Goal: Task Accomplishment & Management: Use online tool/utility

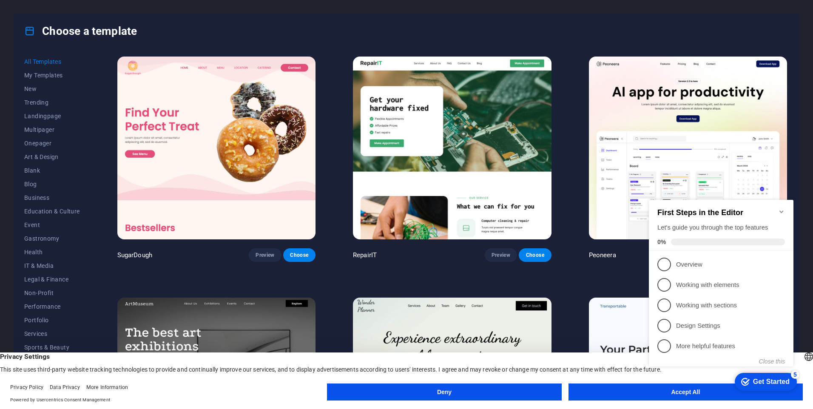
drag, startPoint x: 642, startPoint y: 391, endPoint x: 45, endPoint y: 139, distance: 648.5
click at [642, 391] on button "Accept All" at bounding box center [685, 391] width 234 height 17
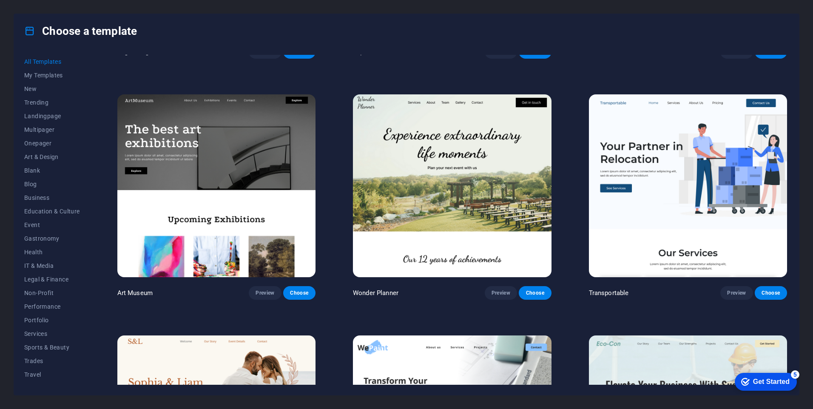
scroll to position [128, 0]
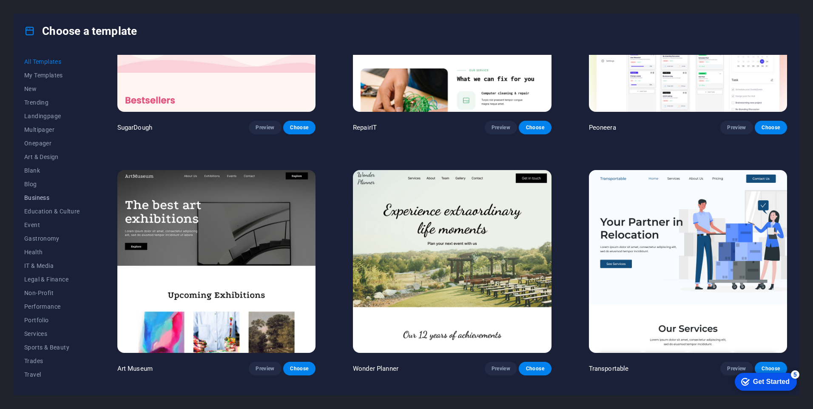
click at [40, 197] on span "Business" at bounding box center [52, 197] width 56 height 7
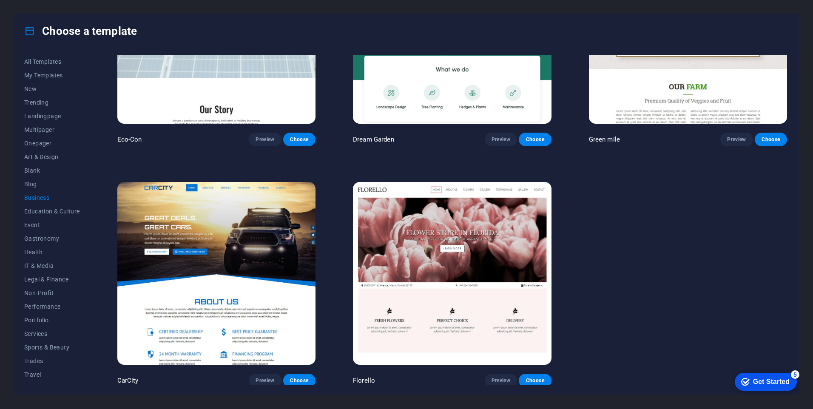
scroll to position [116, 0]
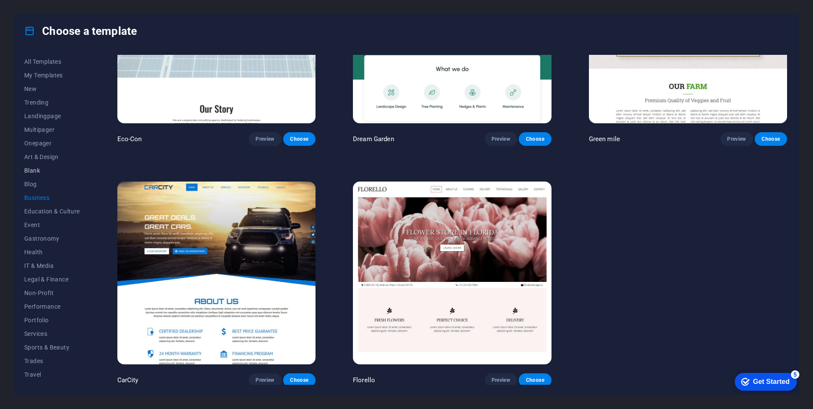
click at [35, 169] on span "Blank" at bounding box center [52, 170] width 56 height 7
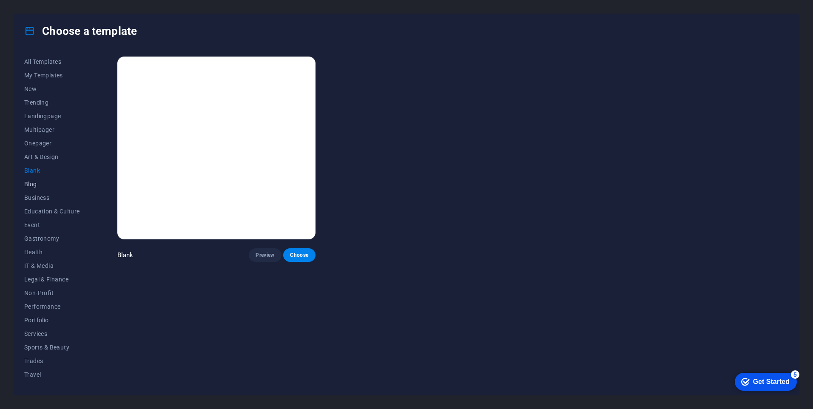
click at [27, 185] on span "Blog" at bounding box center [52, 184] width 56 height 7
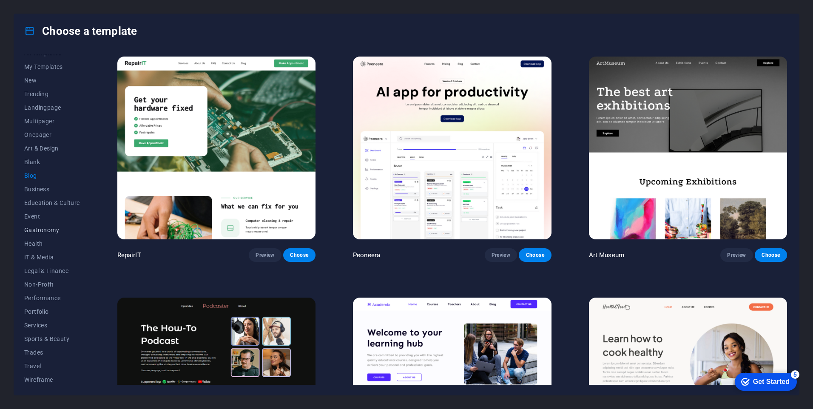
scroll to position [10, 0]
click at [40, 322] on span "Services" at bounding box center [52, 323] width 56 height 7
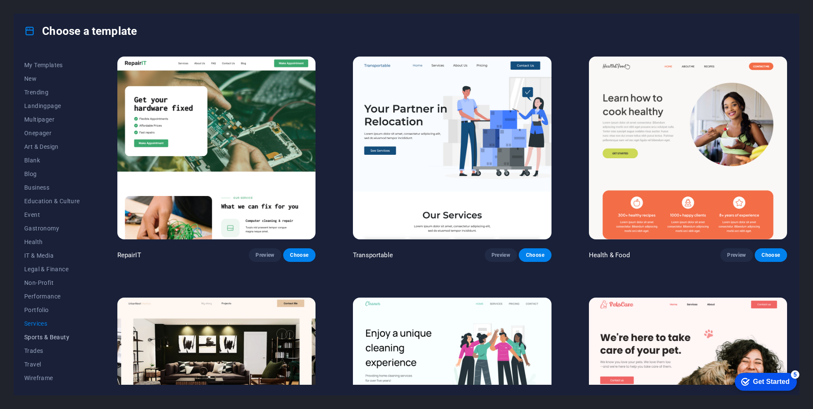
click at [38, 338] on span "Sports & Beauty" at bounding box center [52, 337] width 56 height 7
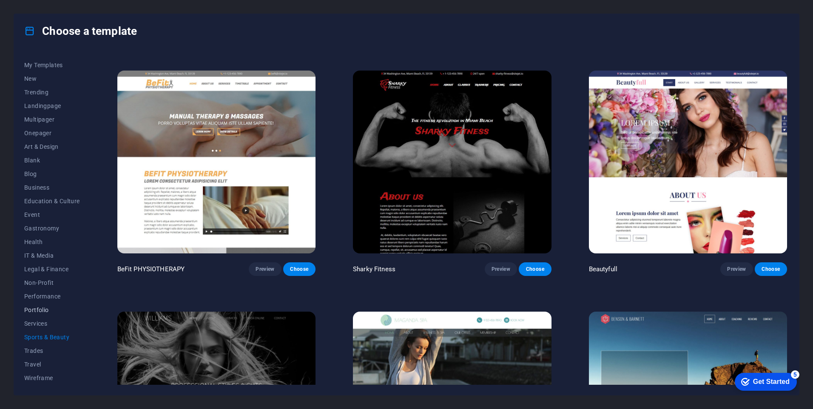
scroll to position [0, 0]
click at [45, 62] on span "All Templates" at bounding box center [52, 61] width 56 height 7
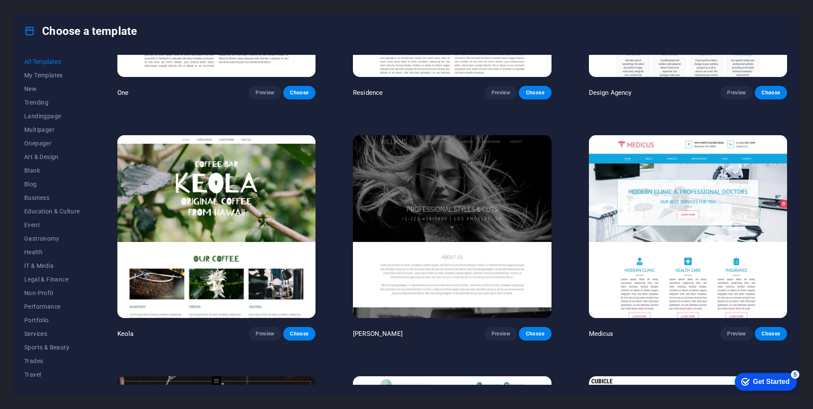
scroll to position [10042, 0]
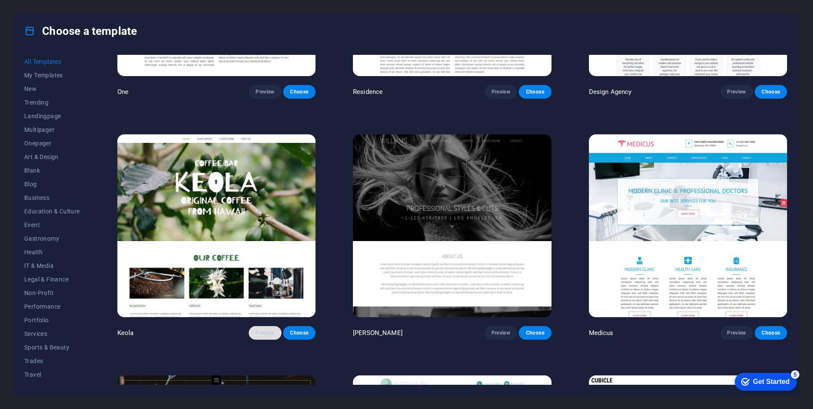
click at [266, 329] on span "Preview" at bounding box center [264, 332] width 19 height 7
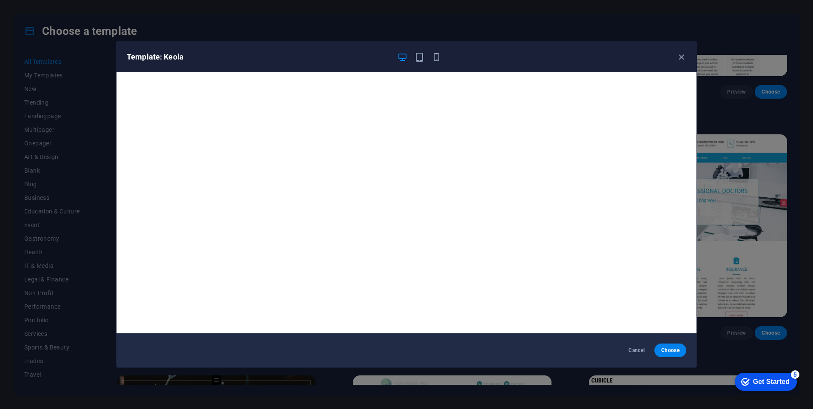
scroll to position [2, 0]
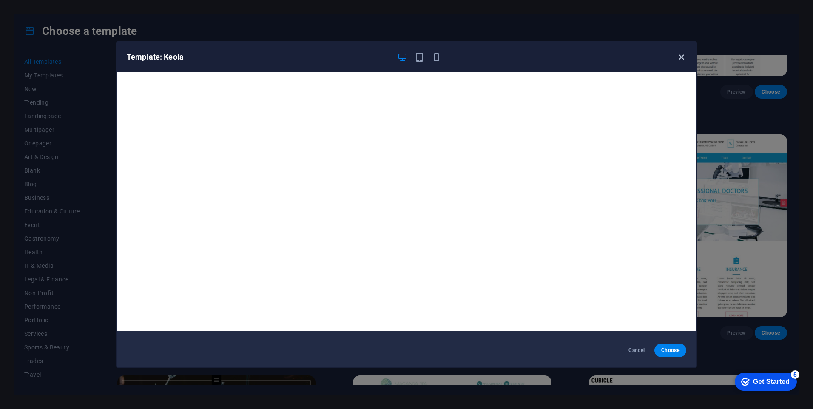
click at [682, 58] on icon "button" at bounding box center [681, 57] width 10 height 10
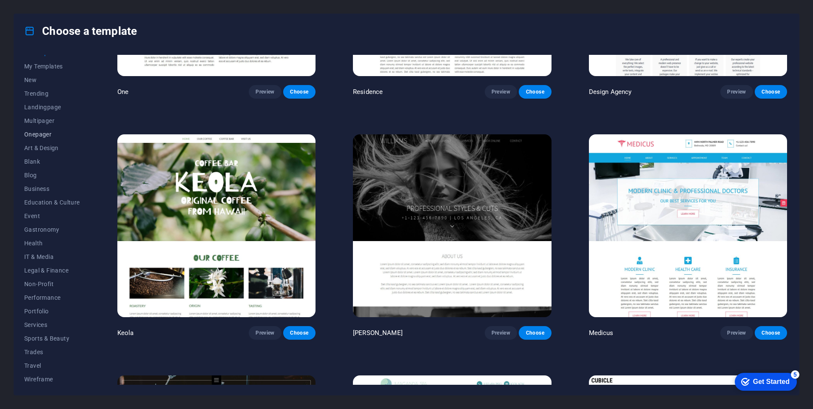
scroll to position [10, 0]
click at [39, 187] on span "Business" at bounding box center [52, 187] width 56 height 7
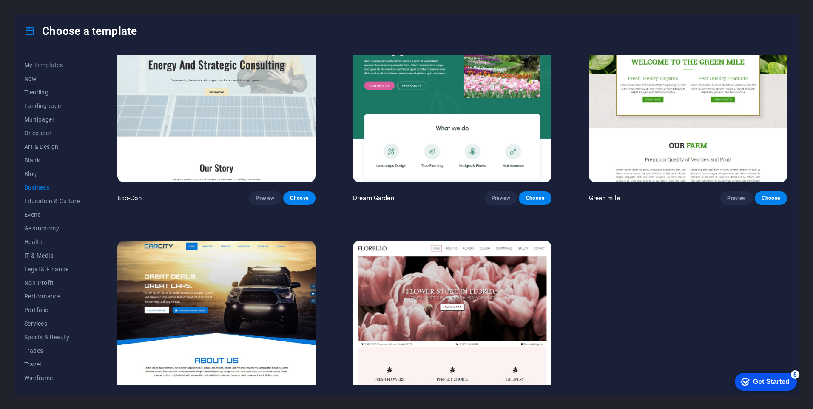
scroll to position [0, 0]
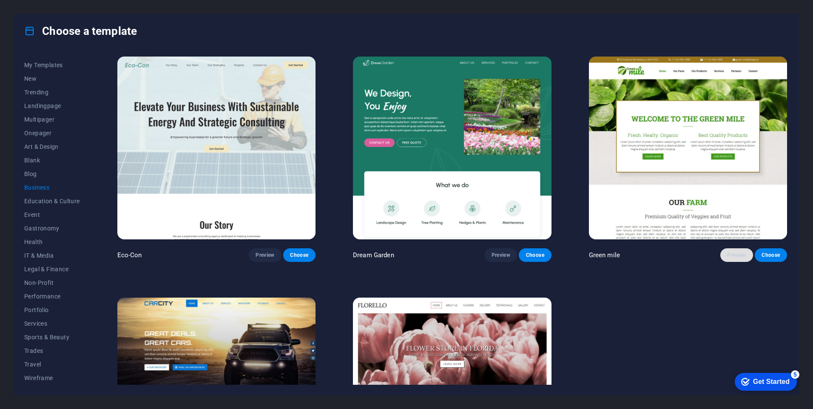
click at [733, 255] on span "Preview" at bounding box center [736, 255] width 19 height 7
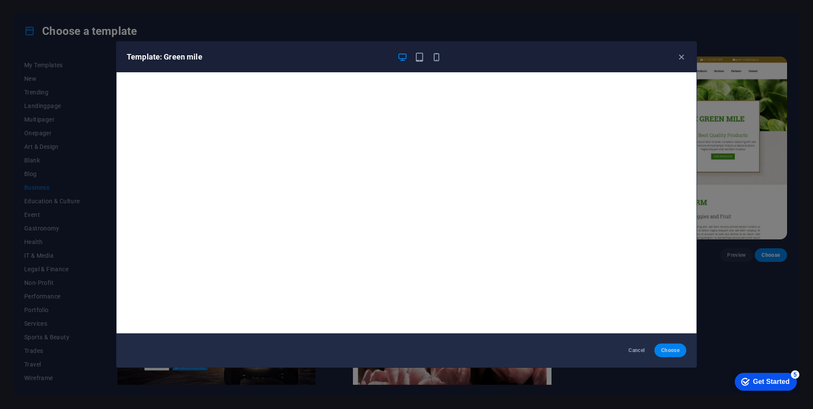
click at [670, 351] on span "Choose" at bounding box center [670, 350] width 18 height 7
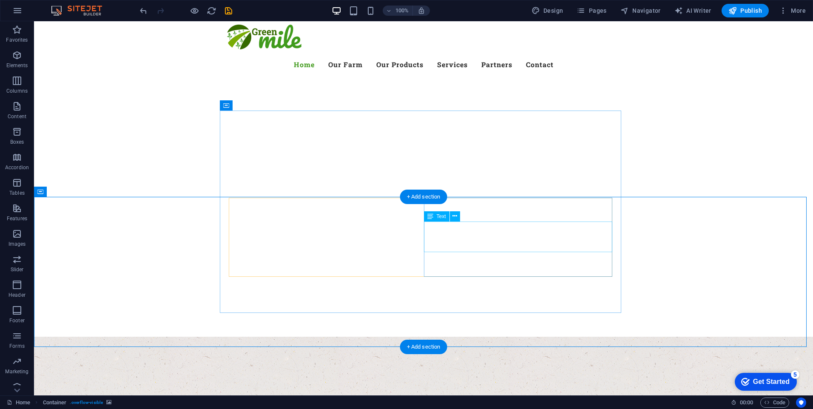
scroll to position [85, 0]
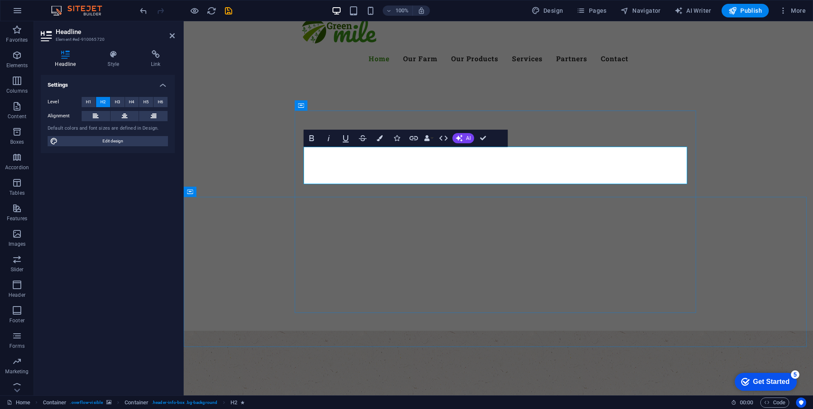
click at [680, 393] on h2 "Welcome to ryansgarment.com" at bounding box center [498, 411] width 383 height 37
click at [380, 140] on icon "button" at bounding box center [380, 138] width 6 height 6
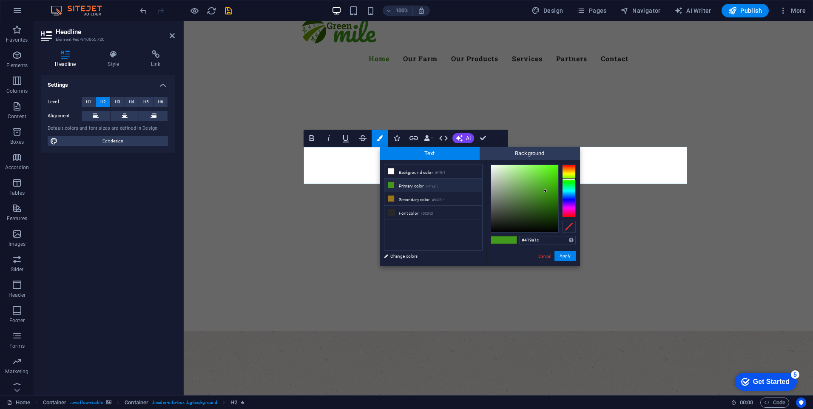
type input "#401c9a"
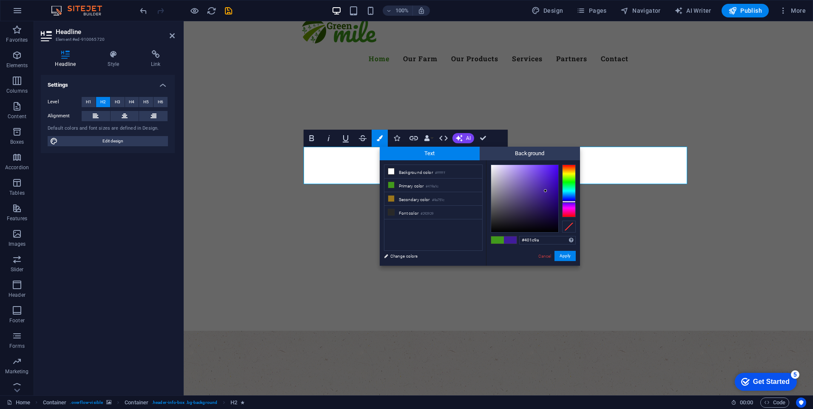
click at [567, 202] on div at bounding box center [569, 191] width 14 height 53
click at [564, 256] on button "Apply" at bounding box center [564, 256] width 21 height 10
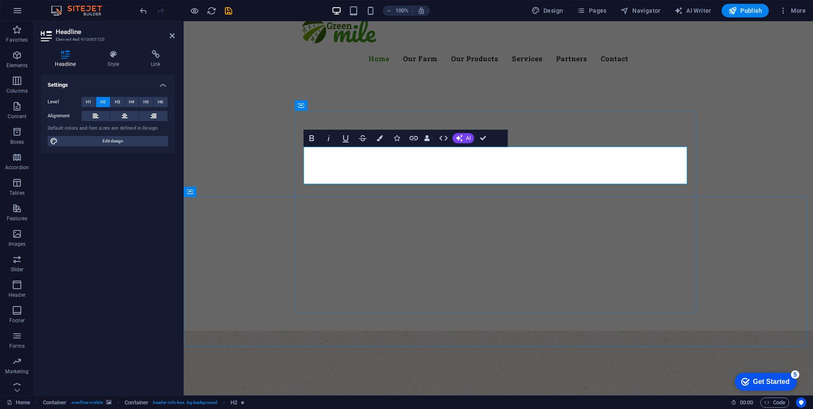
click at [399, 393] on h2 "Welcome to [DOMAIN_NAME]" at bounding box center [498, 411] width 383 height 37
drag, startPoint x: 309, startPoint y: 162, endPoint x: 679, endPoint y: 162, distance: 369.9
click at [679, 393] on h2 "Welcome to [DOMAIN_NAME]" at bounding box center [498, 411] width 383 height 37
click at [378, 140] on icon "button" at bounding box center [380, 138] width 6 height 6
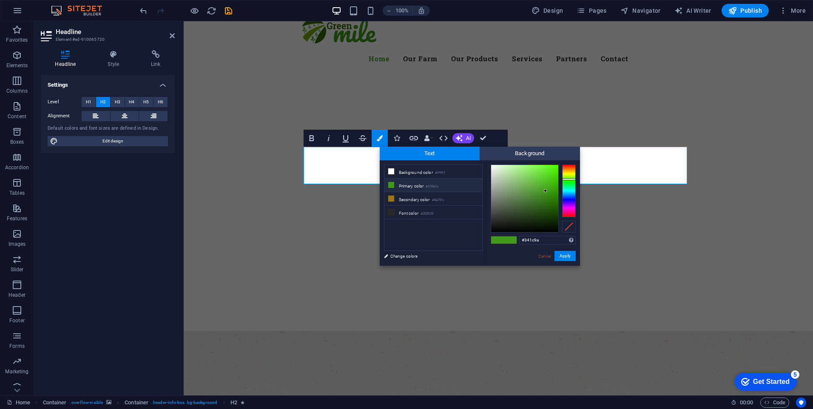
click at [570, 201] on div at bounding box center [569, 191] width 14 height 53
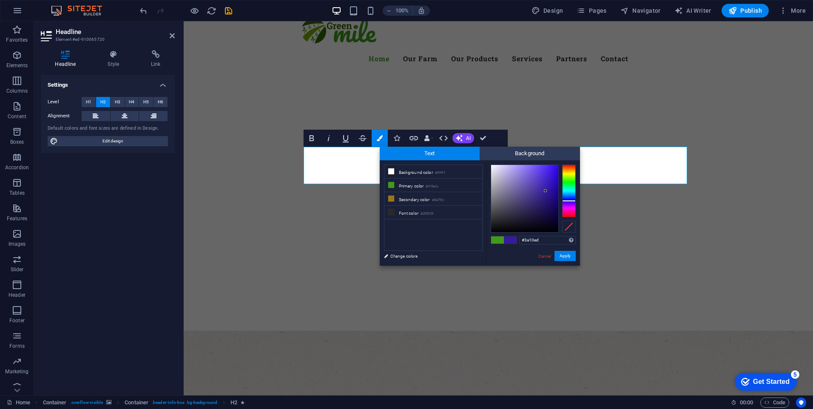
drag, startPoint x: 553, startPoint y: 169, endPoint x: 539, endPoint y: 173, distance: 14.4
click at [553, 169] on div at bounding box center [524, 198] width 67 height 67
click at [539, 172] on div at bounding box center [524, 198] width 67 height 67
click at [571, 196] on div at bounding box center [569, 191] width 14 height 53
click at [549, 172] on div at bounding box center [524, 198] width 67 height 67
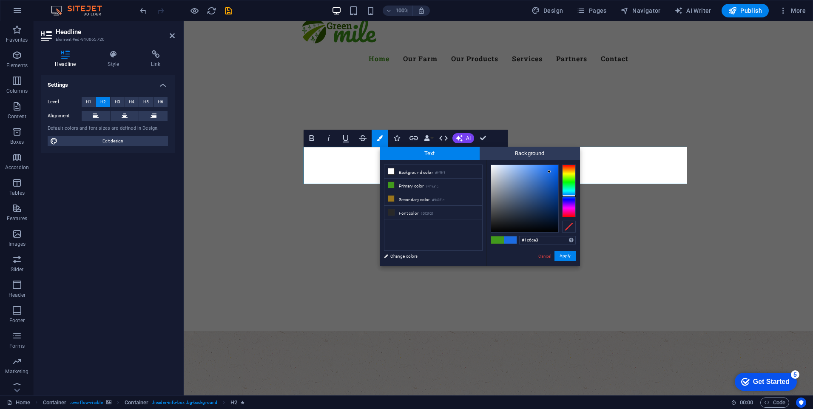
type input "#125ed0"
click at [552, 177] on div at bounding box center [524, 198] width 67 height 67
drag, startPoint x: 567, startPoint y: 253, endPoint x: 392, endPoint y: 242, distance: 175.5
click at [567, 253] on button "Apply" at bounding box center [564, 256] width 21 height 10
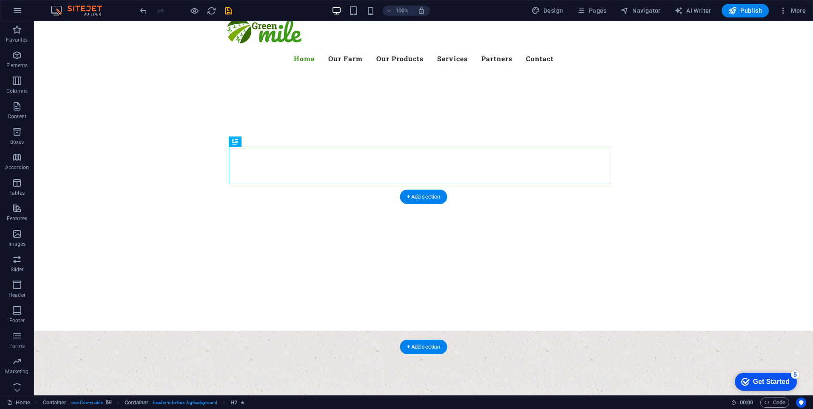
click at [752, 331] on figure at bounding box center [423, 406] width 779 height 150
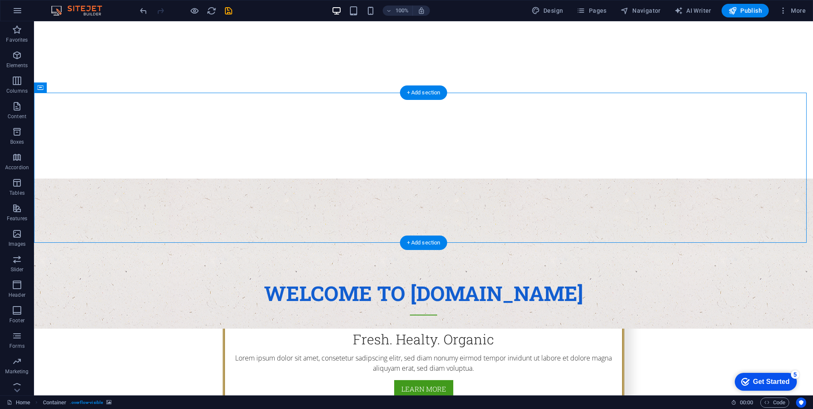
scroll to position [298, 0]
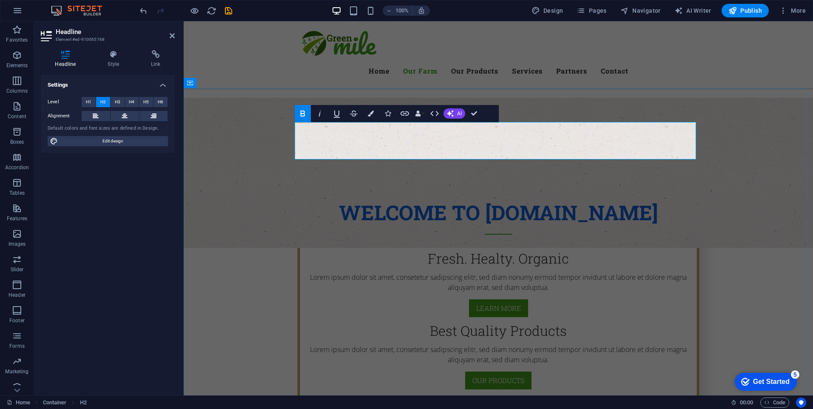
drag, startPoint x: 483, startPoint y: 137, endPoint x: 444, endPoint y: 137, distance: 38.7
drag, startPoint x: 420, startPoint y: 139, endPoint x: 381, endPoint y: 139, distance: 38.7
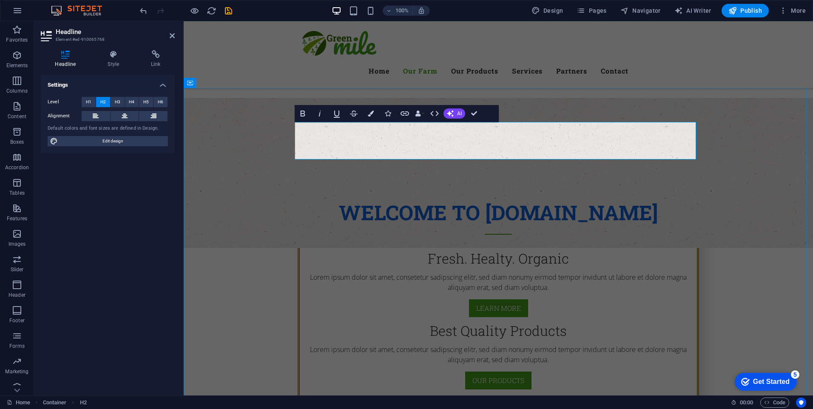
copy strong "the"
click at [369, 114] on icon "button" at bounding box center [371, 114] width 6 height 6
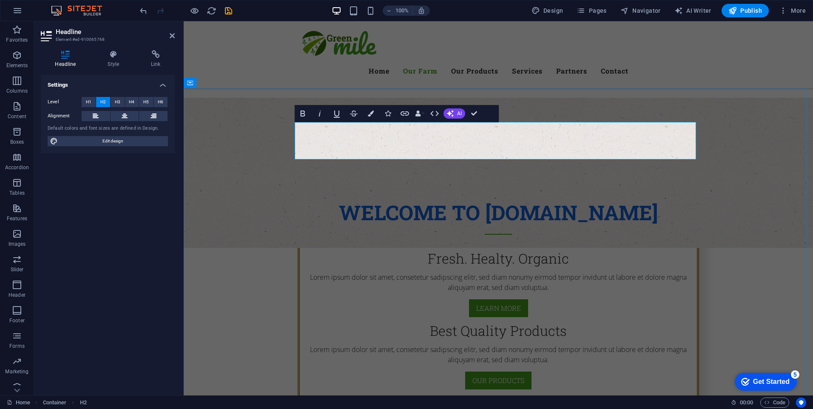
drag, startPoint x: 647, startPoint y: 139, endPoint x: 585, endPoint y: 136, distance: 62.1
click at [371, 114] on icon "button" at bounding box center [371, 114] width 6 height 6
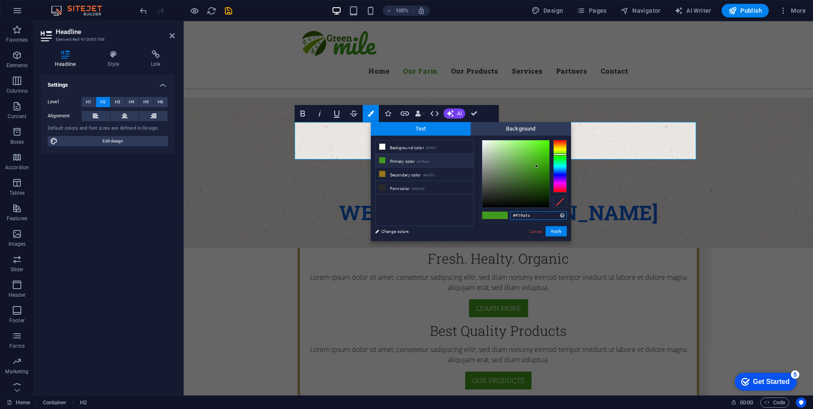
type input "#1f201f"
click at [483, 199] on div at bounding box center [515, 173] width 67 height 67
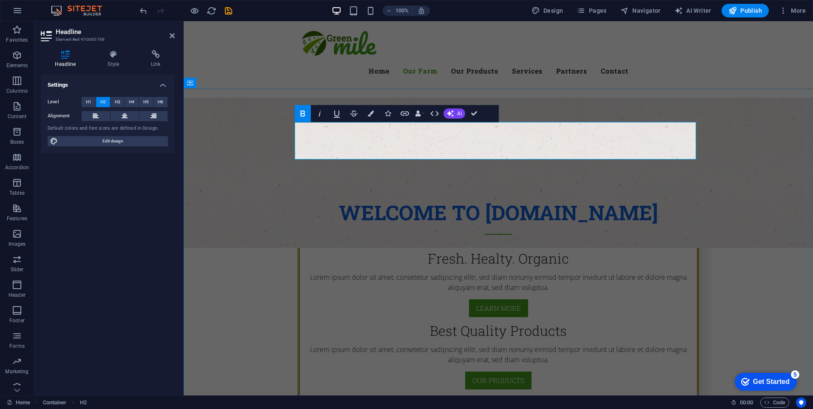
drag, startPoint x: 585, startPoint y: 138, endPoint x: 643, endPoint y: 138, distance: 58.2
click at [374, 112] on button "Colors" at bounding box center [371, 113] width 16 height 17
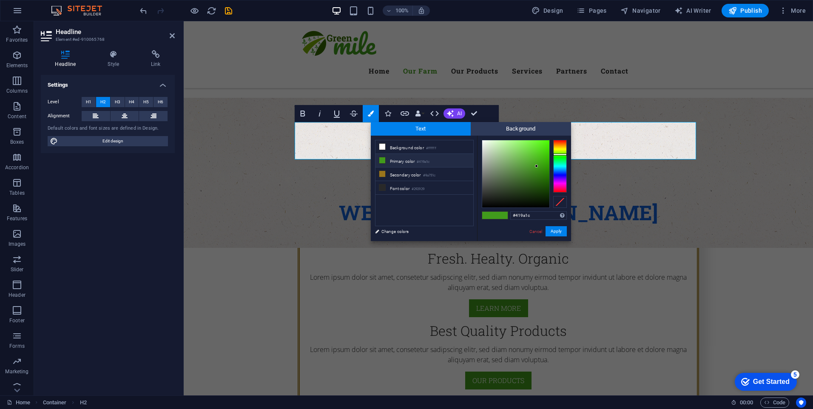
type input "#1b1b1a"
click at [483, 200] on div at bounding box center [515, 173] width 67 height 67
click at [560, 229] on button "Apply" at bounding box center [555, 231] width 21 height 10
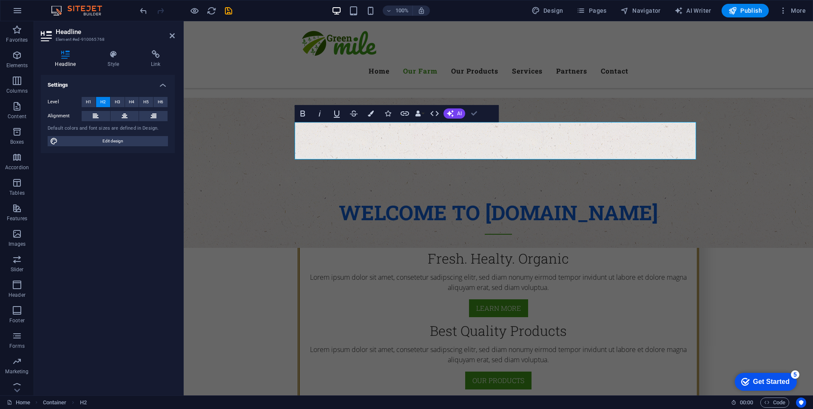
drag, startPoint x: 474, startPoint y: 115, endPoint x: 456, endPoint y: 103, distance: 22.4
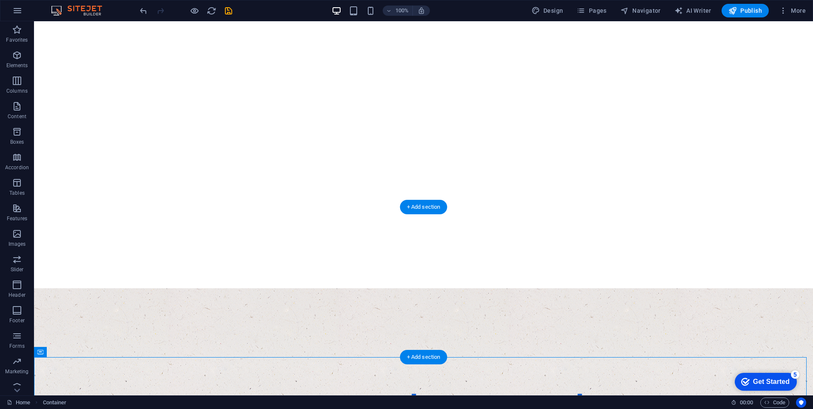
scroll to position [0, 0]
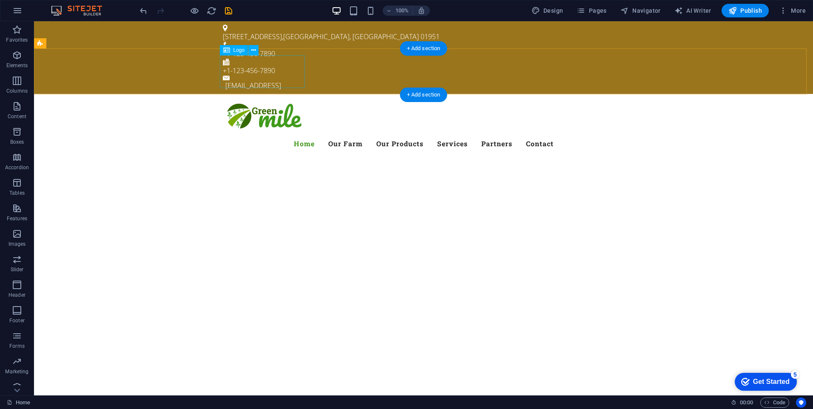
click at [261, 101] on div at bounding box center [423, 117] width 401 height 33
click at [233, 101] on div at bounding box center [423, 117] width 401 height 33
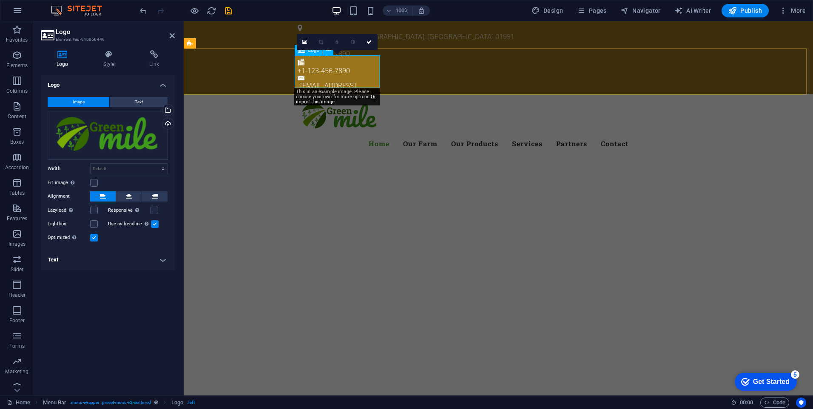
click at [346, 101] on div at bounding box center [498, 117] width 401 height 33
click at [305, 43] on icon at bounding box center [304, 42] width 5 height 6
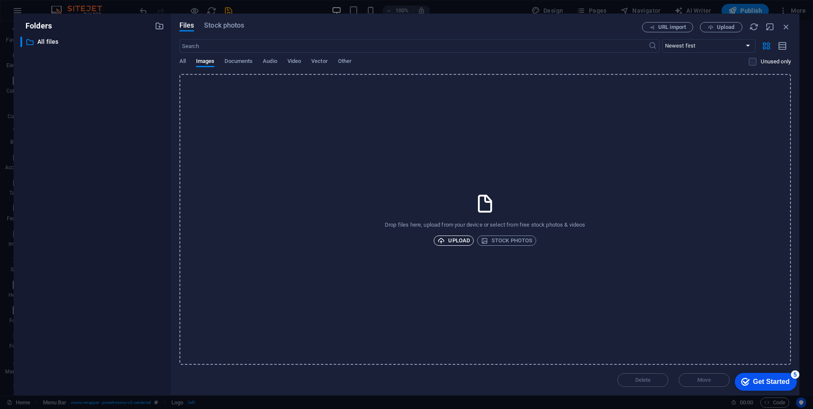
click at [461, 241] on span "Upload" at bounding box center [453, 241] width 32 height 10
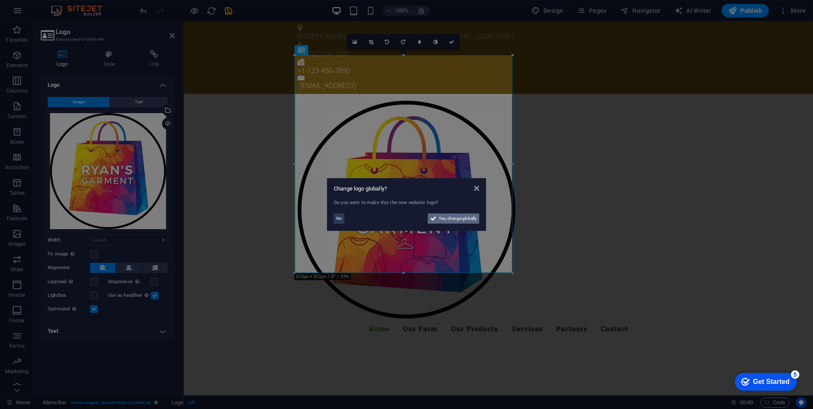
click at [463, 220] on span "Yes, change globally" at bounding box center [458, 218] width 38 height 10
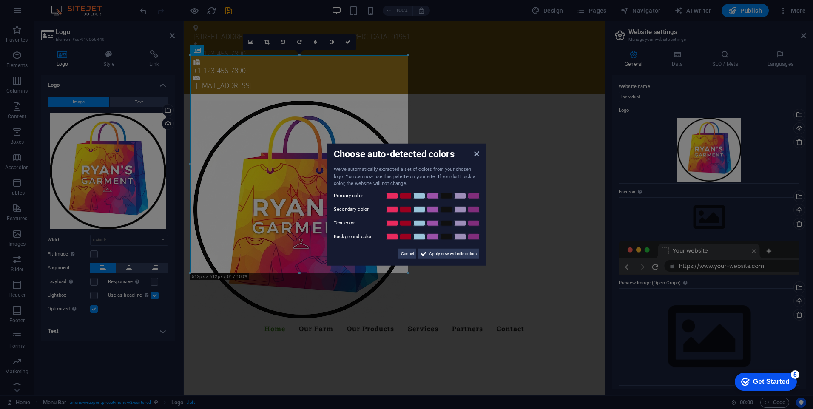
click at [479, 152] on div "Choose auto-detected colors We've automatically extracted a set of colors from …" at bounding box center [406, 205] width 159 height 122
drag, startPoint x: 451, startPoint y: 255, endPoint x: 239, endPoint y: 223, distance: 214.1
click at [451, 255] on span "Apply new website colors" at bounding box center [453, 253] width 48 height 10
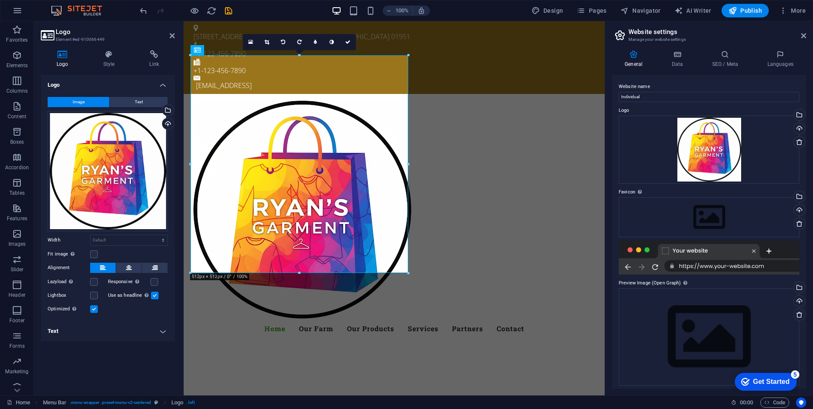
click at [153, 296] on label at bounding box center [155, 296] width 8 height 8
click at [0, 0] on input "Use as headline The image will be wrapped in an H1 headline tag. Useful for giv…" at bounding box center [0, 0] width 0 height 0
drag, startPoint x: 350, startPoint y: 42, endPoint x: 301, endPoint y: 54, distance: 50.3
click at [350, 42] on icon at bounding box center [347, 42] width 5 height 5
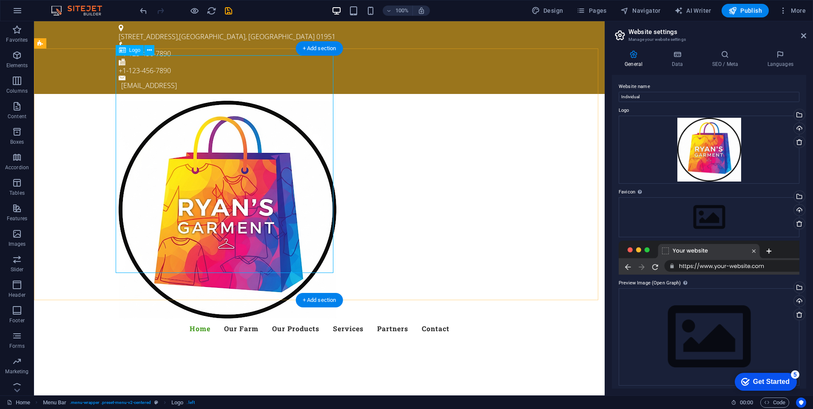
click at [263, 150] on div at bounding box center [319, 210] width 401 height 218
click at [264, 139] on div at bounding box center [319, 210] width 401 height 218
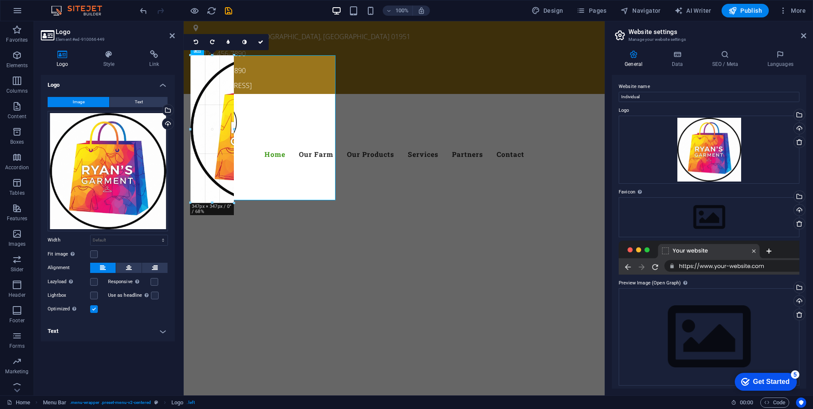
drag, startPoint x: 300, startPoint y: 274, endPoint x: 106, endPoint y: 107, distance: 255.9
type input "201"
select select "px"
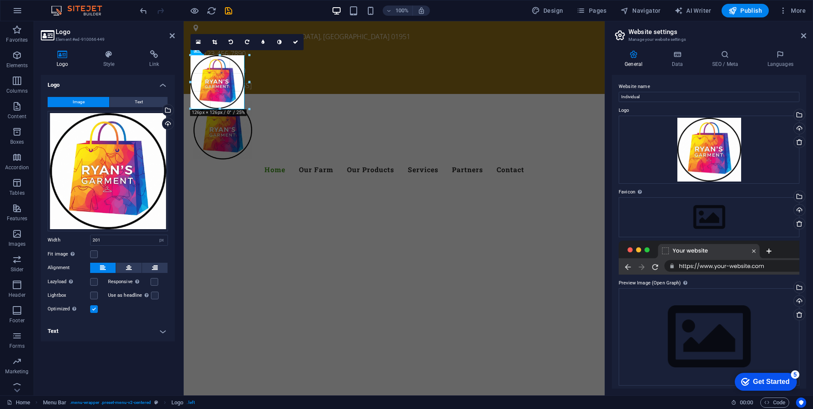
drag, startPoint x: 233, startPoint y: 140, endPoint x: 68, endPoint y: 90, distance: 172.4
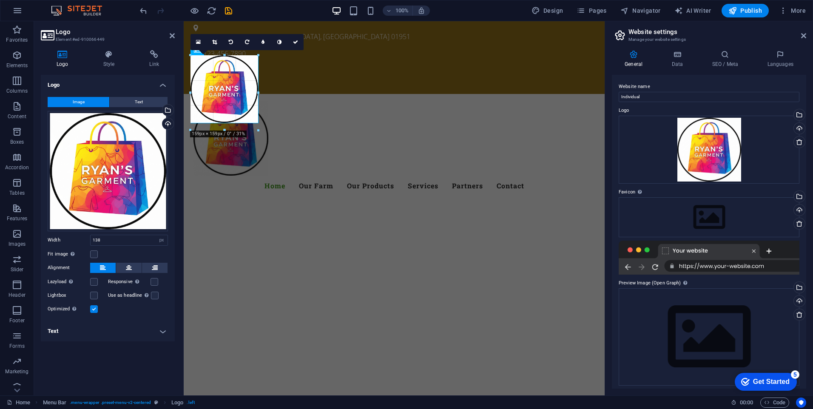
drag, startPoint x: 249, startPoint y: 85, endPoint x: 265, endPoint y: 86, distance: 16.2
type input "176"
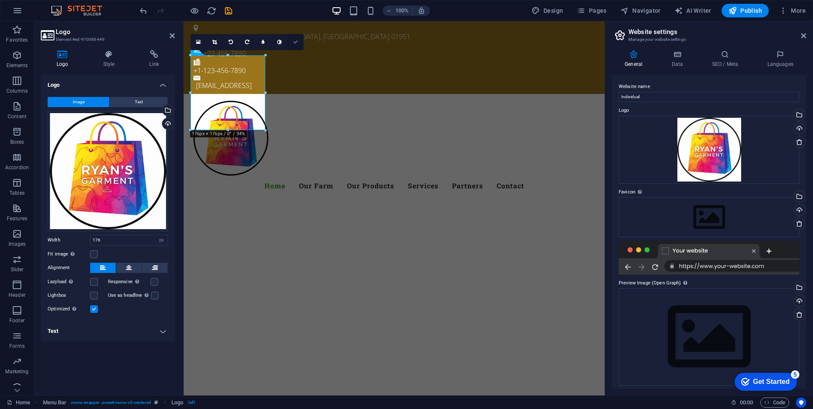
click at [295, 41] on icon at bounding box center [295, 42] width 5 height 5
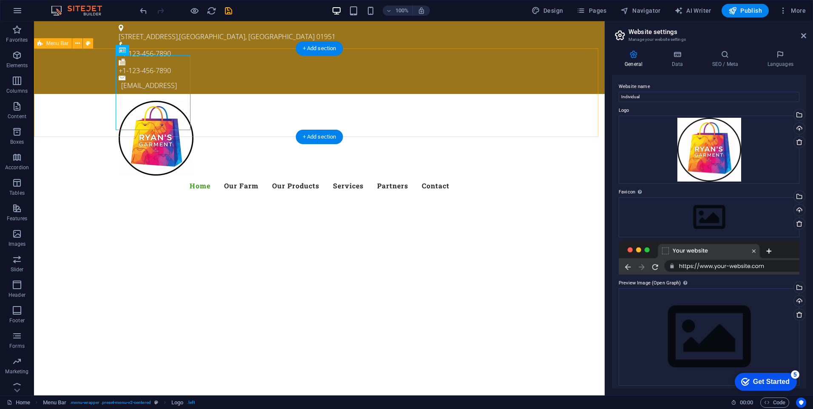
drag, startPoint x: 543, startPoint y: 90, endPoint x: 582, endPoint y: 125, distance: 53.0
click at [543, 94] on div "Menu Home Our Farm Our Products Services Partners Contact" at bounding box center [319, 148] width 571 height 109
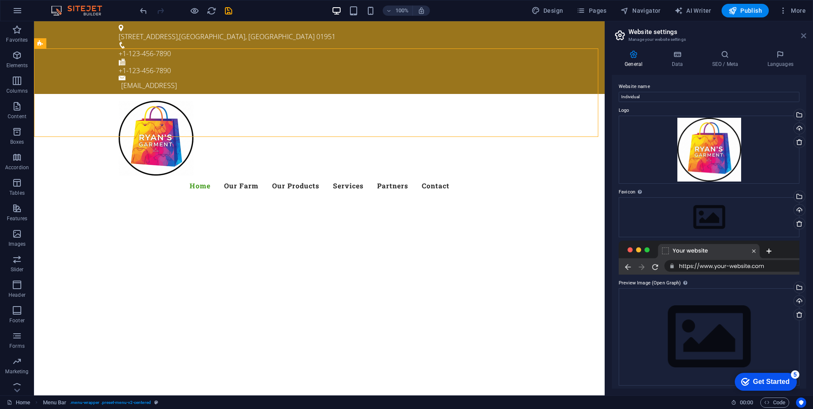
click at [805, 36] on icon at bounding box center [803, 35] width 5 height 7
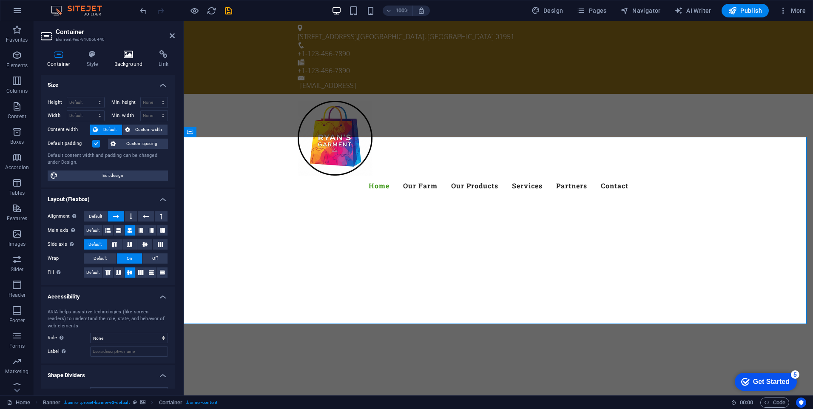
click at [133, 54] on icon at bounding box center [128, 54] width 41 height 9
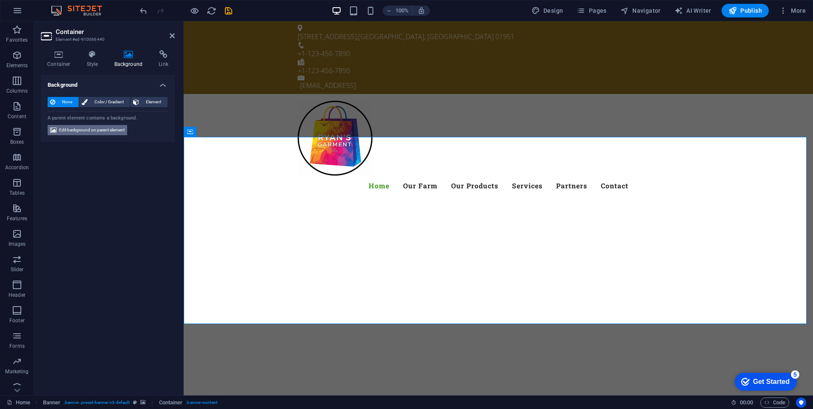
click at [105, 131] on span "Edit background on parent element" at bounding box center [91, 130] width 65 height 10
select select "ms"
select select "s"
select select "progressive"
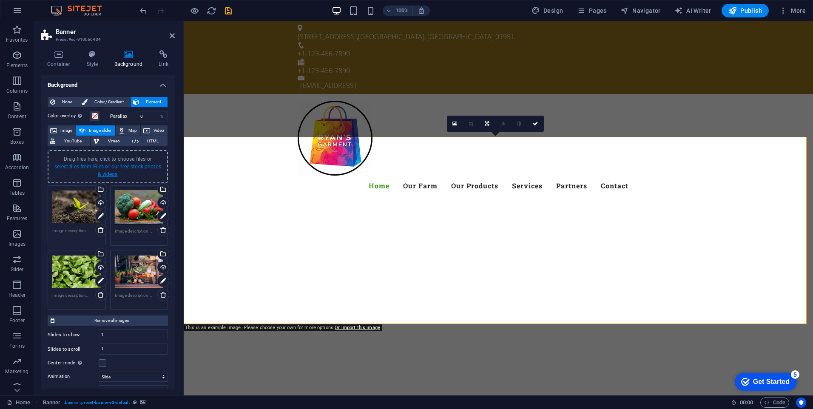
click at [98, 165] on link "select files from Files or our free stock photos & videos" at bounding box center [107, 171] width 107 height 14
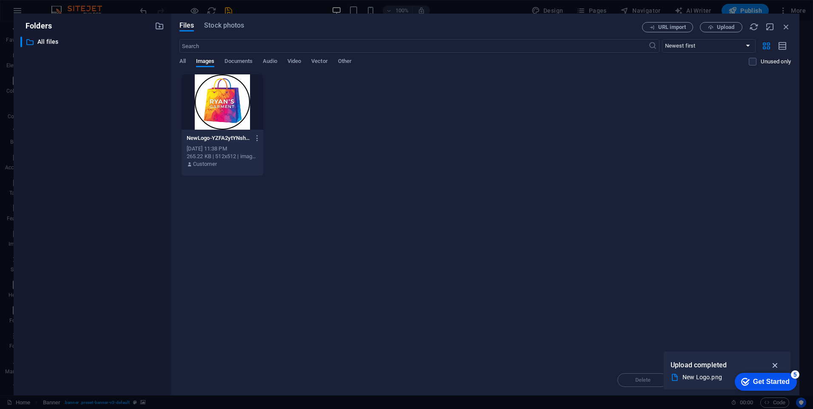
click at [775, 366] on icon "button" at bounding box center [775, 364] width 10 height 9
click at [727, 27] on span "Upload" at bounding box center [725, 27] width 17 height 5
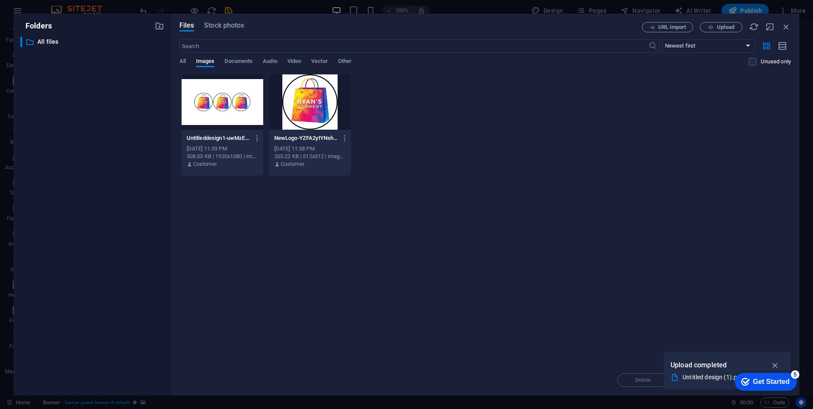
click at [774, 366] on icon "button" at bounding box center [775, 364] width 10 height 9
click at [214, 105] on div at bounding box center [223, 101] width 82 height 55
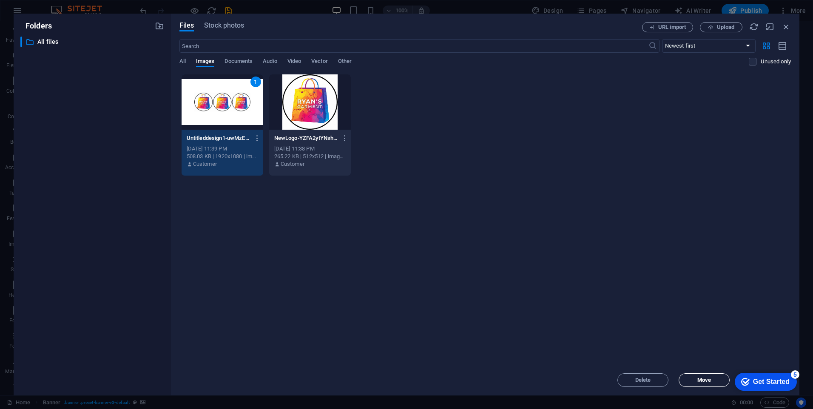
click at [705, 380] on span "Move" at bounding box center [704, 380] width 14 height 5
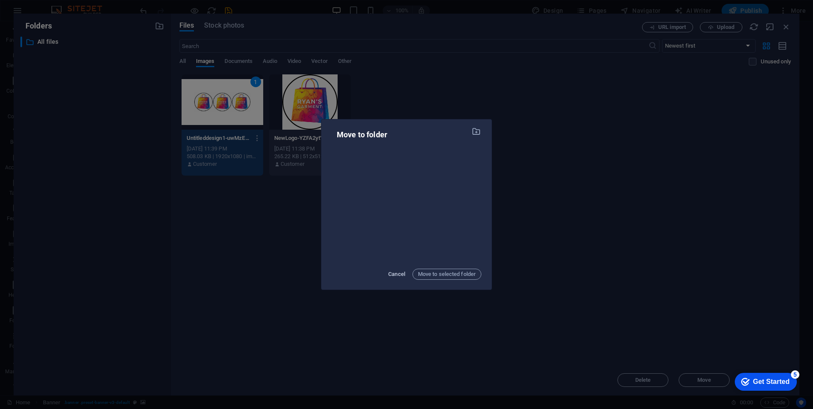
click at [397, 274] on span "Cancel" at bounding box center [396, 274] width 17 height 10
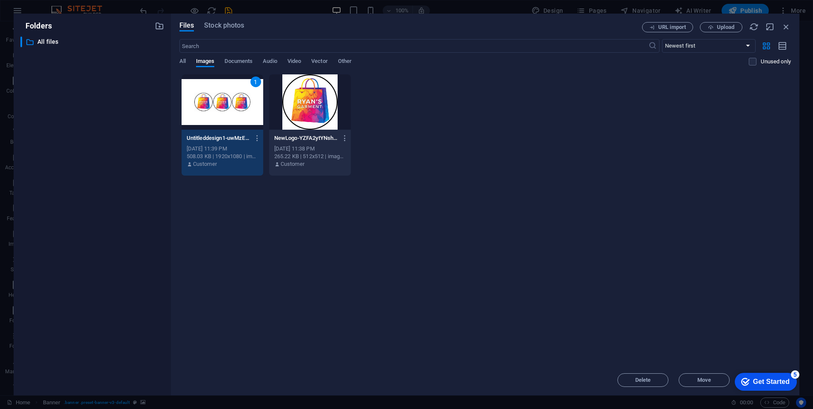
click at [212, 110] on div "1" at bounding box center [223, 101] width 82 height 55
click at [212, 110] on div at bounding box center [223, 101] width 82 height 55
click at [786, 24] on icon "button" at bounding box center [785, 26] width 9 height 9
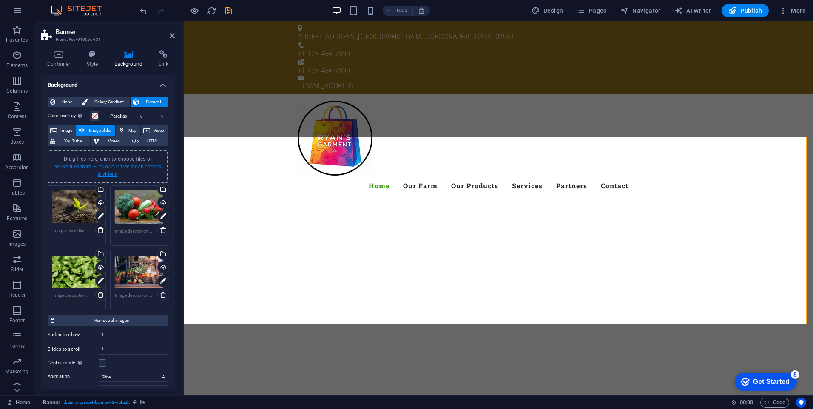
click at [74, 167] on link "select files from Files or our free stock photos & videos" at bounding box center [107, 171] width 107 height 14
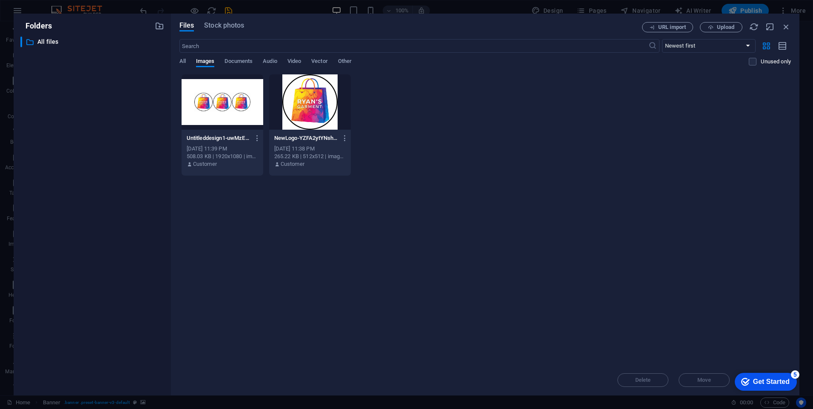
click at [236, 90] on div at bounding box center [223, 101] width 82 height 55
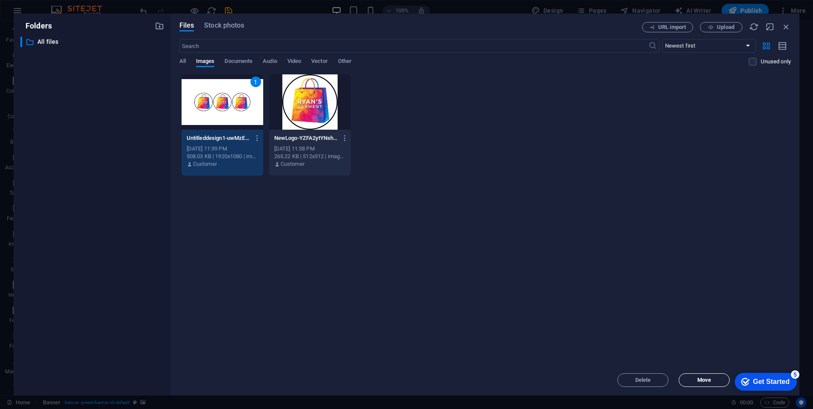
click at [722, 379] on span "Move" at bounding box center [703, 380] width 43 height 5
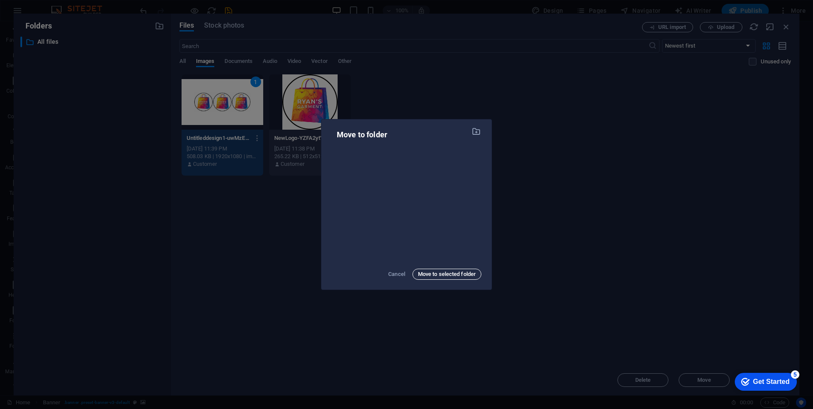
click at [452, 275] on span "Move to selected folder" at bounding box center [447, 274] width 58 height 10
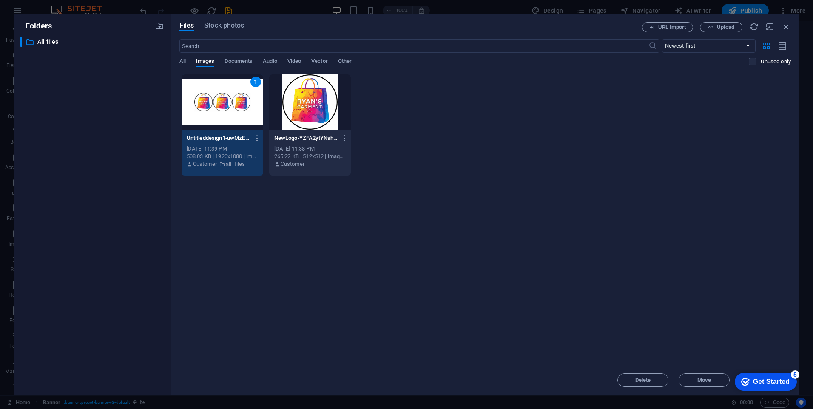
click at [230, 111] on div "1" at bounding box center [223, 101] width 82 height 55
click at [230, 111] on div at bounding box center [223, 101] width 82 height 55
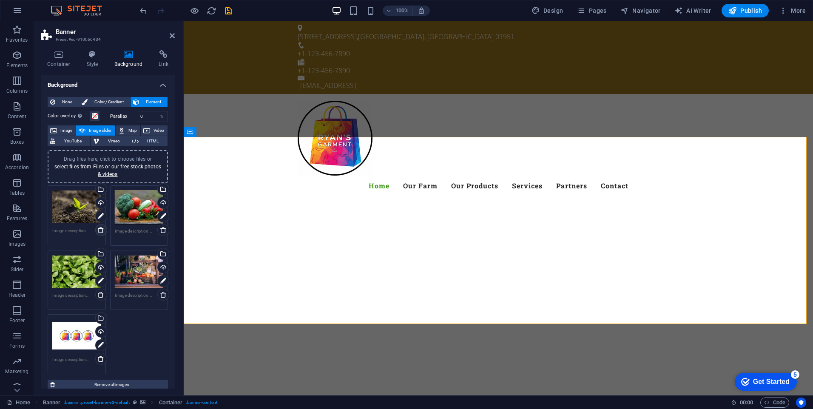
click at [99, 232] on icon at bounding box center [100, 230] width 7 height 7
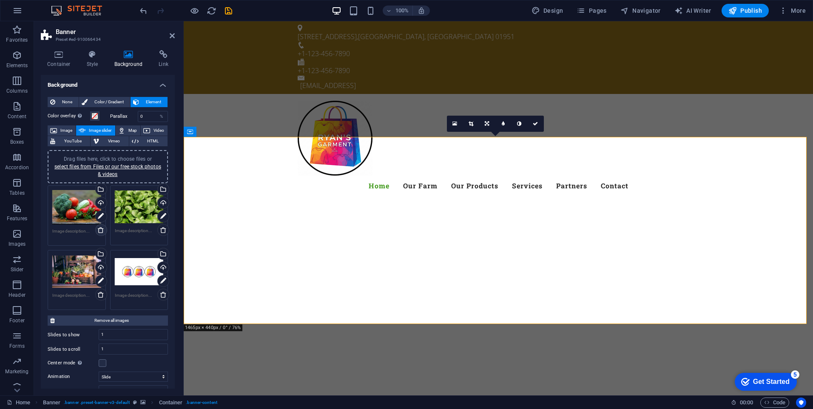
click at [101, 232] on icon at bounding box center [100, 230] width 7 height 7
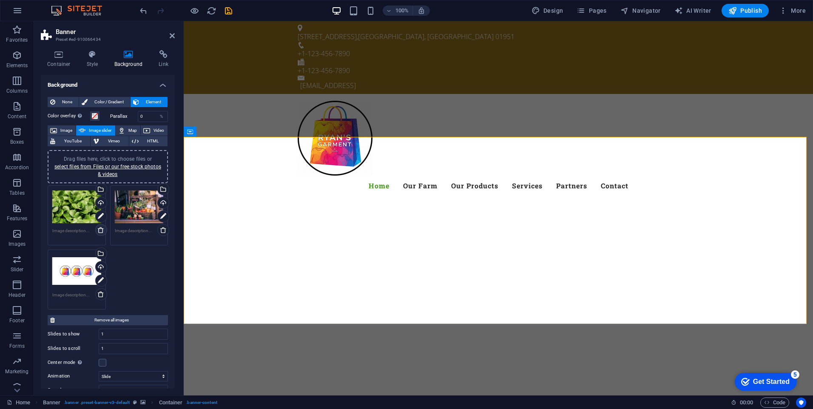
click at [101, 232] on icon at bounding box center [100, 230] width 7 height 7
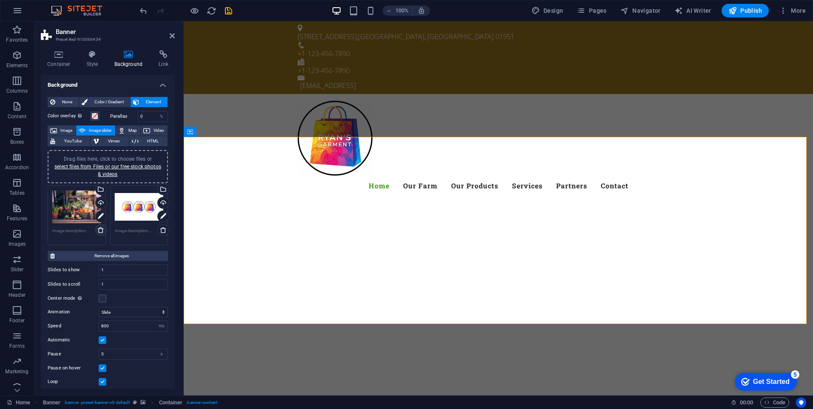
click at [101, 232] on icon at bounding box center [100, 230] width 7 height 7
click at [75, 206] on div "Drag files here, click to choose files or select files from Files or our free s…" at bounding box center [76, 207] width 49 height 34
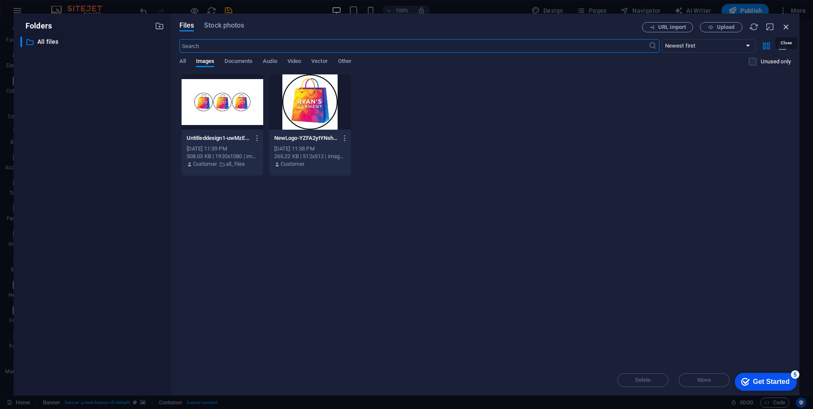
click at [785, 28] on icon "button" at bounding box center [785, 26] width 9 height 9
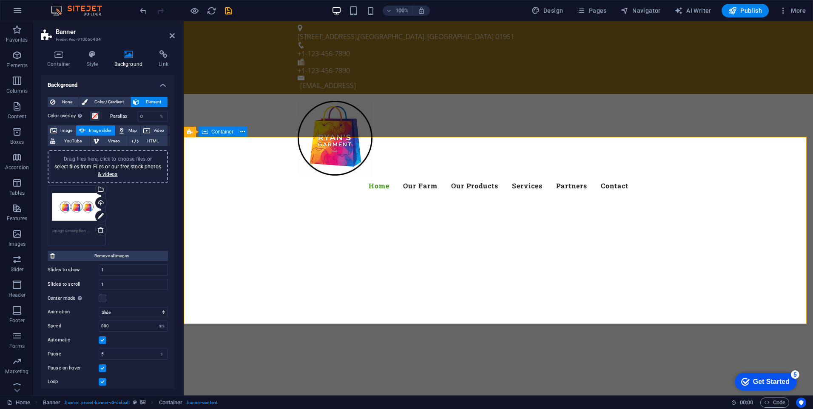
click at [65, 131] on span "Image" at bounding box center [67, 130] width 14 height 10
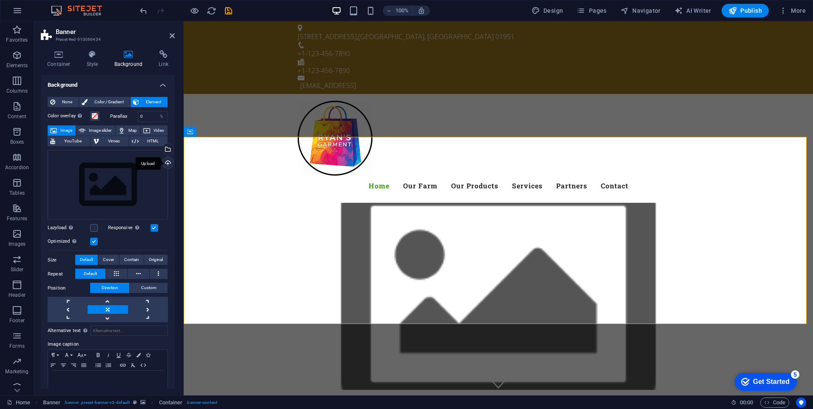
click at [163, 163] on div "Upload" at bounding box center [167, 163] width 13 height 13
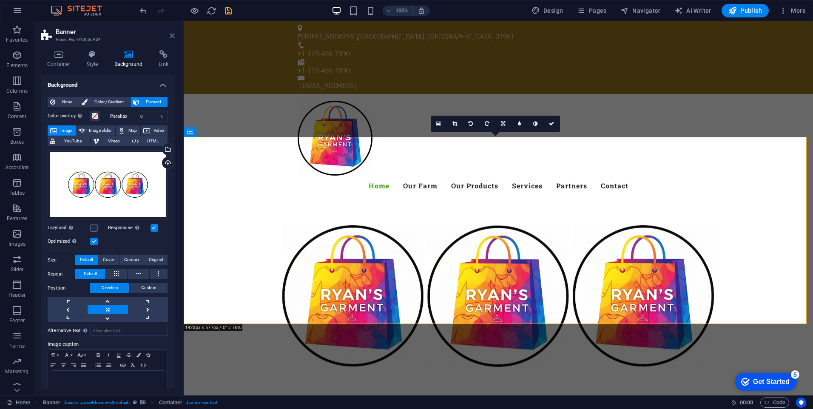
click at [173, 34] on icon at bounding box center [172, 35] width 5 height 7
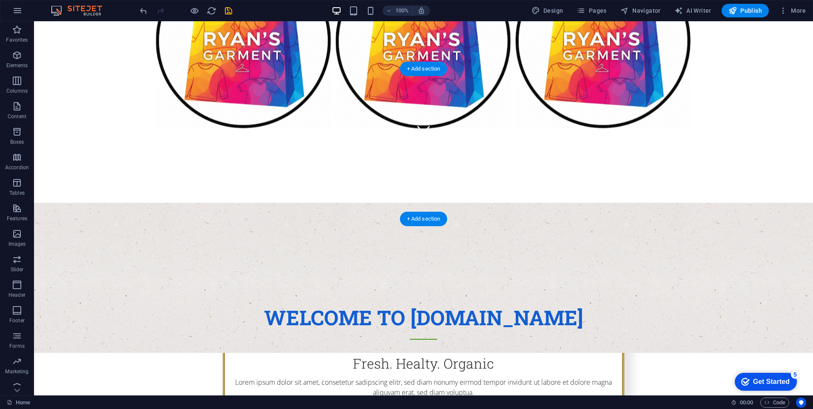
scroll to position [128, 0]
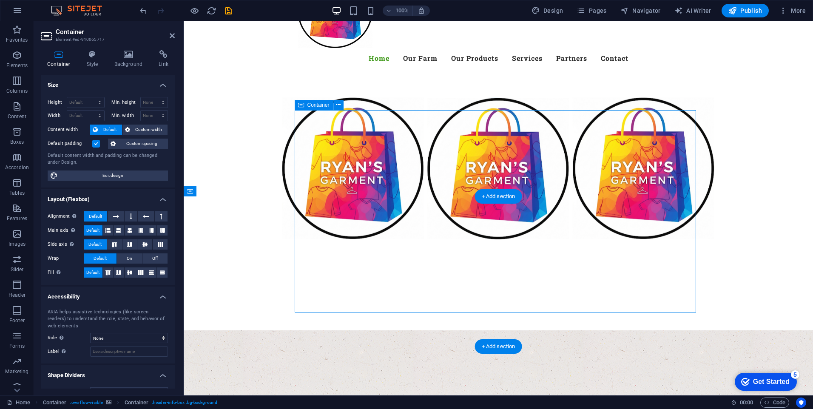
drag, startPoint x: 538, startPoint y: 136, endPoint x: 536, endPoint y: 148, distance: 11.7
drag, startPoint x: 531, startPoint y: 122, endPoint x: 529, endPoint y: 167, distance: 45.5
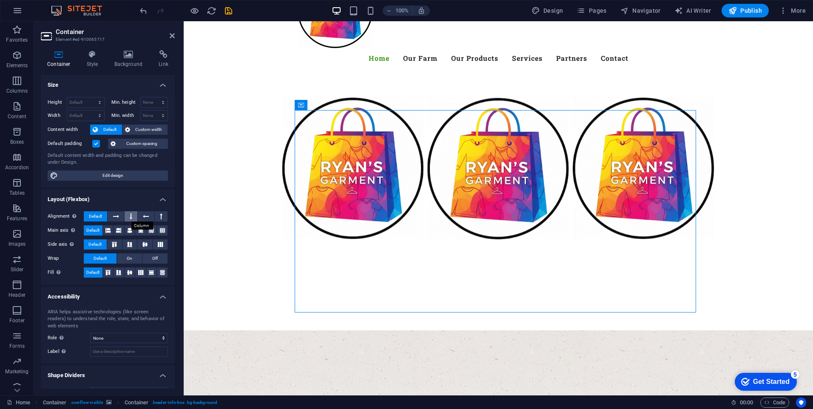
click at [131, 217] on icon at bounding box center [131, 216] width 3 height 10
click at [761, 330] on figure at bounding box center [498, 405] width 629 height 150
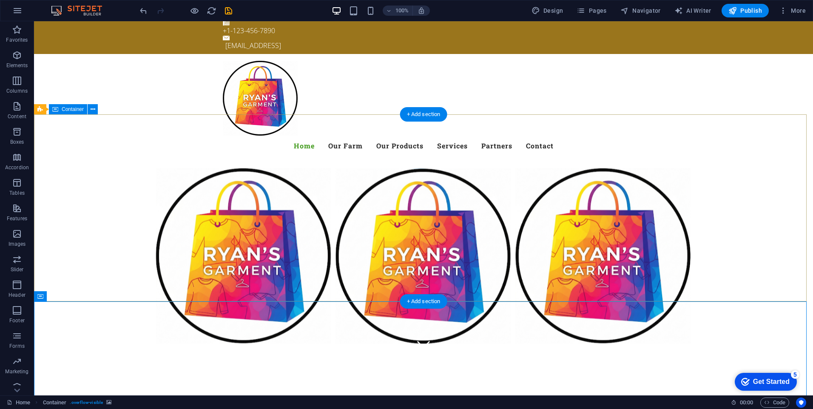
scroll to position [0, 0]
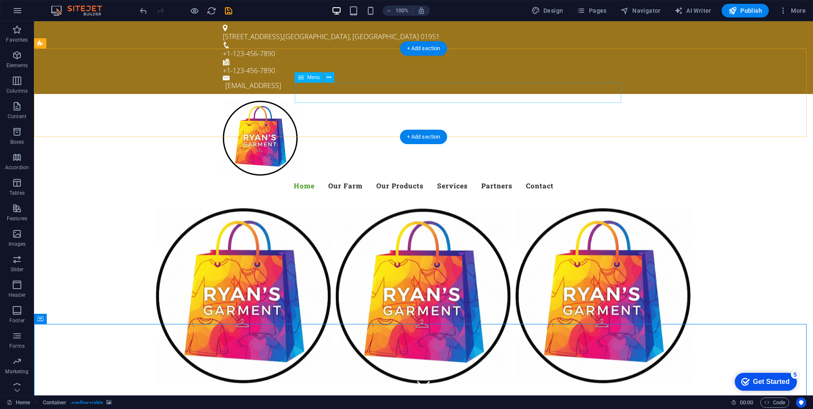
click at [339, 176] on nav "Home Our Farm Our Products Services Partners Contact" at bounding box center [423, 186] width 401 height 20
click at [381, 176] on nav "Home Our Farm Our Products Services Partners Contact" at bounding box center [423, 186] width 401 height 20
drag, startPoint x: 378, startPoint y: 94, endPoint x: 416, endPoint y: 95, distance: 38.3
click at [378, 176] on nav "Home Our Farm Our Products Services Partners Contact" at bounding box center [423, 186] width 401 height 20
click at [431, 176] on nav "Home Our Farm Our Products Services Partners Contact" at bounding box center [423, 186] width 401 height 20
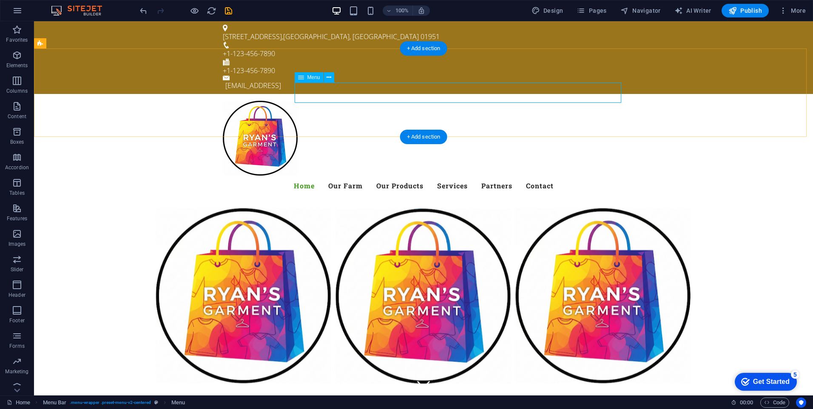
click at [499, 176] on nav "Home Our Farm Our Products Services Partners Contact" at bounding box center [423, 186] width 401 height 20
click at [543, 176] on nav "Home Our Farm Our Products Services Partners Contact" at bounding box center [423, 186] width 401 height 20
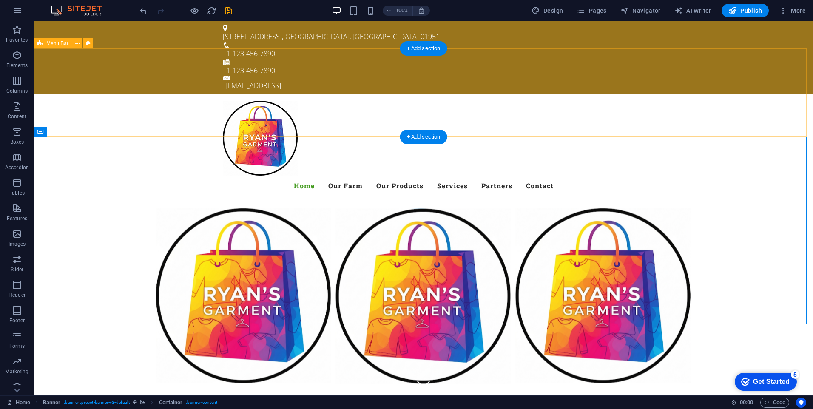
click at [747, 94] on div "Menu Home Our Farm Our Products Services Partners Contact" at bounding box center [423, 148] width 779 height 109
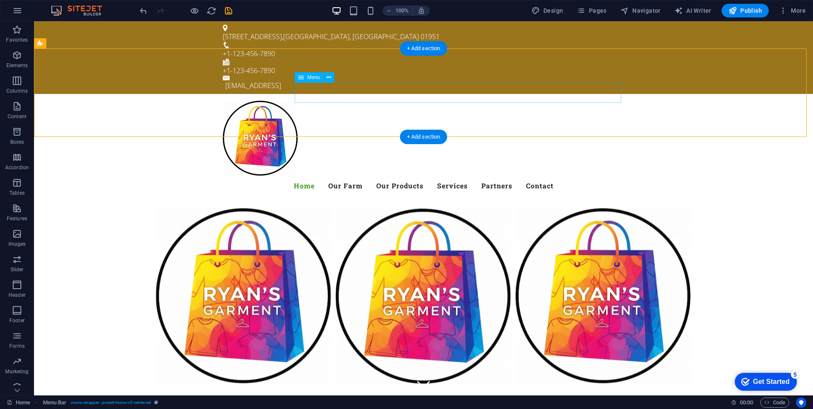
click at [338, 176] on nav "Home Our Farm Our Products Services Partners Contact" at bounding box center [423, 186] width 401 height 20
click at [330, 78] on icon at bounding box center [328, 77] width 5 height 9
click at [764, 113] on div "Menu Home Our Farm Our Products Services Partners Contact" at bounding box center [423, 148] width 779 height 109
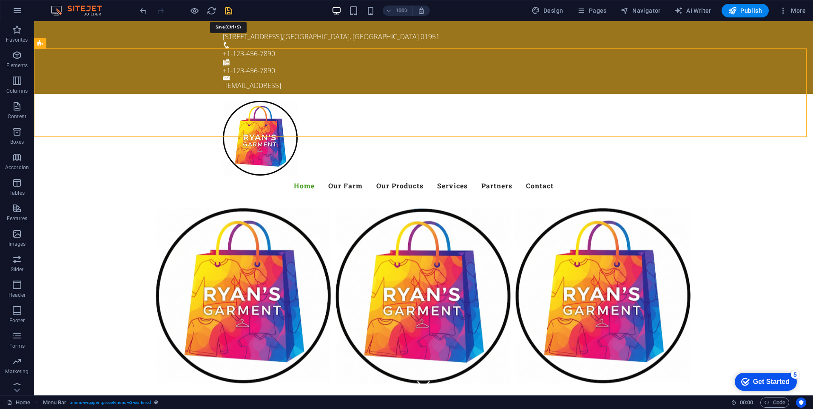
drag, startPoint x: 231, startPoint y: 13, endPoint x: 312, endPoint y: 101, distance: 119.2
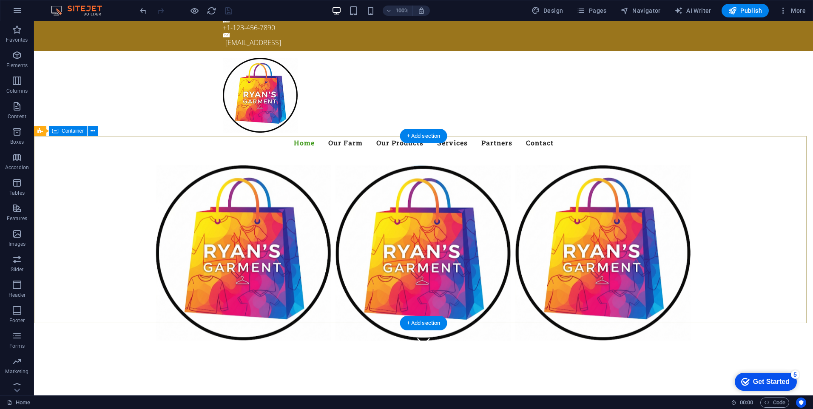
scroll to position [85, 0]
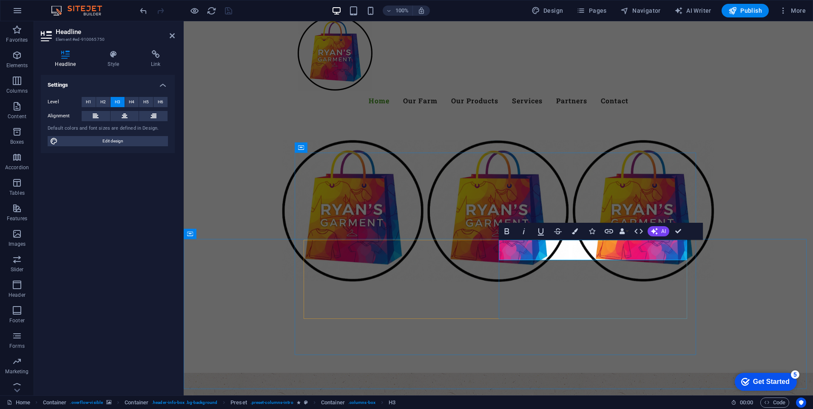
click at [102, 101] on span "H2" at bounding box center [103, 102] width 6 height 10
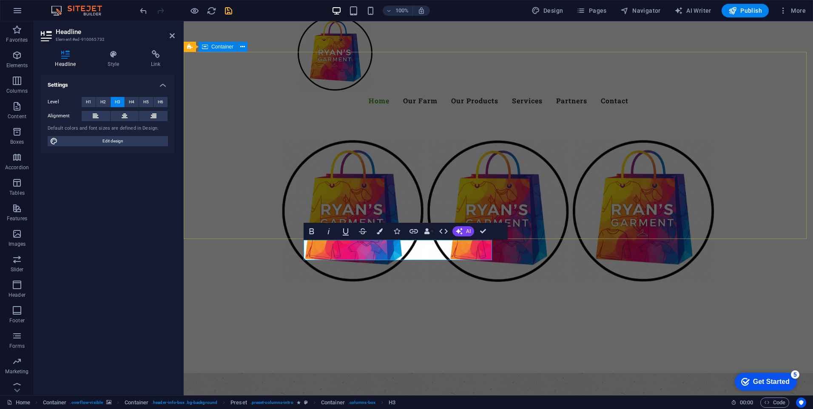
click at [765, 305] on div at bounding box center [498, 339] width 629 height 68
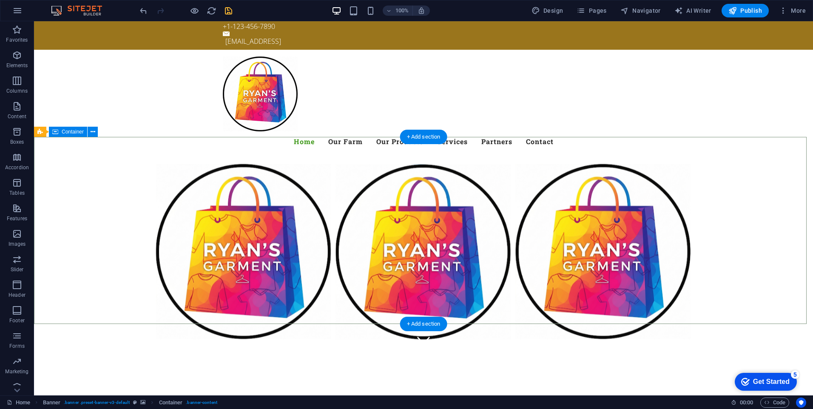
scroll to position [0, 0]
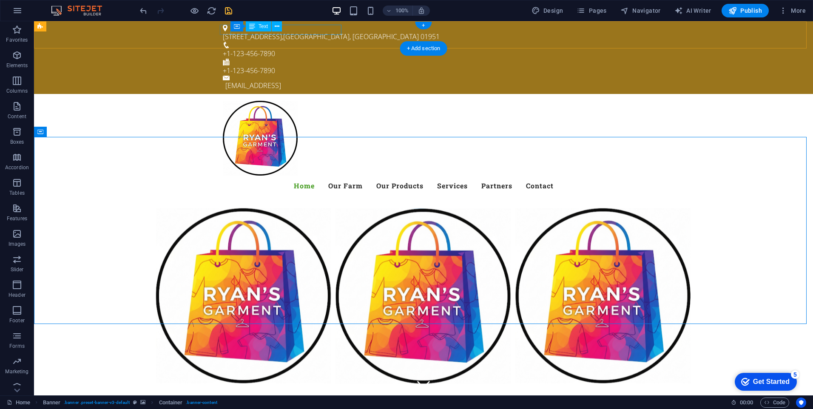
click at [312, 31] on div "50 Scotland Rd , Newbury, MA 01951" at bounding box center [420, 36] width 395 height 10
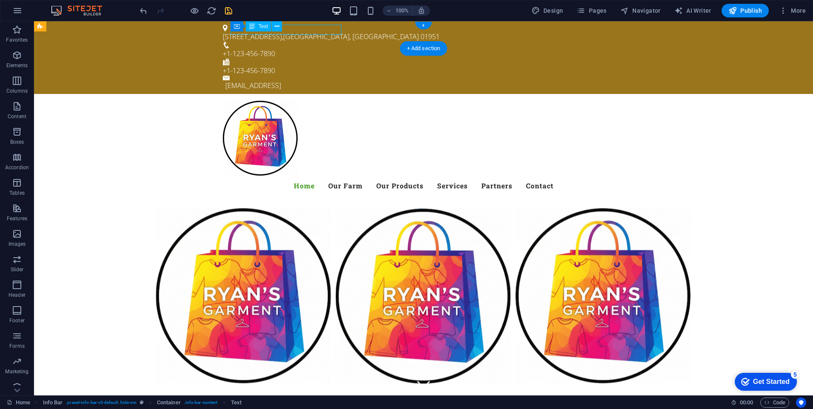
click at [312, 31] on div "50 Scotland Rd , Newbury, MA 01951" at bounding box center [420, 36] width 395 height 10
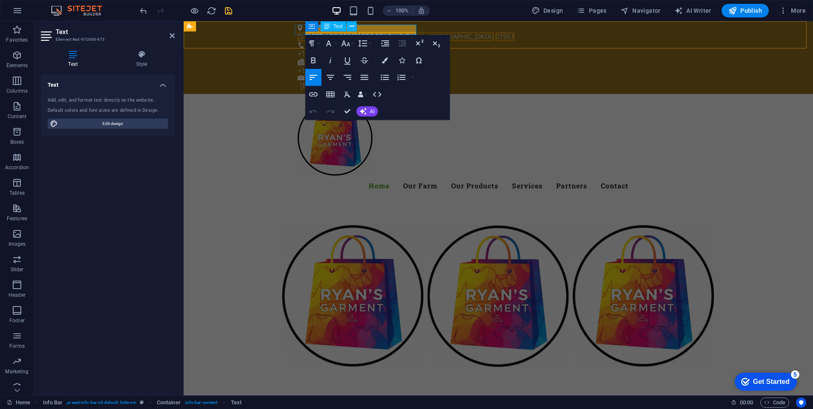
click at [495, 32] on span "01951" at bounding box center [504, 36] width 19 height 9
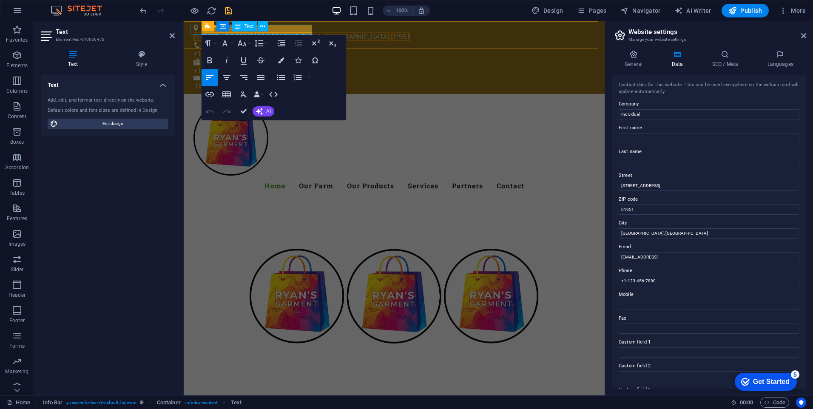
click at [391, 32] on span "01951" at bounding box center [400, 36] width 19 height 9
click at [664, 209] on input "01951" at bounding box center [709, 209] width 181 height 10
drag, startPoint x: 661, startPoint y: 187, endPoint x: 615, endPoint y: 187, distance: 46.8
click at [615, 187] on div "Contact data for this website. This can be used everywhere on the website and w…" at bounding box center [709, 232] width 194 height 314
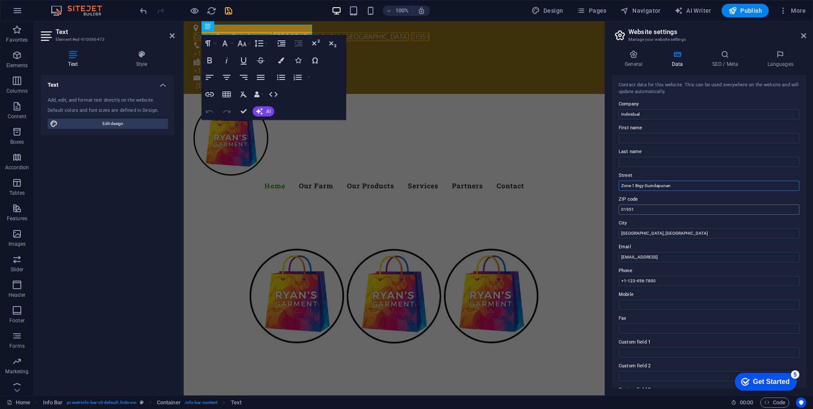
type input "Zone 1 Brgy Guindapunan"
drag, startPoint x: 643, startPoint y: 211, endPoint x: 611, endPoint y: 211, distance: 32.3
click at [611, 211] on div "General Data SEO / Meta Languages Website name Individual Logo Drag files here,…" at bounding box center [709, 219] width 208 height 352
type input "6501"
drag, startPoint x: 654, startPoint y: 234, endPoint x: 608, endPoint y: 239, distance: 46.2
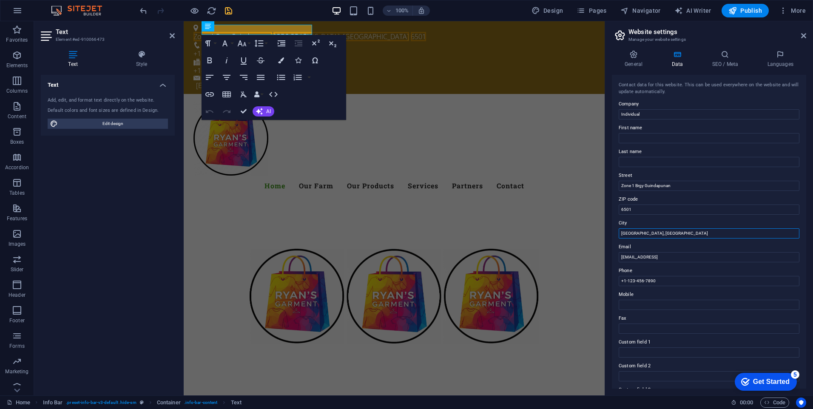
click at [608, 239] on div "General Data SEO / Meta Languages Website name Individual Logo Drag files here,…" at bounding box center [709, 219] width 208 height 352
type input "Palo, [GEOGRAPHIC_DATA]"
drag, startPoint x: 732, startPoint y: 257, endPoint x: 614, endPoint y: 258, distance: 118.2
click at [614, 258] on div "Contact data for this website. This can be used everywhere on the website and w…" at bounding box center [709, 232] width 194 height 314
type input "[EMAIL_ADDRESS][DOMAIN_NAME]"
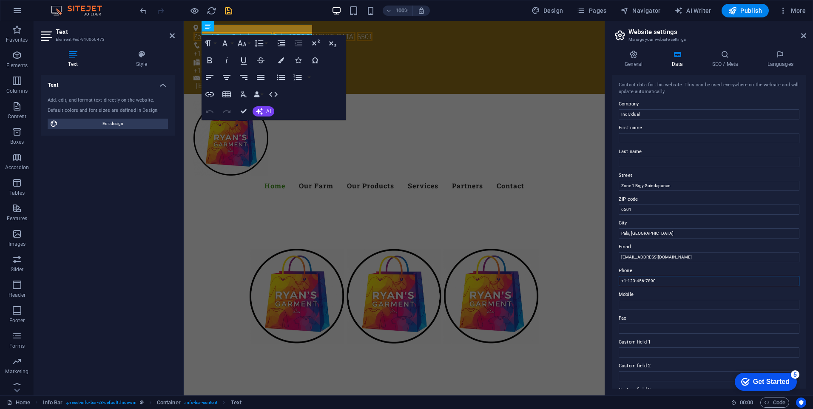
drag, startPoint x: 660, startPoint y: 280, endPoint x: 617, endPoint y: 280, distance: 42.5
click at [617, 280] on div "Contact data for this website. This can be used everywhere on the website and w…" at bounding box center [709, 232] width 194 height 314
type input "[PHONE_NUMBER]"
click at [803, 36] on icon at bounding box center [803, 35] width 5 height 7
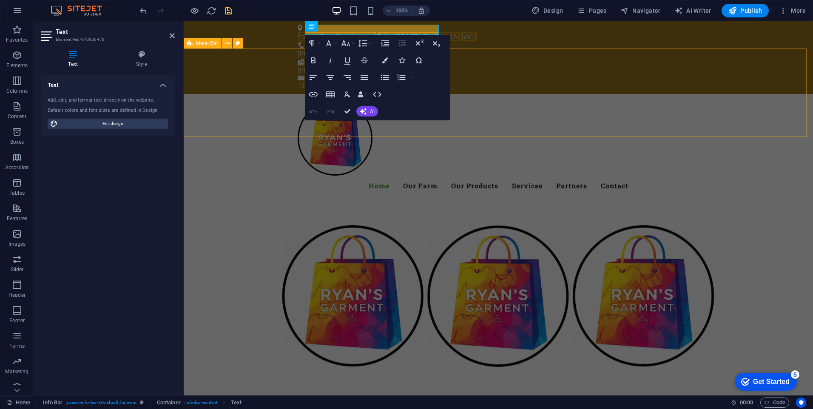
click at [777, 94] on div "Menu Home Our Farm Our Products Services Partners Contact" at bounding box center [498, 148] width 629 height 109
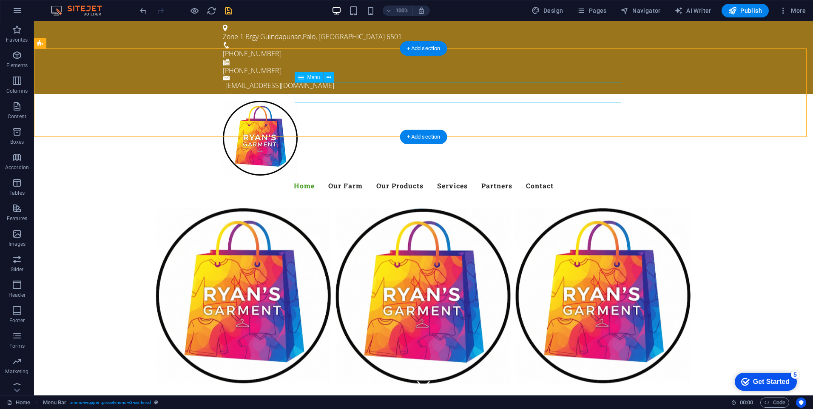
click at [508, 176] on nav "Home Our Farm Our Products Services Partners Contact" at bounding box center [423, 186] width 401 height 20
select select
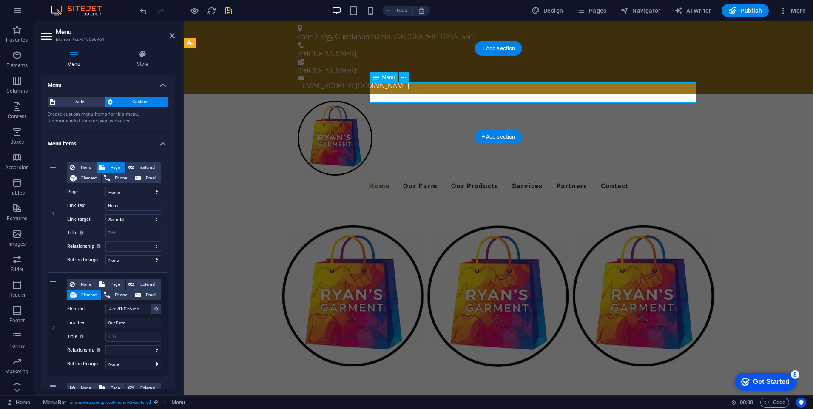
click at [462, 176] on nav "Home Our Farm Our Products Services Partners Contact" at bounding box center [498, 186] width 401 height 20
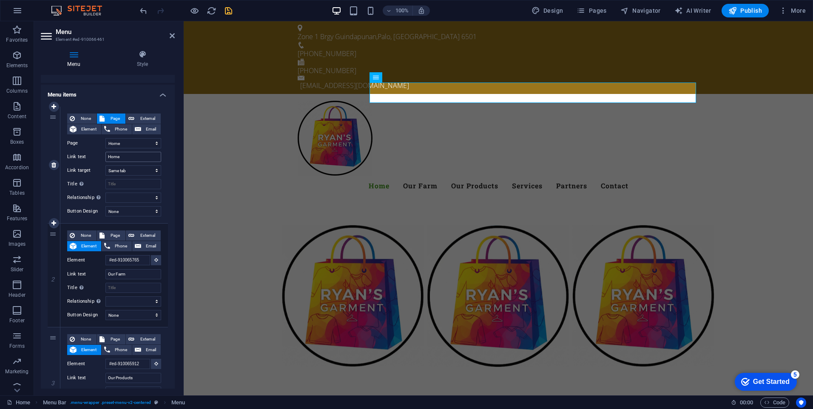
scroll to position [85, 0]
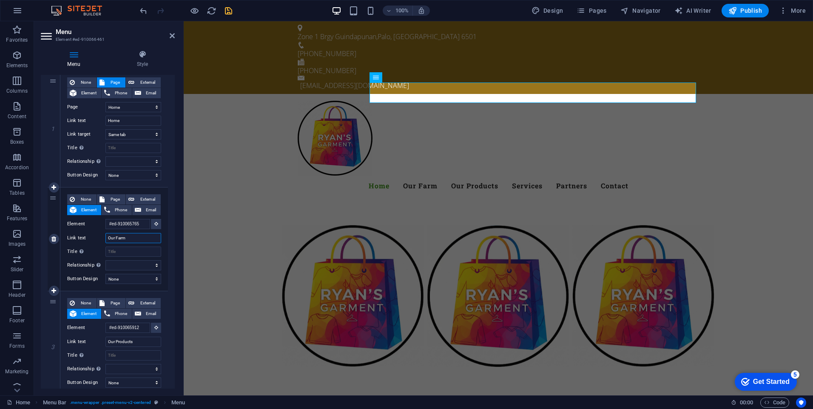
click at [136, 238] on input "Our Farm" at bounding box center [133, 238] width 56 height 10
type input "O"
select select
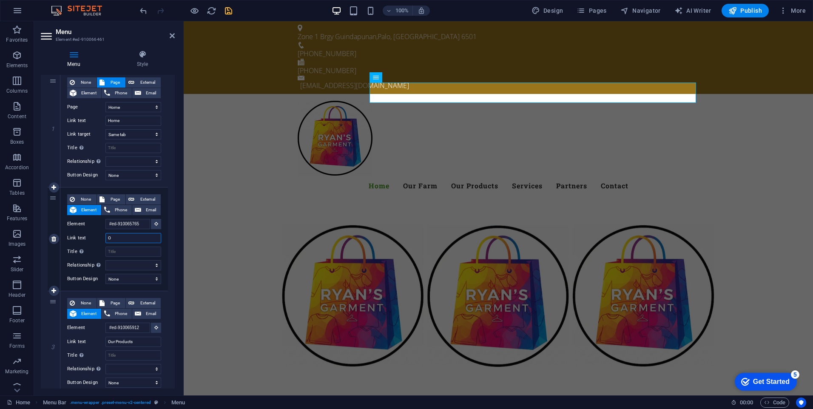
select select
type input "OProduvts"
select select
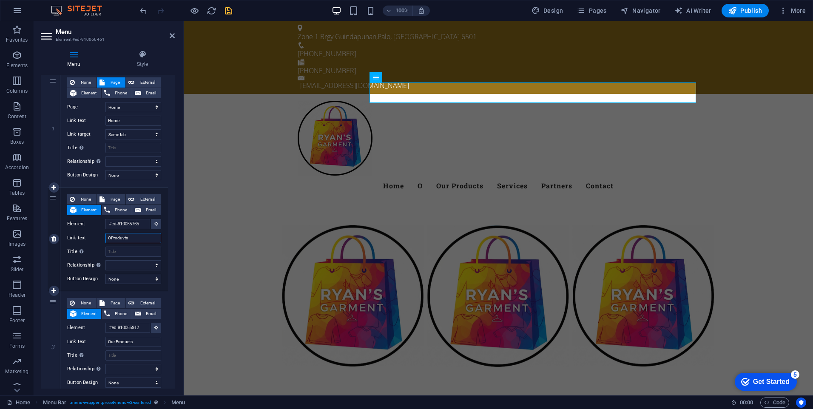
select select
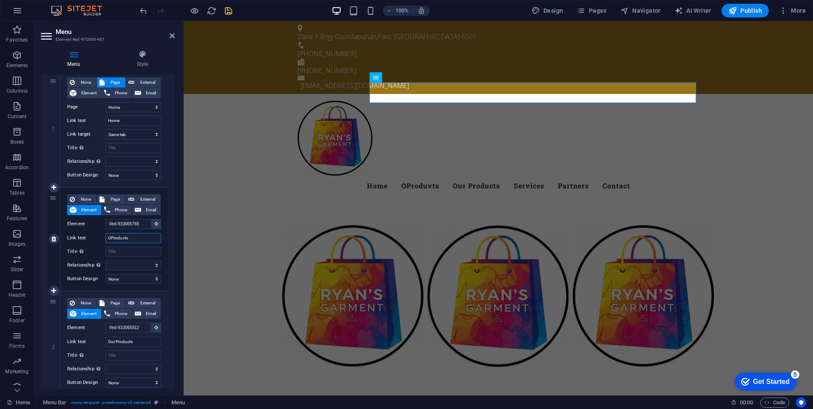
drag, startPoint x: 136, startPoint y: 238, endPoint x: 107, endPoint y: 237, distance: 28.9
click at [107, 237] on input "OProduvts" at bounding box center [133, 238] width 56 height 10
type input "Pro"
select select
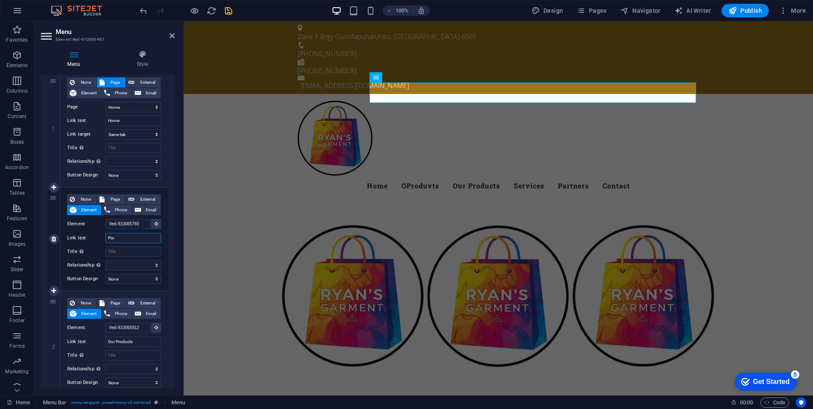
select select
type input "Products"
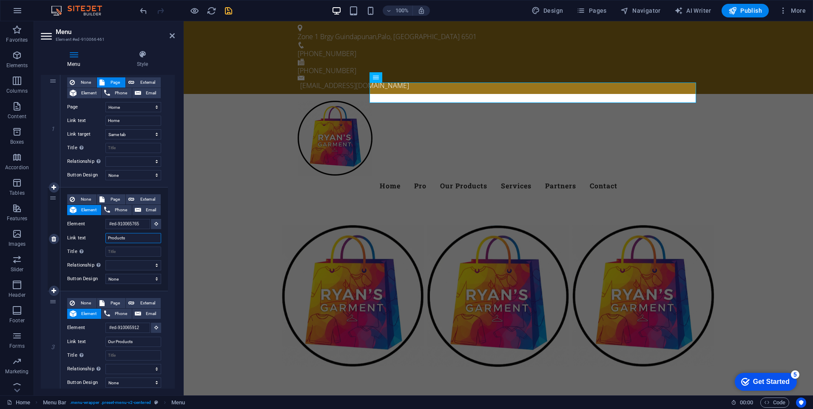
select select
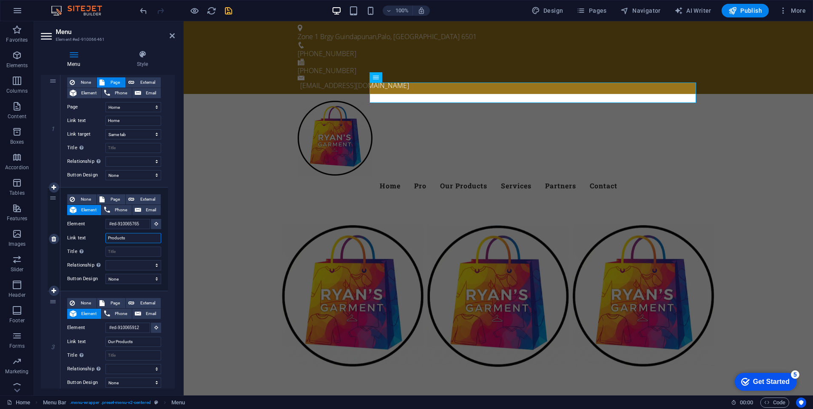
select select
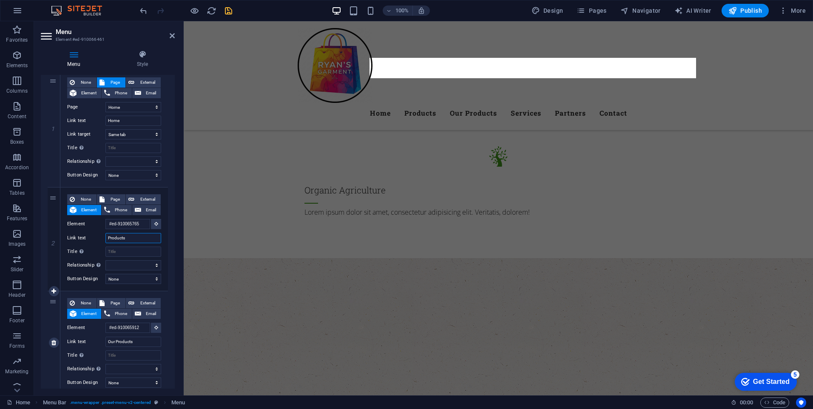
scroll to position [0, 0]
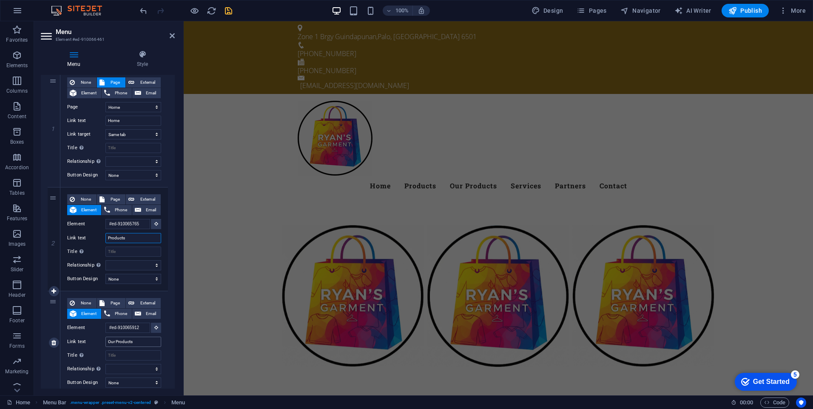
type input "Products"
drag, startPoint x: 136, startPoint y: 343, endPoint x: 96, endPoint y: 340, distance: 40.5
click at [96, 340] on div "Link text Our Products" at bounding box center [114, 342] width 94 height 10
type input "On Sale"
select select
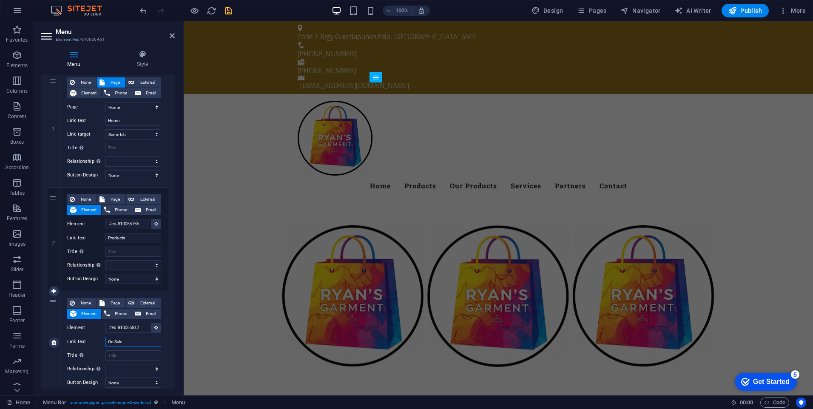
select select
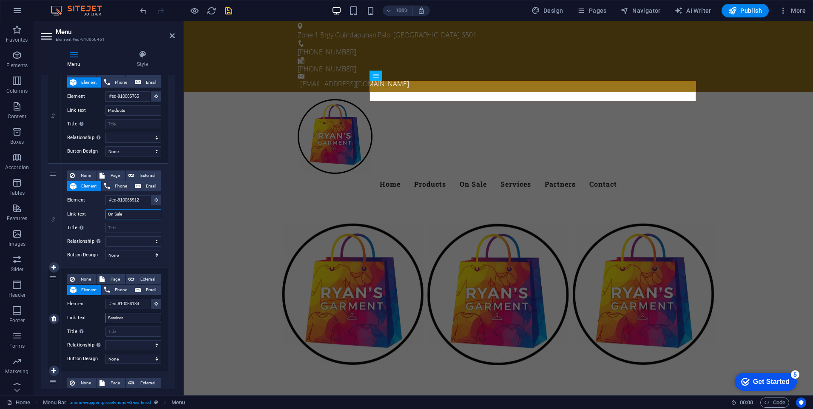
scroll to position [0, 0]
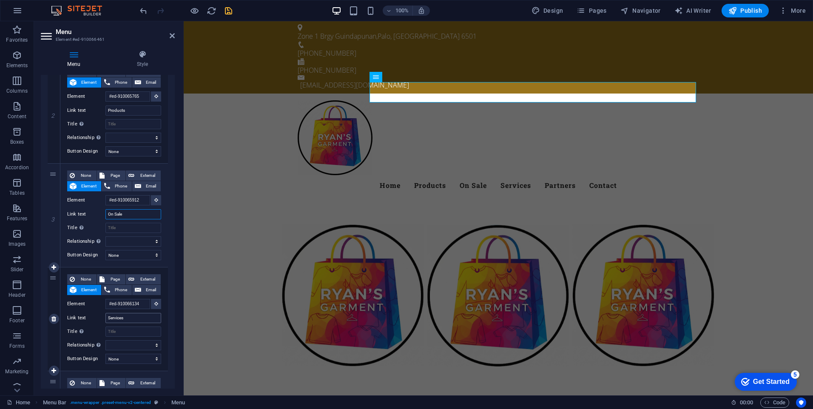
type input "On Sale"
click at [134, 319] on input "Services" at bounding box center [133, 318] width 56 height 10
type input "S"
select select
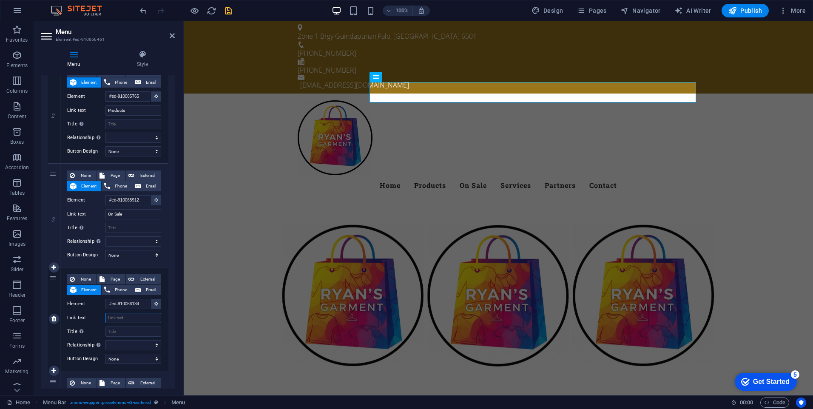
select select
type input "Contact"
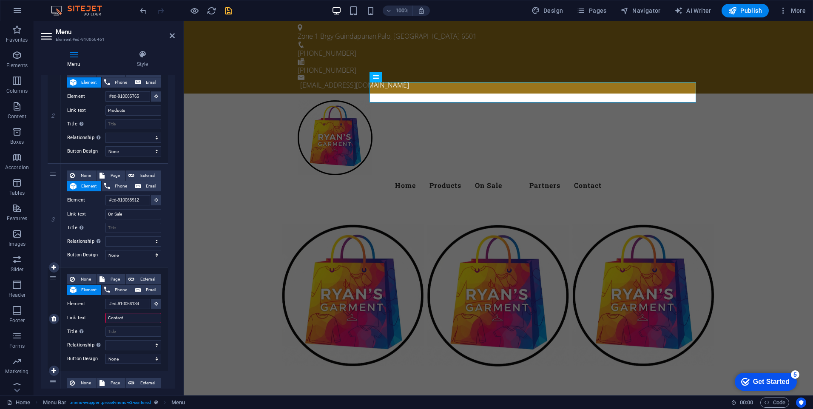
select select
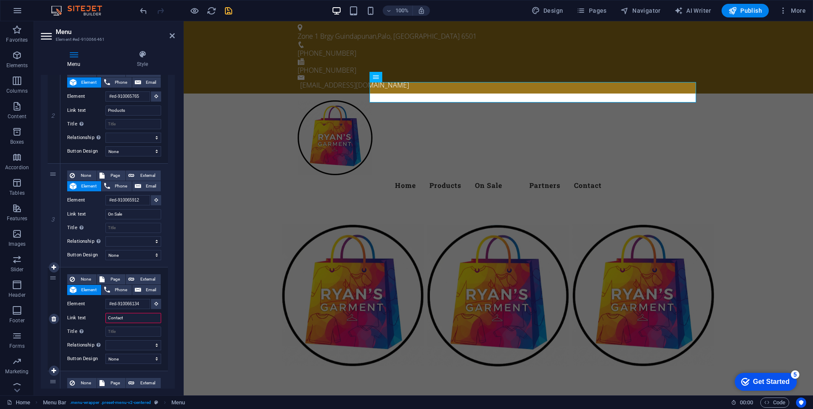
select select
type input "Contact Us"
select select
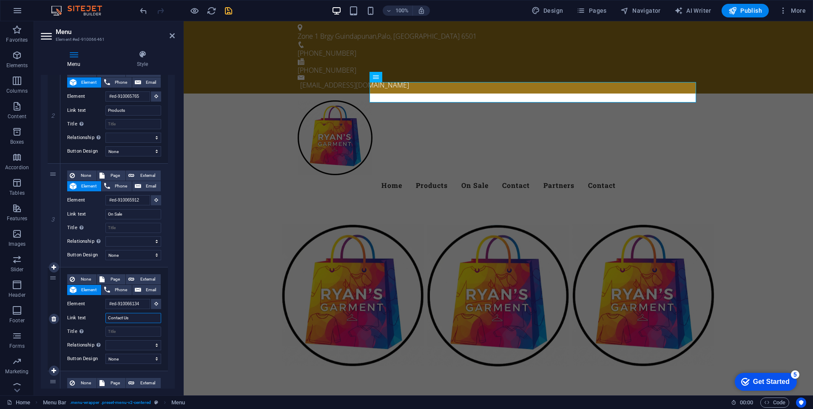
select select
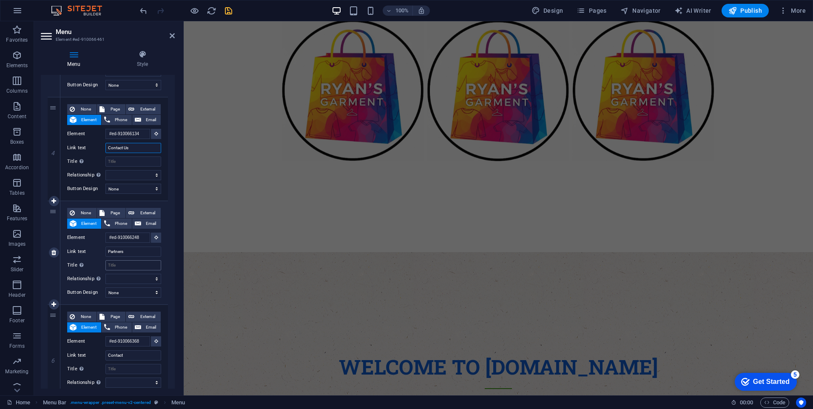
scroll to position [204, 0]
type input "Contact Us"
drag, startPoint x: 135, startPoint y: 251, endPoint x: 74, endPoint y: 252, distance: 61.2
click at [74, 252] on div "Link text Partners" at bounding box center [114, 252] width 94 height 10
type input "About Us"
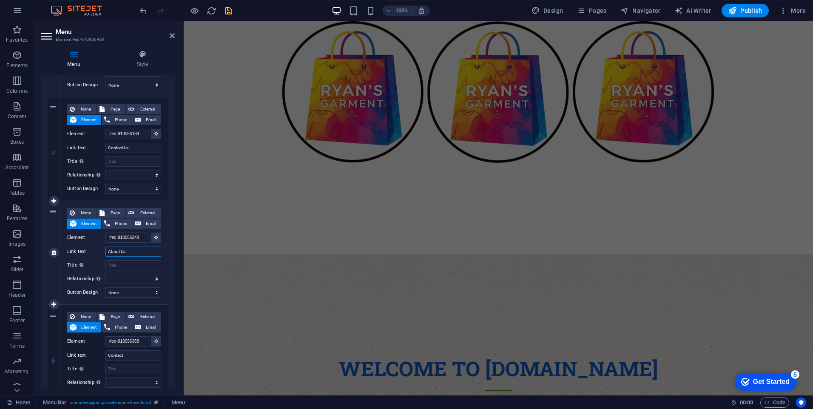
select select
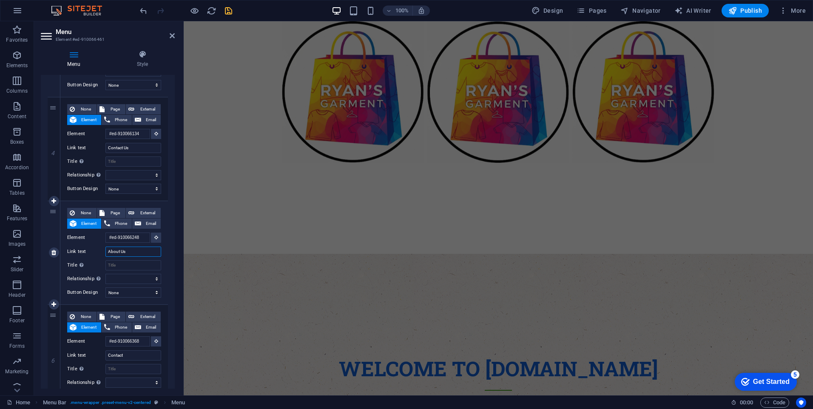
select select
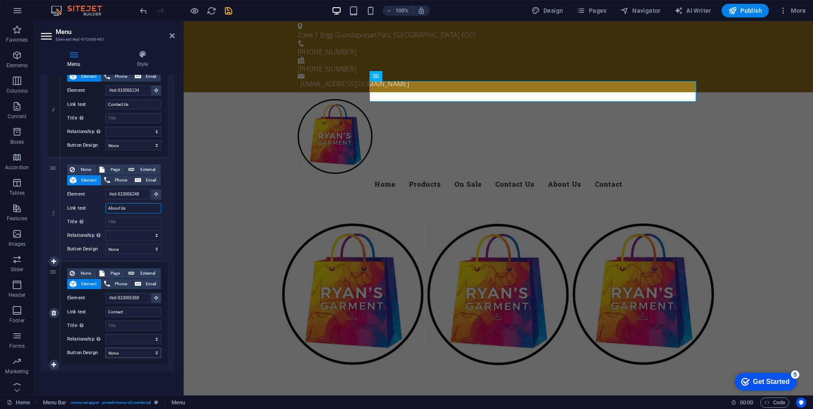
scroll to position [0, 0]
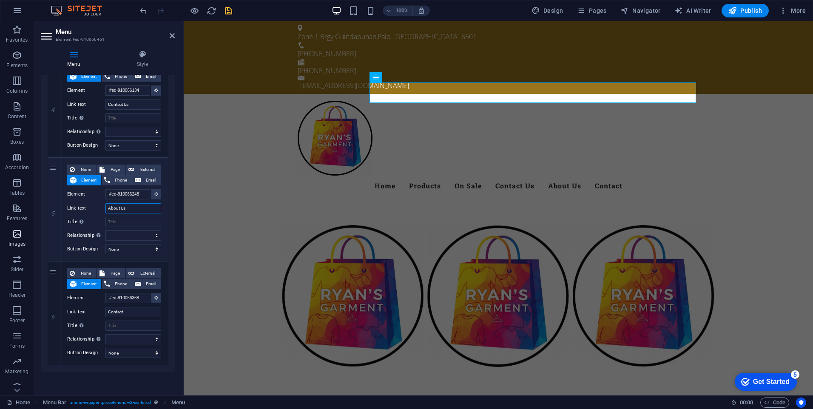
type input "About Us"
click at [133, 311] on input "Contact" at bounding box center [133, 312] width 56 height 10
type input "C"
select select
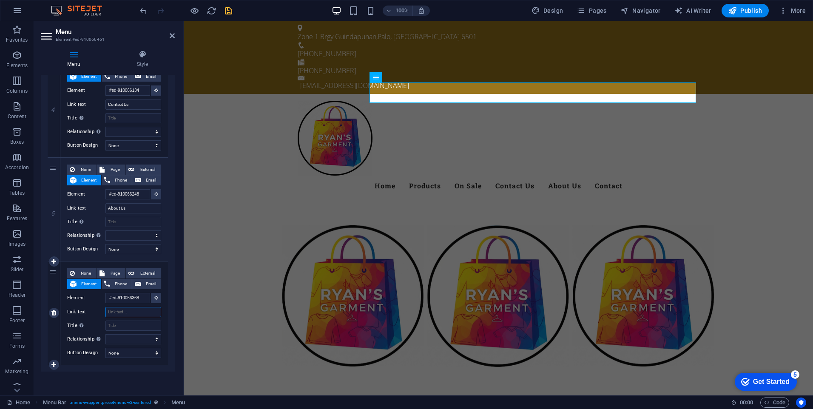
select select
type input "Mor"
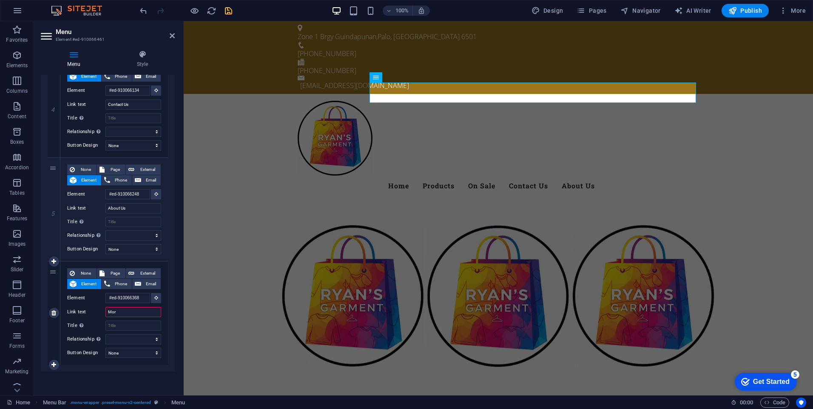
select select
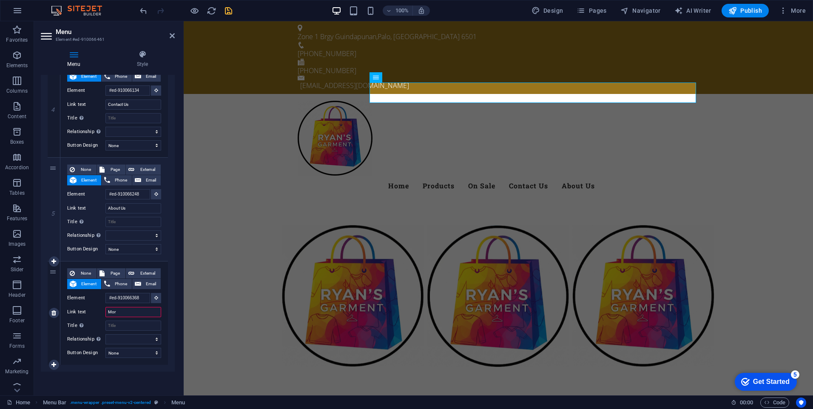
select select
type input "More"
select select
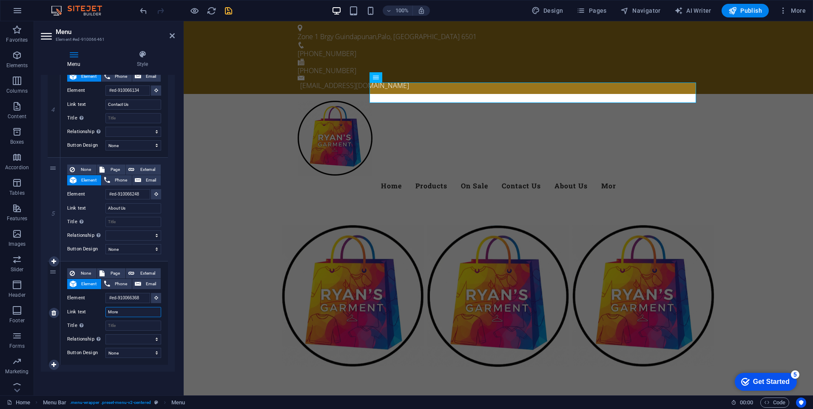
select select
type input "More"
click at [130, 354] on select "None Default Primary Secondary" at bounding box center [133, 353] width 56 height 10
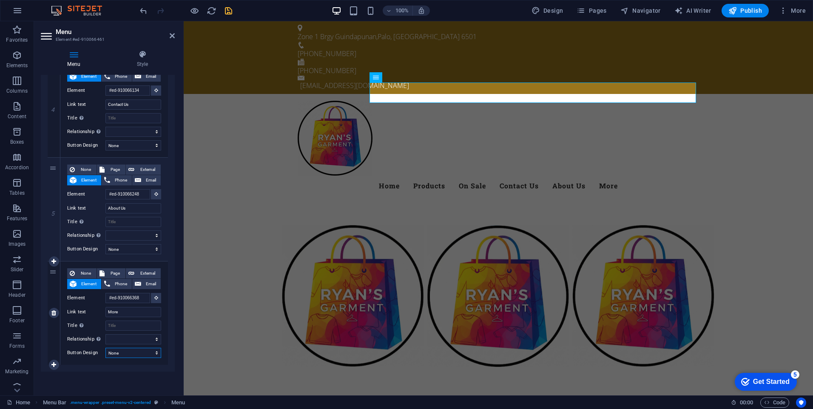
click at [130, 354] on select "None Default Primary Secondary" at bounding box center [133, 353] width 56 height 10
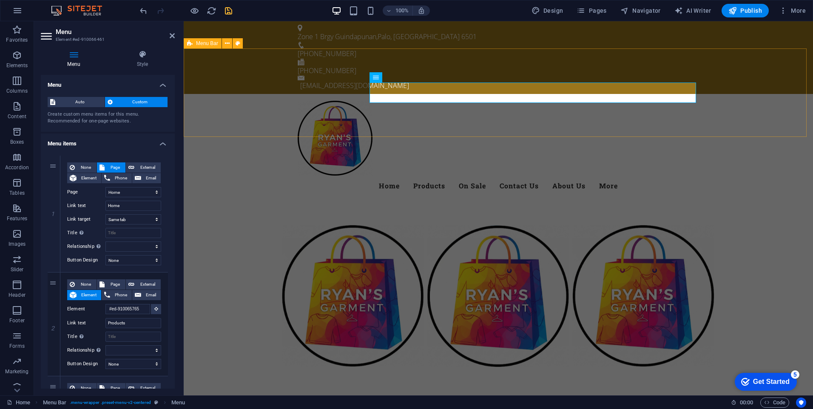
click at [781, 94] on div "Menu Home Products On Sale Contact Us About Us More" at bounding box center [498, 148] width 629 height 109
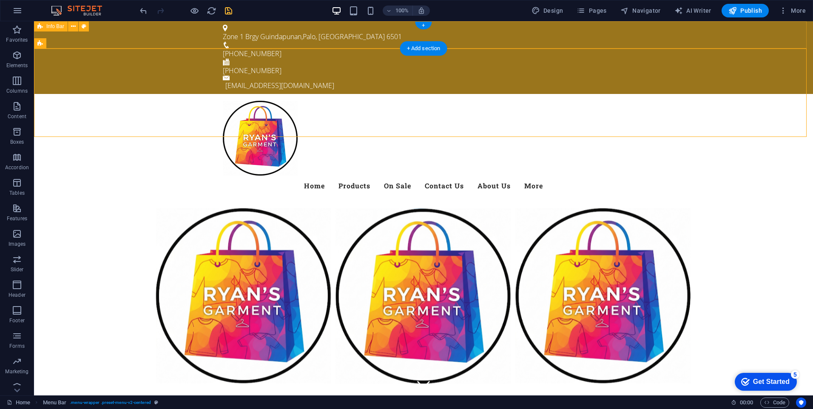
click at [750, 42] on div "Zone 1 Brgy Guindapunan , Palo, Leyte 6501 +63-992-215-0622 +63-992-215-0622 su…" at bounding box center [423, 57] width 779 height 73
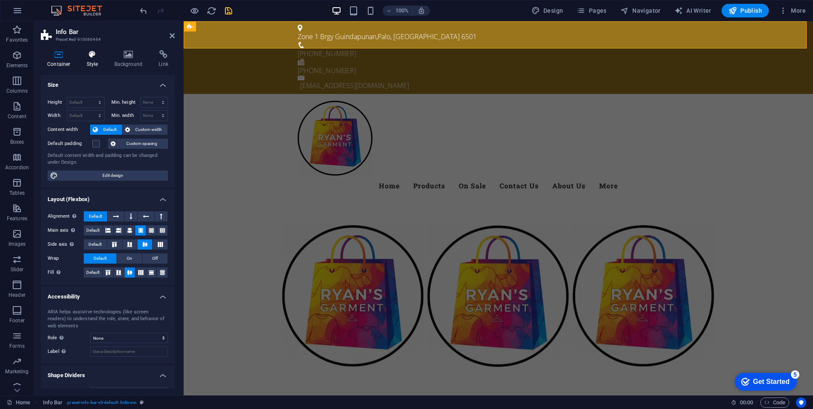
click at [93, 61] on h4 "Style" at bounding box center [94, 59] width 28 height 18
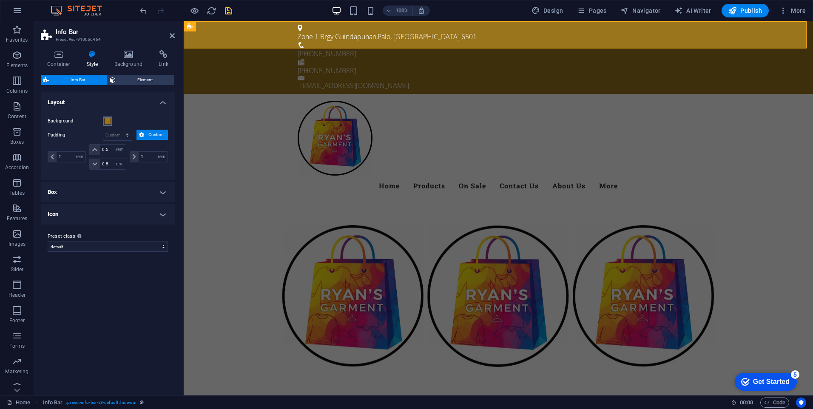
click at [105, 123] on span at bounding box center [107, 121] width 7 height 7
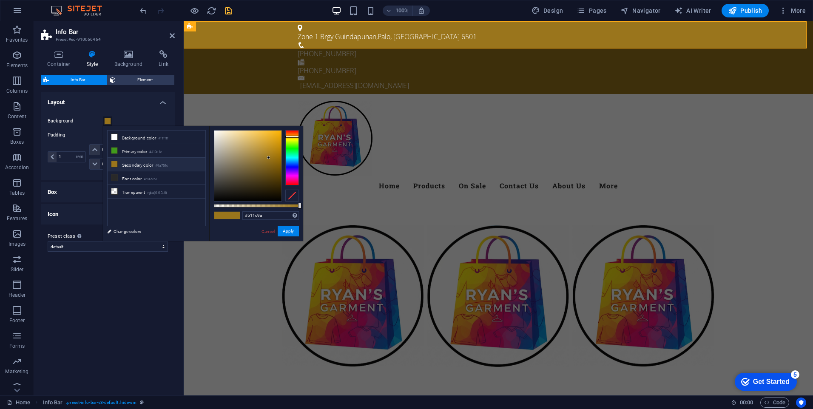
click at [288, 170] on div at bounding box center [292, 157] width 14 height 55
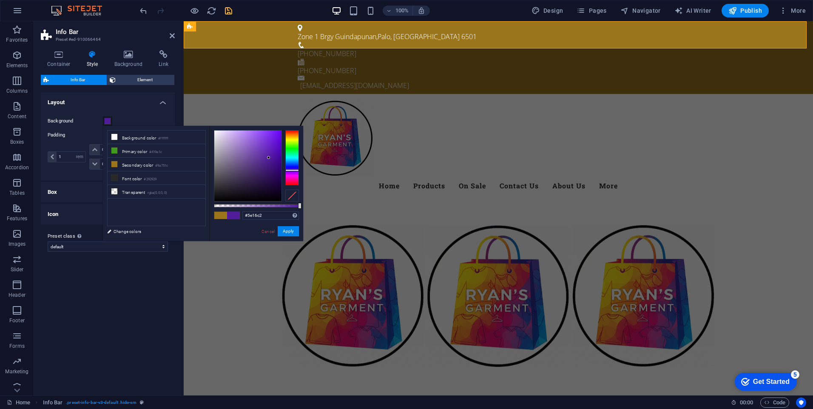
click at [273, 147] on div at bounding box center [247, 166] width 67 height 71
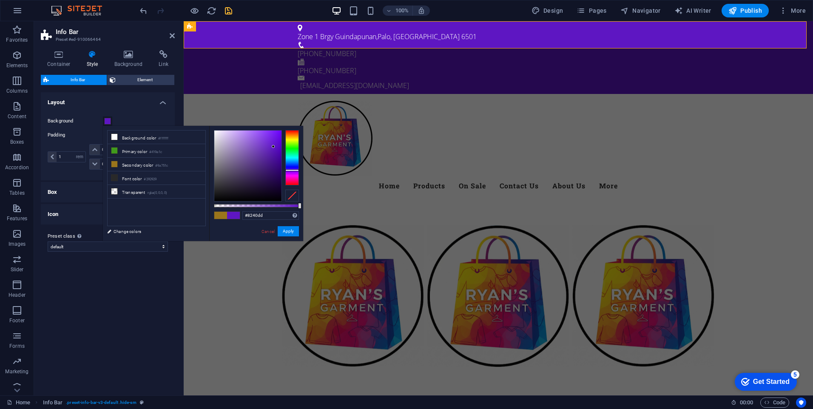
click at [261, 139] on div at bounding box center [247, 166] width 67 height 71
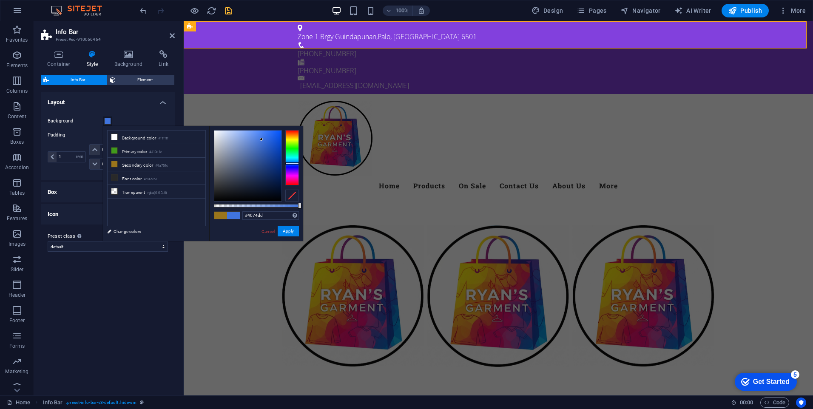
click at [297, 163] on div at bounding box center [292, 157] width 14 height 55
click at [292, 166] on div at bounding box center [292, 157] width 14 height 55
click at [267, 135] on div at bounding box center [247, 166] width 67 height 71
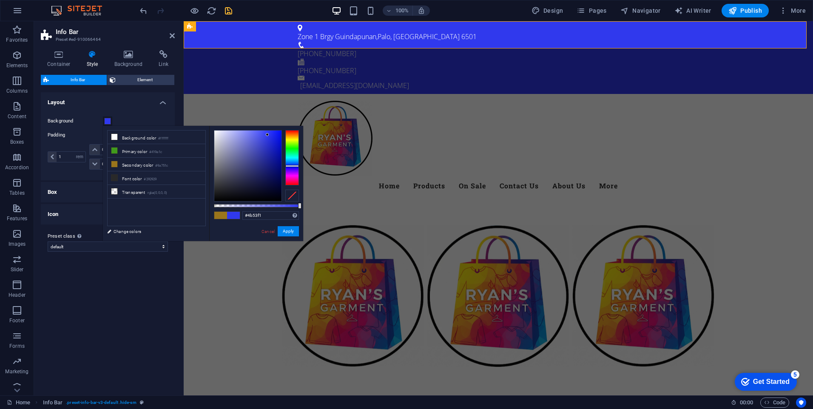
click at [260, 134] on div at bounding box center [247, 166] width 67 height 71
click at [253, 134] on div at bounding box center [247, 166] width 67 height 71
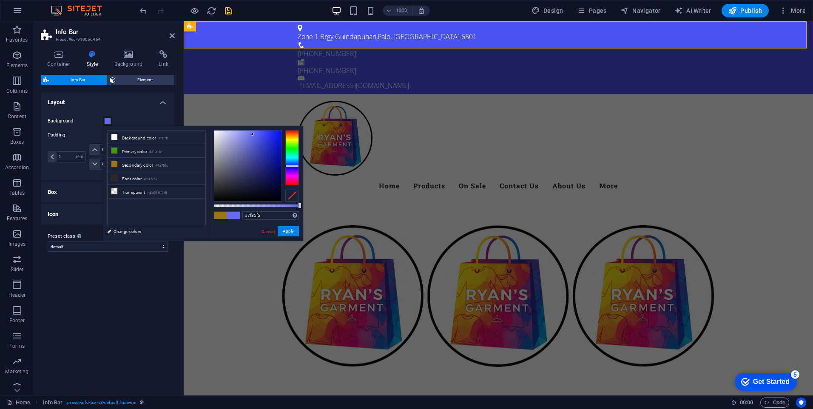
click at [246, 133] on div at bounding box center [247, 166] width 67 height 71
click at [251, 137] on div at bounding box center [247, 166] width 67 height 71
type input "#0915f2"
click at [278, 133] on div at bounding box center [247, 166] width 67 height 71
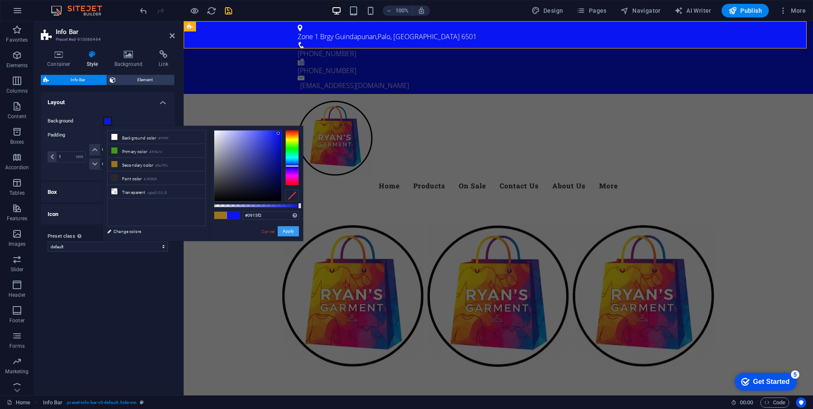
drag, startPoint x: 290, startPoint y: 229, endPoint x: 325, endPoint y: 180, distance: 59.8
click at [290, 229] on button "Apply" at bounding box center [288, 231] width 21 height 10
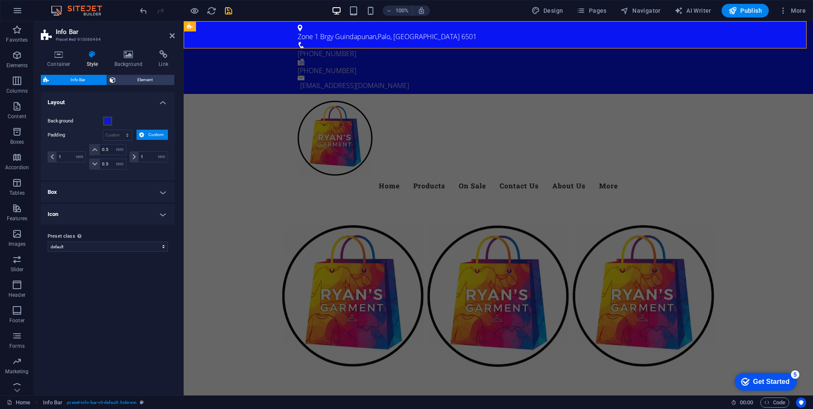
scroll to position [327, 0]
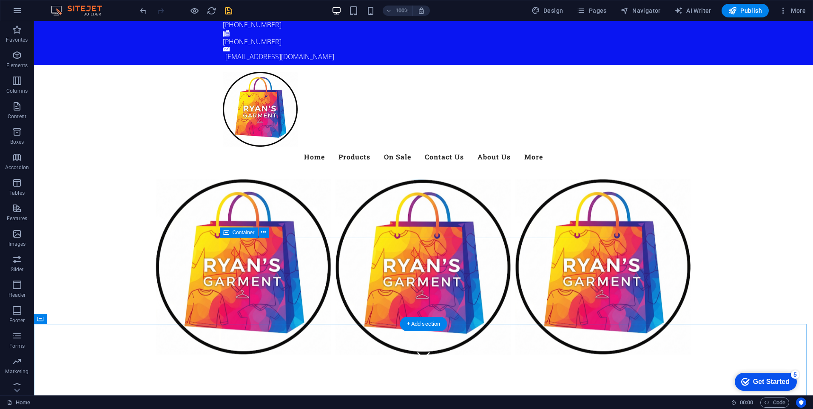
scroll to position [0, 0]
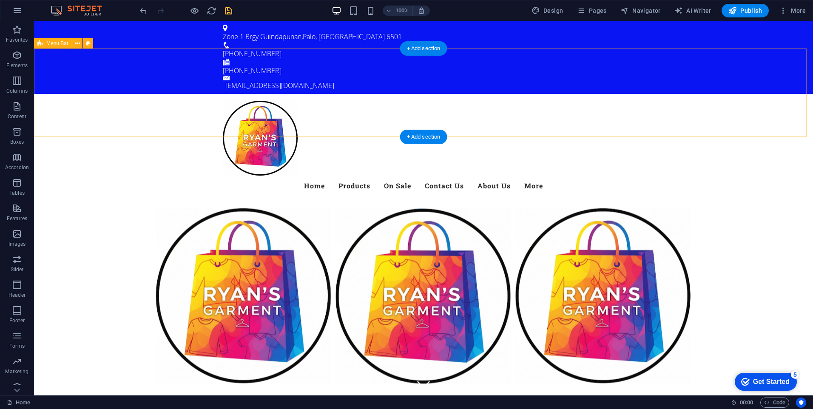
click at [781, 110] on div "Menu Home Products On Sale Contact Us About Us More" at bounding box center [423, 148] width 779 height 109
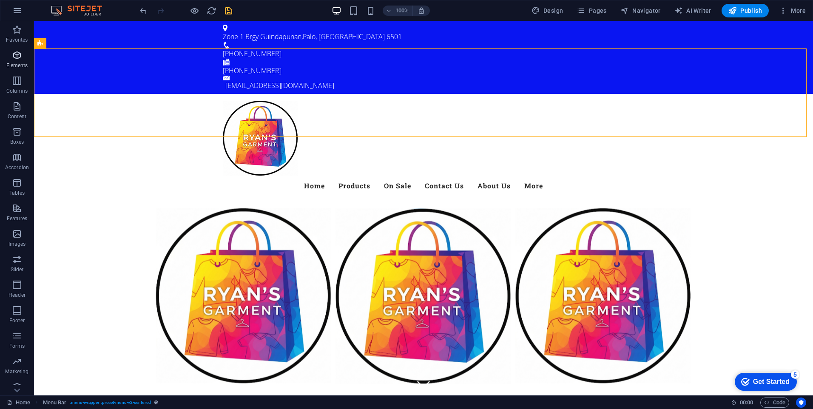
click at [19, 60] on icon "button" at bounding box center [17, 55] width 10 height 10
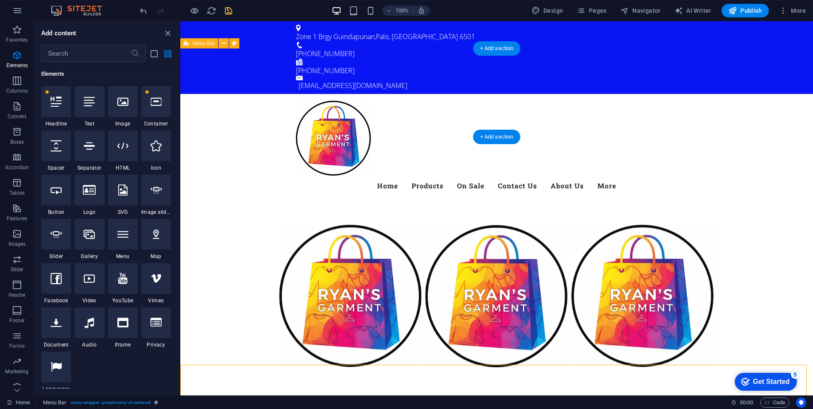
click at [769, 94] on div "Menu Home Products On Sale Contact Us About Us More" at bounding box center [496, 148] width 633 height 109
click at [168, 33] on icon "close panel" at bounding box center [168, 33] width 10 height 10
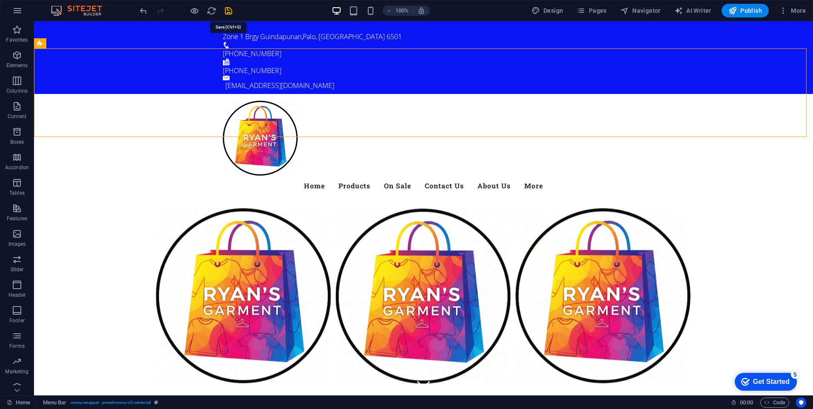
drag, startPoint x: 231, startPoint y: 11, endPoint x: 247, endPoint y: 17, distance: 16.6
click at [233, 11] on icon "save" at bounding box center [229, 11] width 10 height 10
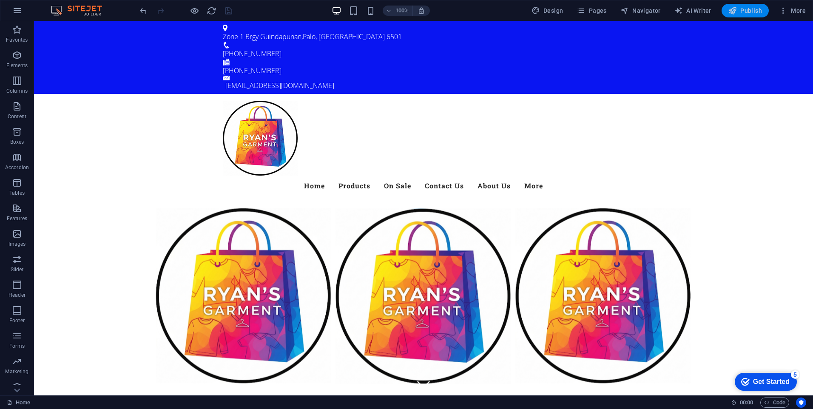
click at [752, 8] on span "Publish" at bounding box center [745, 10] width 34 height 9
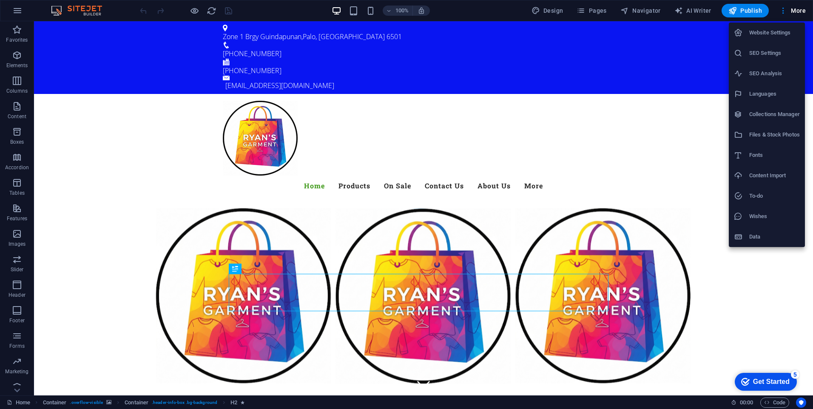
click at [0, 0] on h6 "Website Settings" at bounding box center [0, 0] width 0 height 0
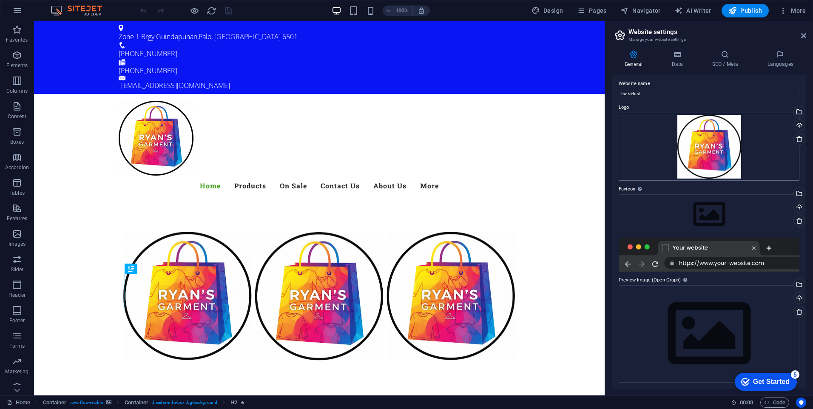
scroll to position [4, 0]
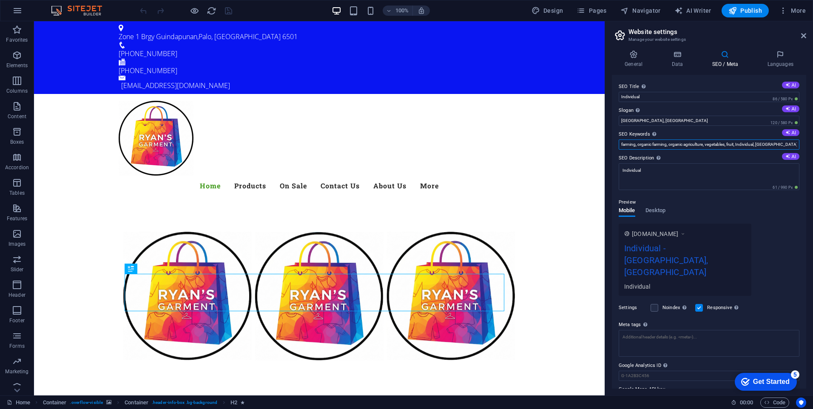
type input "Clothing, Thrifted"
click at [803, 34] on icon at bounding box center [803, 35] width 5 height 7
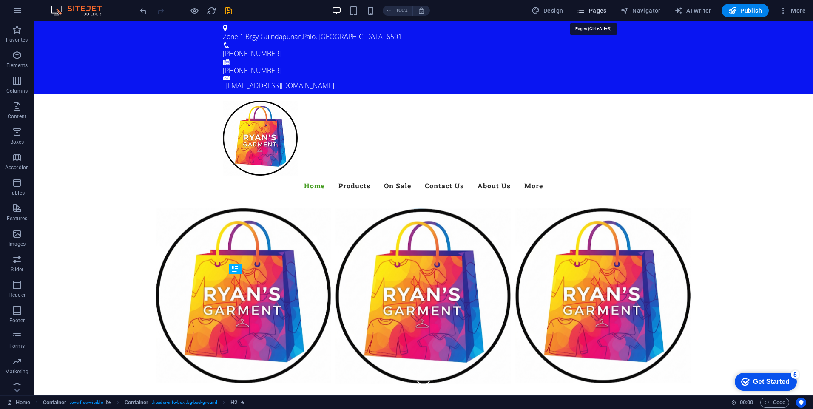
click at [585, 9] on icon "button" at bounding box center [580, 10] width 9 height 9
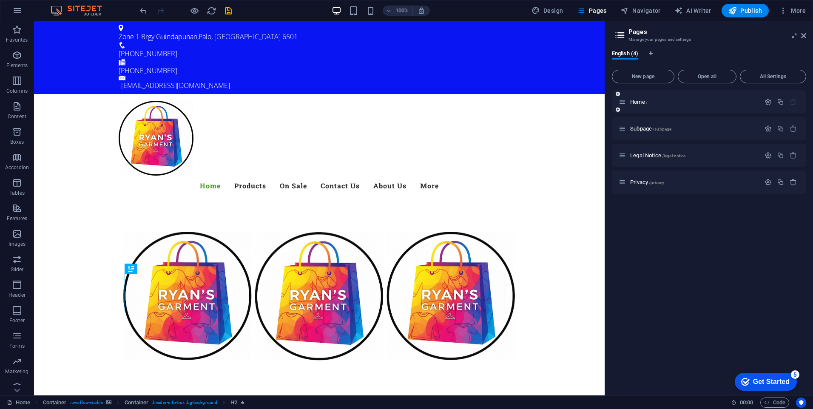
click at [675, 105] on div "Home /" at bounding box center [690, 102] width 142 height 10
click at [771, 102] on icon "button" at bounding box center [767, 101] width 7 height 7
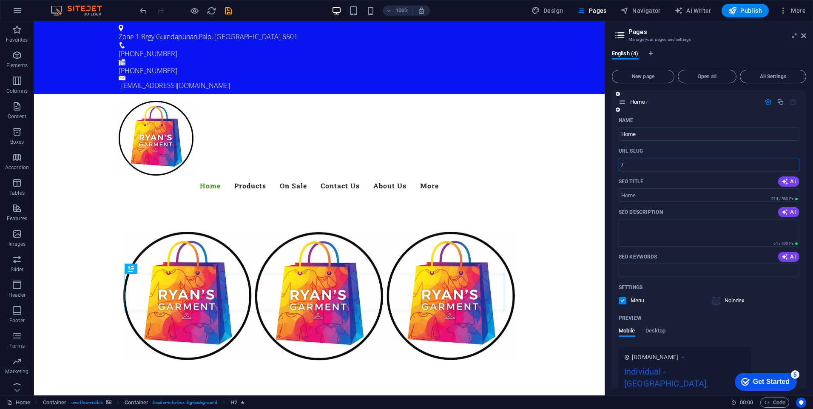
click at [650, 165] on input "/" at bounding box center [709, 165] width 181 height 14
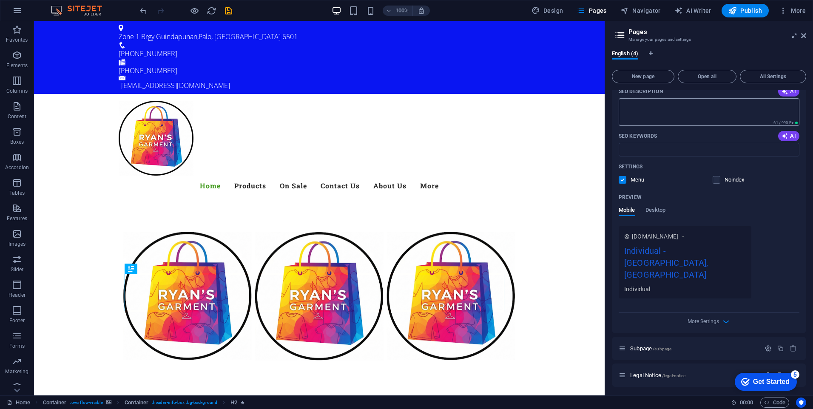
scroll to position [125, 0]
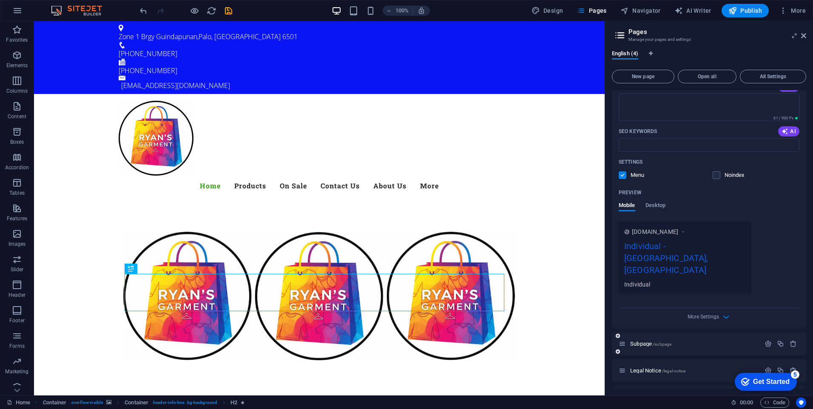
click at [744, 339] on div "Subpage /subpage" at bounding box center [690, 344] width 142 height 10
click at [767, 340] on icon "button" at bounding box center [767, 343] width 7 height 7
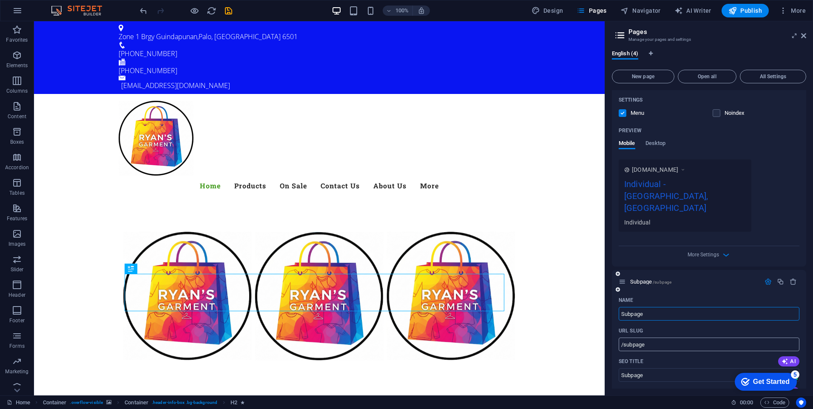
scroll to position [0, 0]
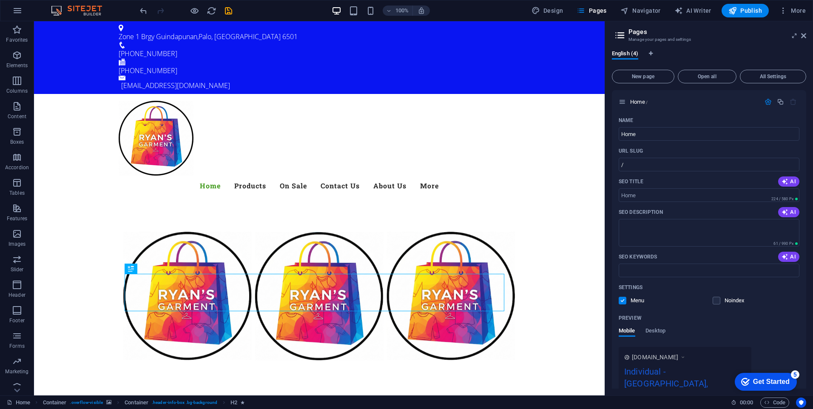
click at [750, 52] on div "English (4)" at bounding box center [709, 58] width 194 height 16
click at [617, 35] on icon at bounding box center [619, 35] width 13 height 12
click at [806, 37] on aside "Pages Manage your pages and settings English (4) New page Open all All Settings…" at bounding box center [709, 208] width 208 height 374
click at [805, 36] on icon at bounding box center [803, 35] width 5 height 7
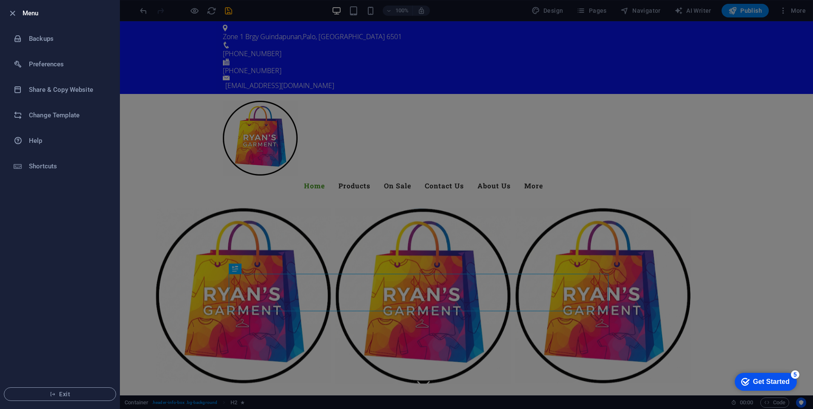
click at [171, 75] on div at bounding box center [406, 204] width 813 height 409
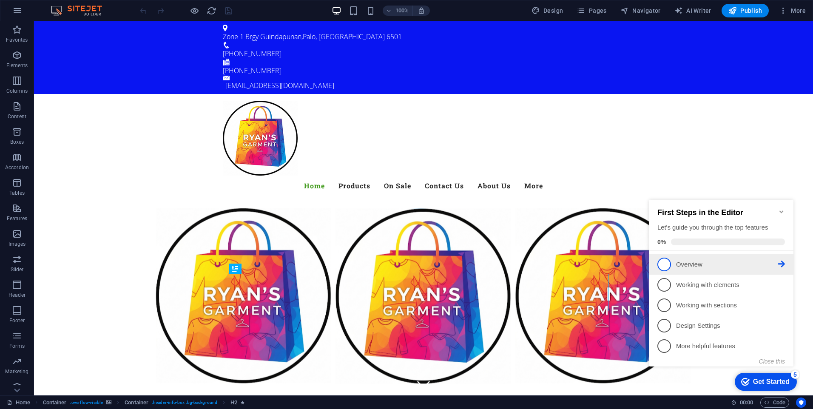
click at [669, 264] on span "1" at bounding box center [664, 265] width 14 height 14
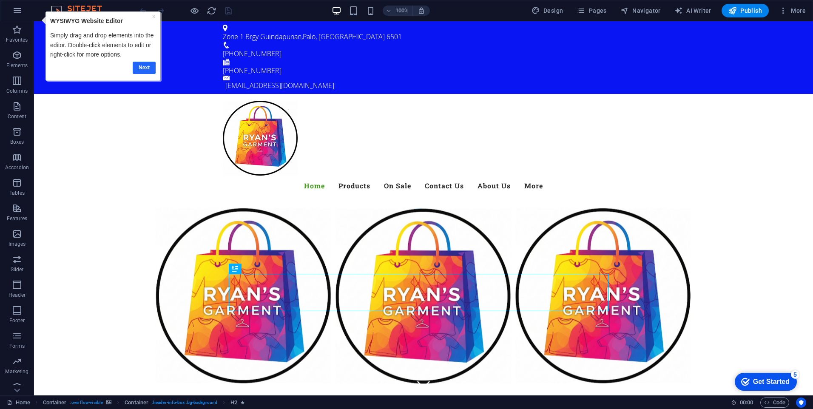
click at [136, 68] on link "Next" at bounding box center [143, 68] width 23 height 12
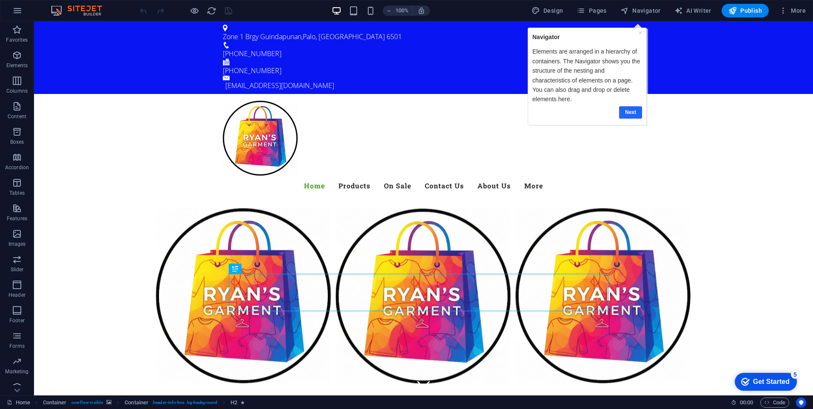
click at [629, 116] on link "Next" at bounding box center [630, 112] width 23 height 12
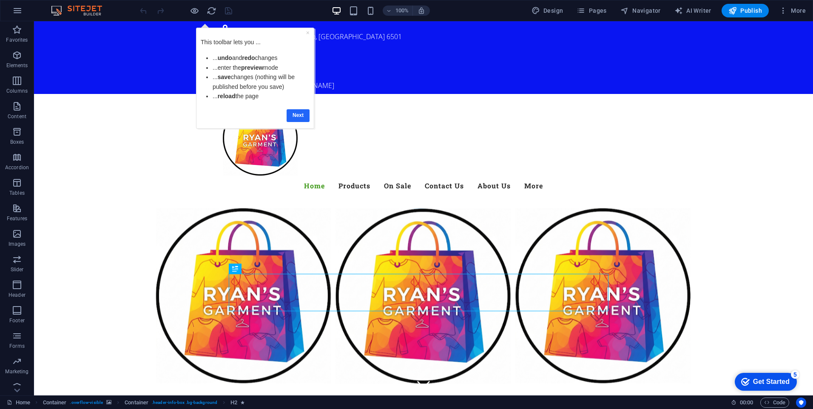
click at [296, 115] on link "Next" at bounding box center [298, 115] width 23 height 12
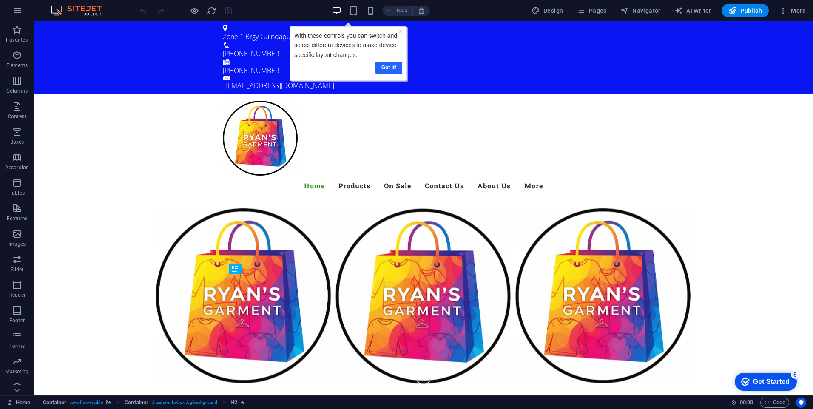
click at [388, 67] on link "Got it!" at bounding box center [388, 68] width 27 height 12
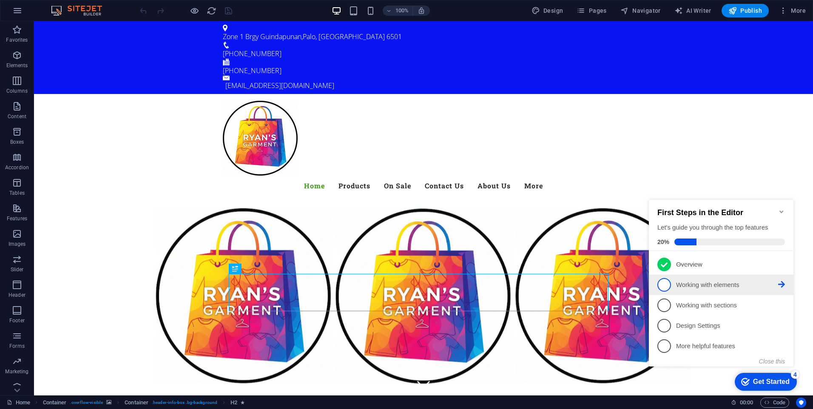
click at [704, 283] on p "Working with elements - incomplete" at bounding box center [727, 285] width 102 height 9
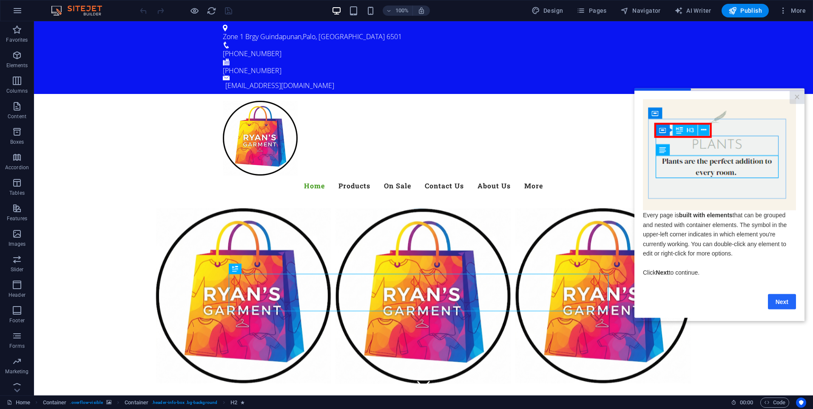
click at [783, 306] on link "Next" at bounding box center [782, 301] width 28 height 15
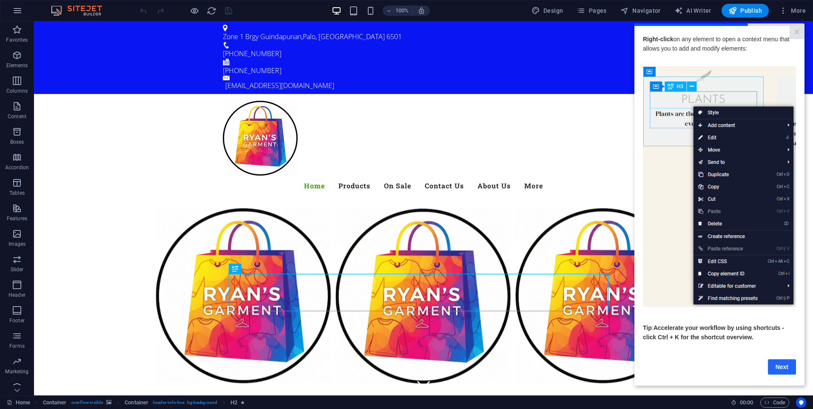
click at [786, 371] on link "Next" at bounding box center [782, 366] width 28 height 15
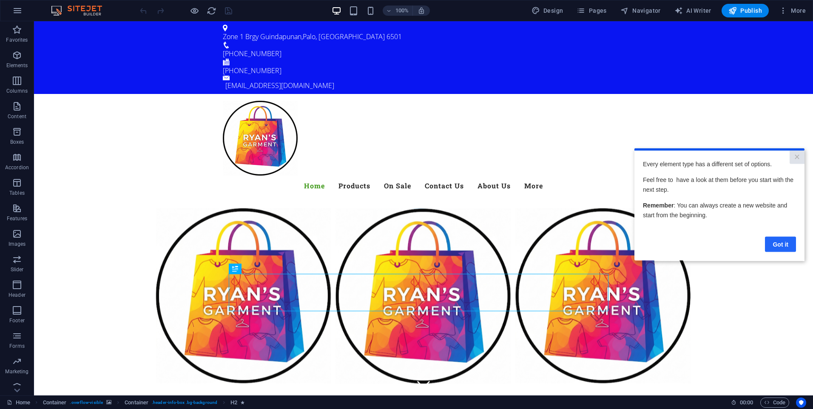
click at [782, 243] on link "Got it" at bounding box center [780, 243] width 31 height 15
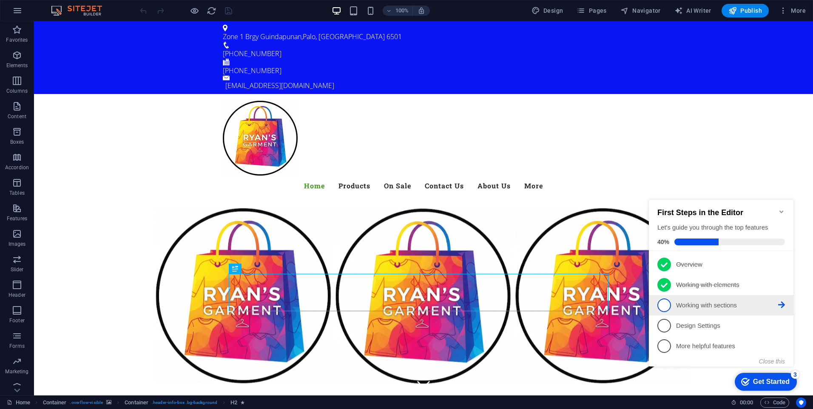
click at [709, 304] on p "Working with sections - incomplete" at bounding box center [727, 305] width 102 height 9
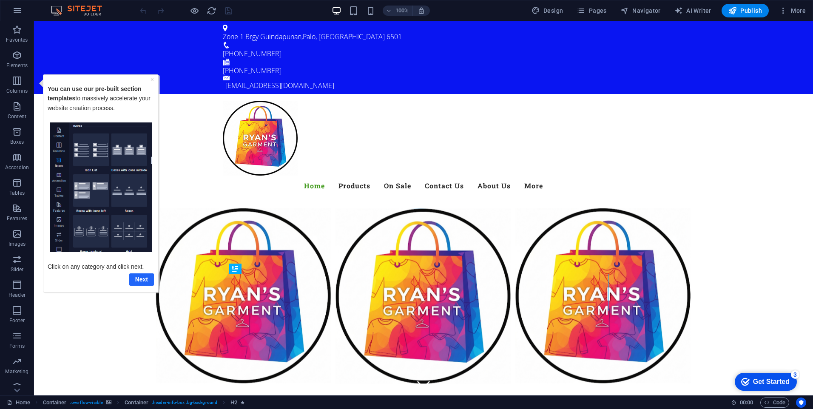
click at [139, 280] on link "Next" at bounding box center [141, 279] width 25 height 12
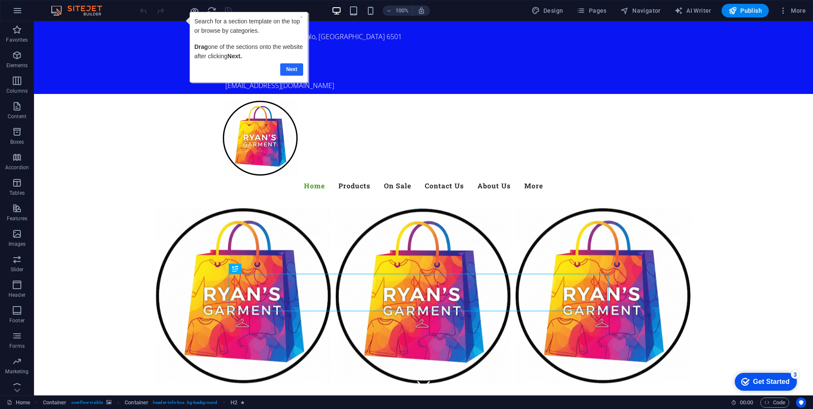
click at [291, 68] on link "Next" at bounding box center [291, 69] width 23 height 12
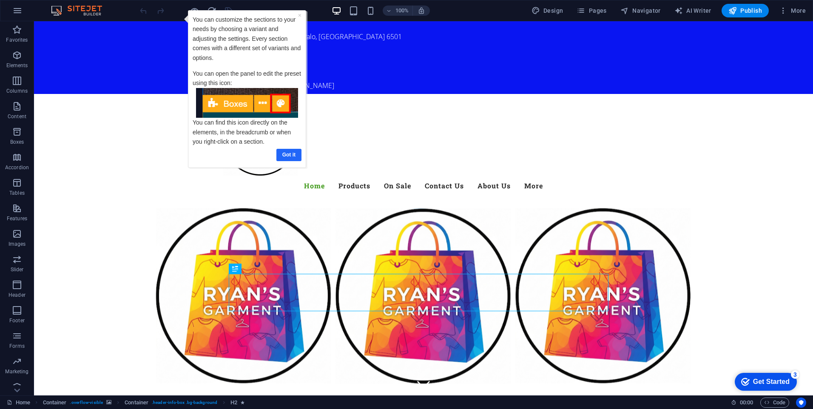
click at [286, 153] on link "Got it" at bounding box center [288, 155] width 25 height 12
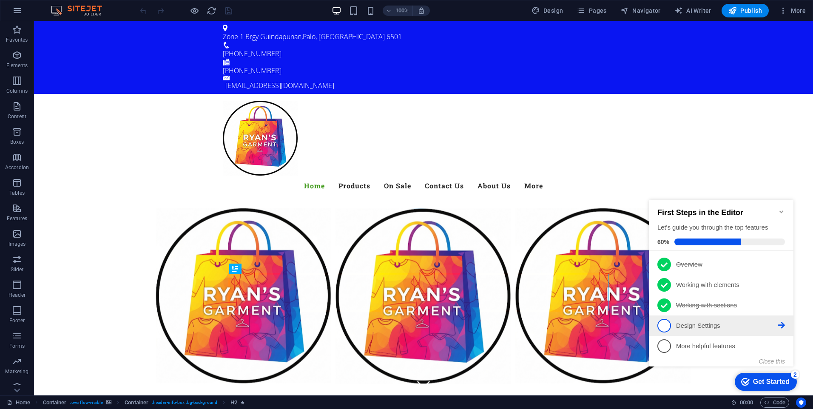
click at [694, 324] on p "Design Settings - incomplete" at bounding box center [727, 325] width 102 height 9
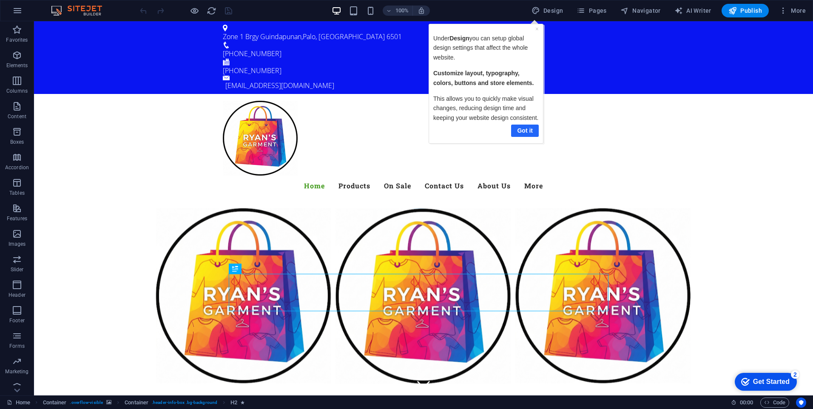
click at [525, 134] on link "Got it" at bounding box center [525, 131] width 28 height 12
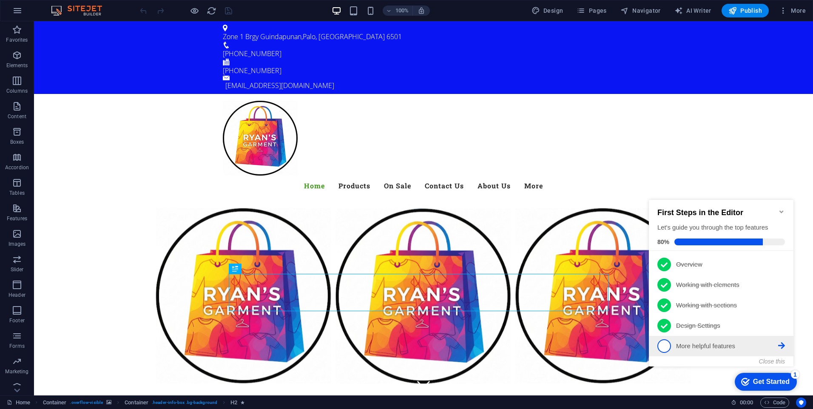
click at [676, 344] on p "More helpful features - incomplete" at bounding box center [727, 346] width 102 height 9
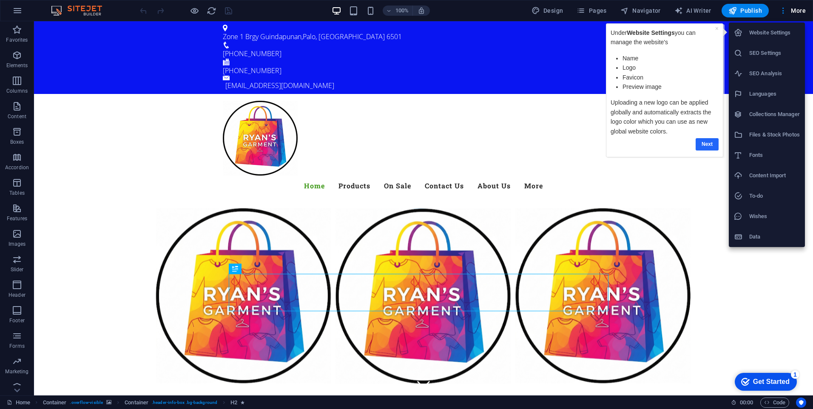
click at [713, 143] on link "Next" at bounding box center [706, 144] width 23 height 12
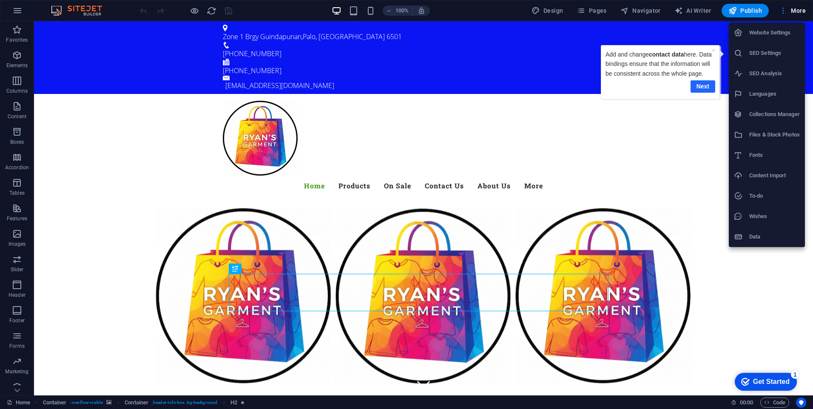
click at [703, 87] on link "Next" at bounding box center [702, 86] width 25 height 12
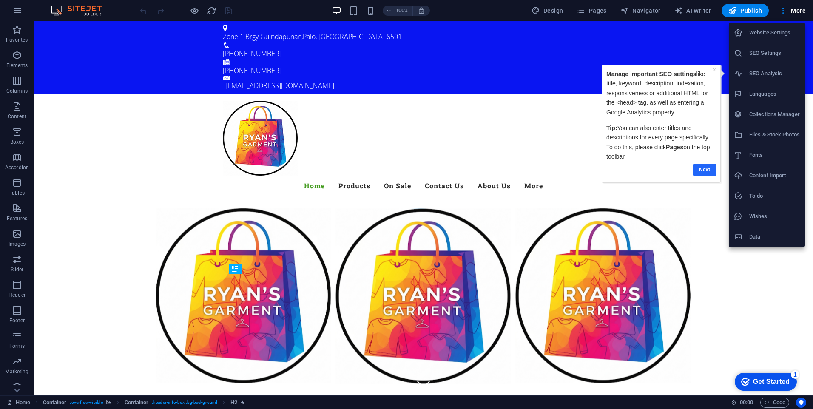
click at [704, 171] on link "Next" at bounding box center [704, 170] width 23 height 12
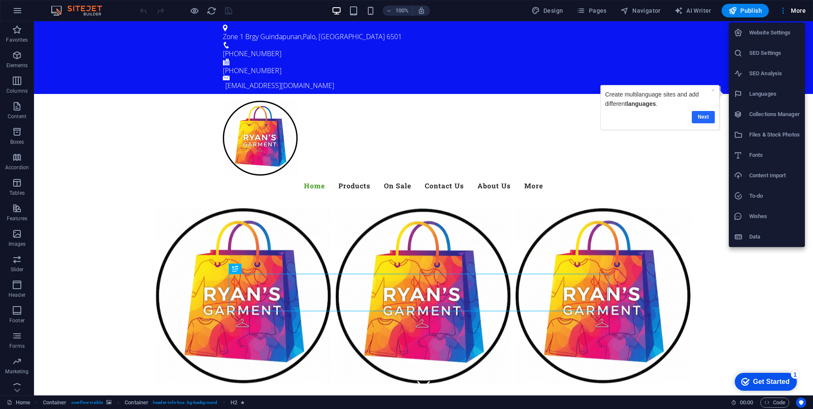
click at [712, 116] on link "Next" at bounding box center [703, 117] width 23 height 12
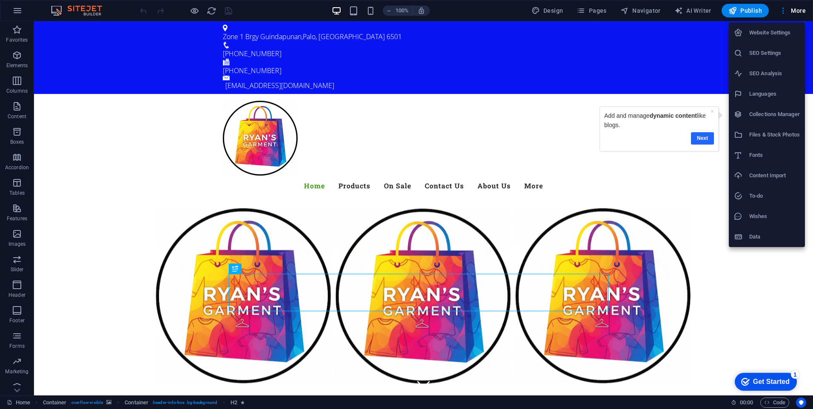
click at [700, 140] on link "Next" at bounding box center [702, 138] width 23 height 12
click at [702, 154] on link "Next" at bounding box center [702, 156] width 23 height 12
click at [707, 177] on link "Next" at bounding box center [702, 179] width 23 height 12
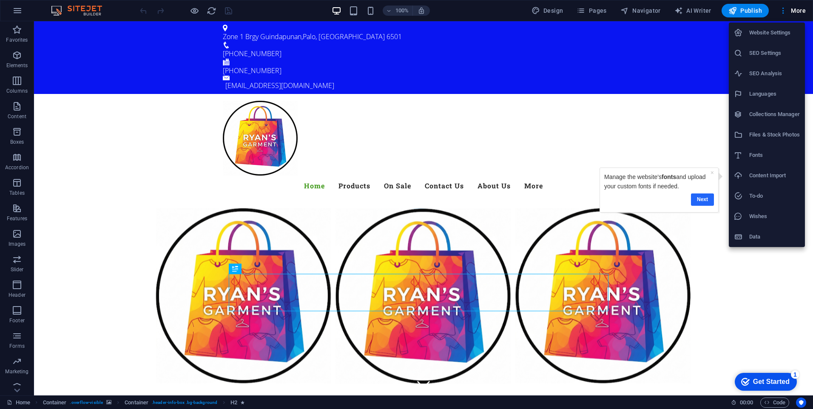
click at [705, 197] on link "Next" at bounding box center [701, 199] width 23 height 12
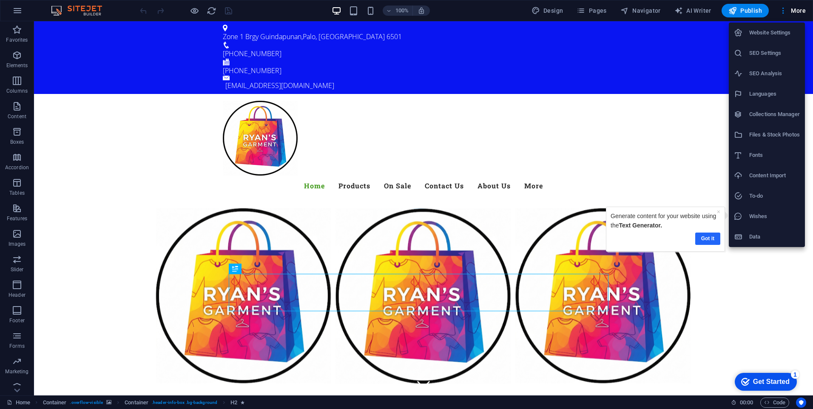
click at [710, 238] on link "Got it" at bounding box center [707, 239] width 25 height 12
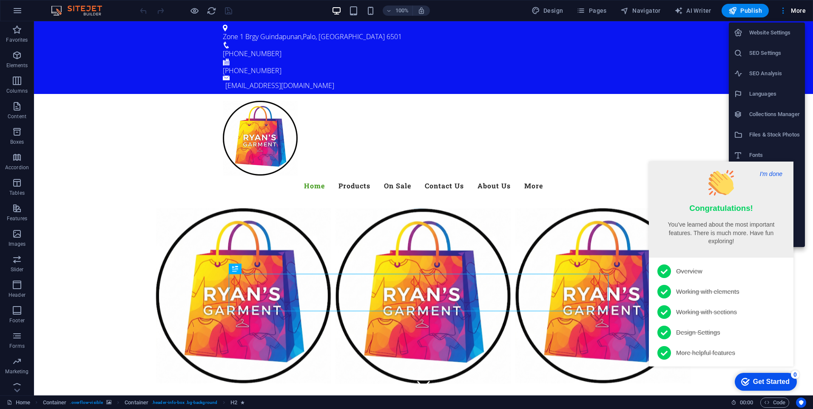
click at [775, 173] on button "I'm done" at bounding box center [771, 174] width 28 height 8
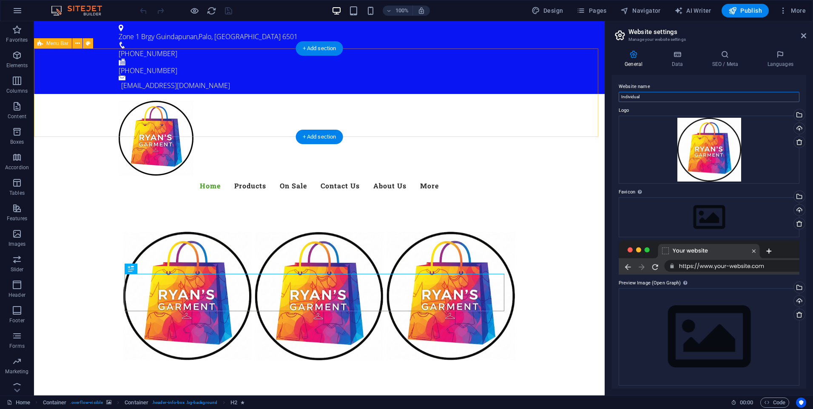
drag, startPoint x: 684, startPoint y: 118, endPoint x: 590, endPoint y: 97, distance: 96.2
click at [644, 98] on input "Individual" at bounding box center [709, 97] width 181 height 10
drag, startPoint x: 679, startPoint y: 118, endPoint x: 599, endPoint y: 97, distance: 83.1
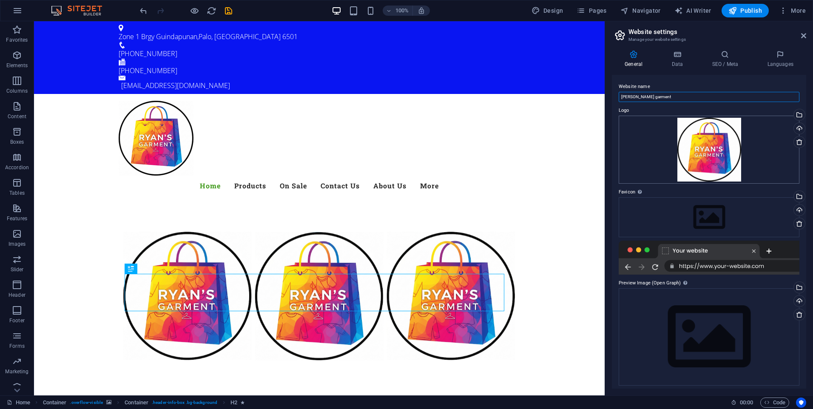
scroll to position [4, 0]
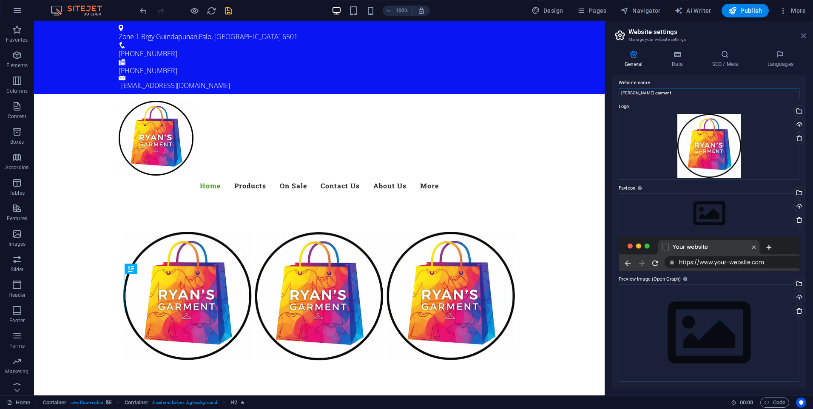
type input "[PERSON_NAME] garment"
click at [804, 38] on icon at bounding box center [803, 35] width 5 height 7
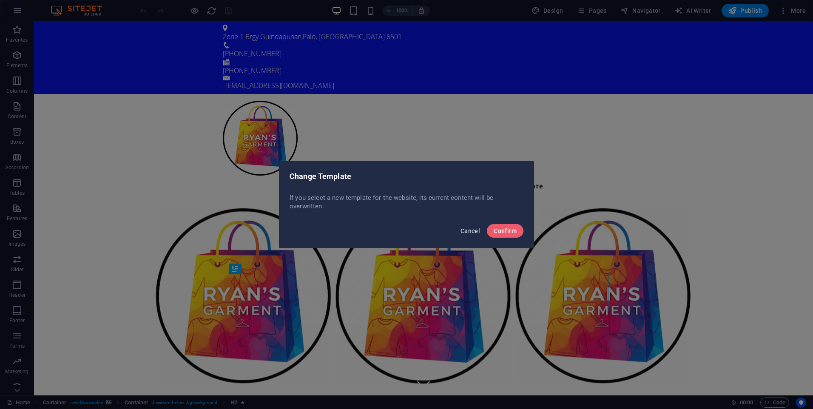
drag, startPoint x: 210, startPoint y: 141, endPoint x: 470, endPoint y: 230, distance: 274.5
click at [470, 230] on span "Cancel" at bounding box center [470, 230] width 20 height 7
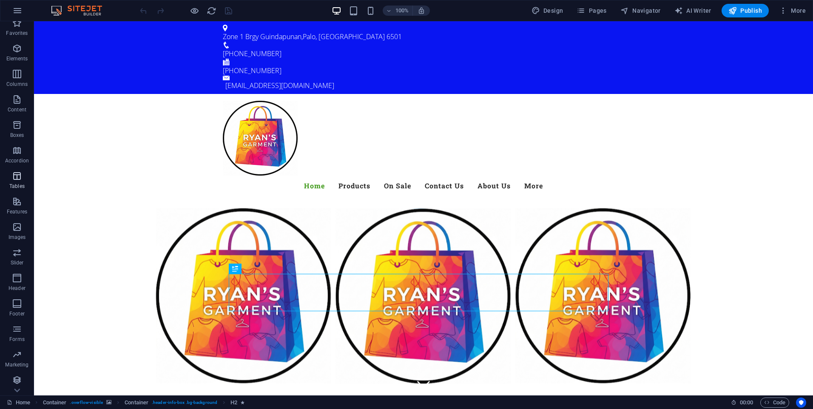
scroll to position [9, 0]
click at [20, 330] on icon "button" at bounding box center [17, 327] width 10 height 10
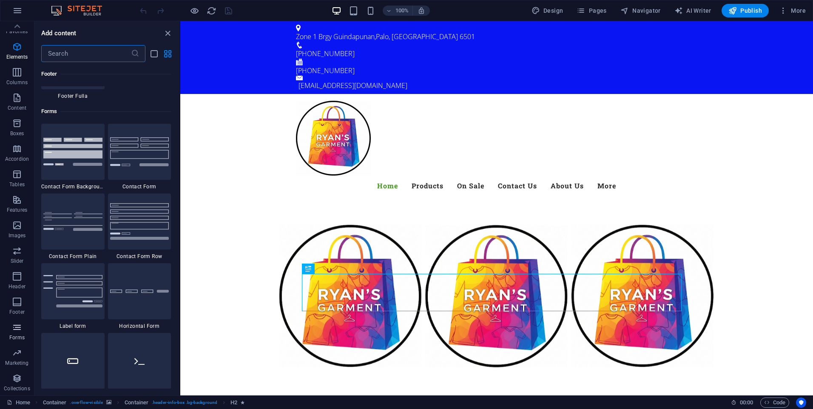
scroll to position [6207, 0]
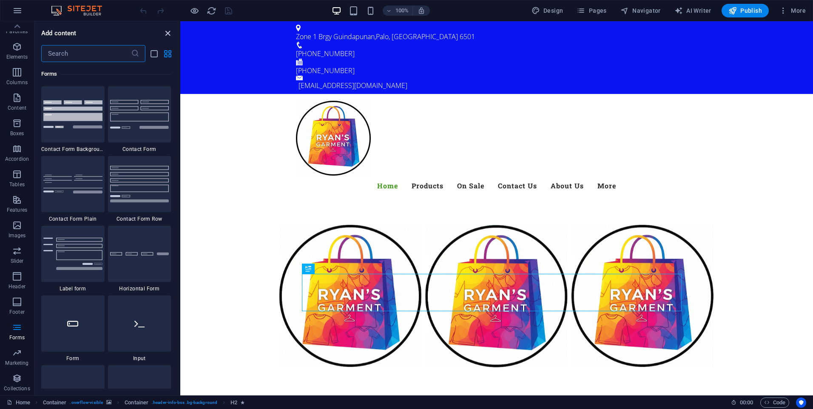
drag, startPoint x: 123, startPoint y: 24, endPoint x: 167, endPoint y: 32, distance: 45.4
click at [167, 32] on icon "close panel" at bounding box center [168, 33] width 10 height 10
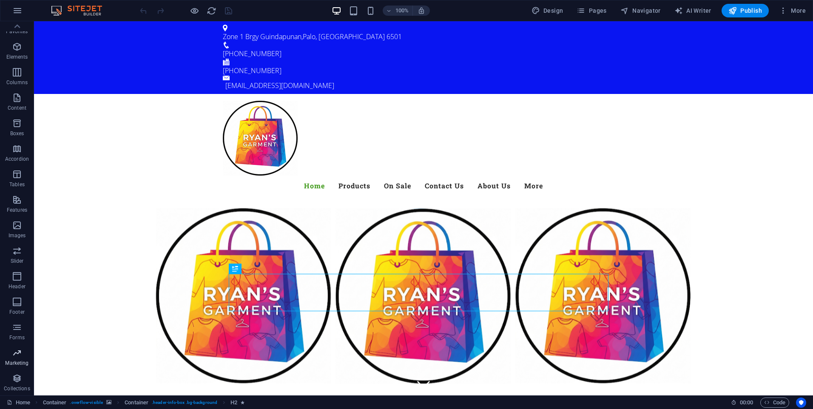
click at [14, 356] on icon "button" at bounding box center [17, 353] width 10 height 10
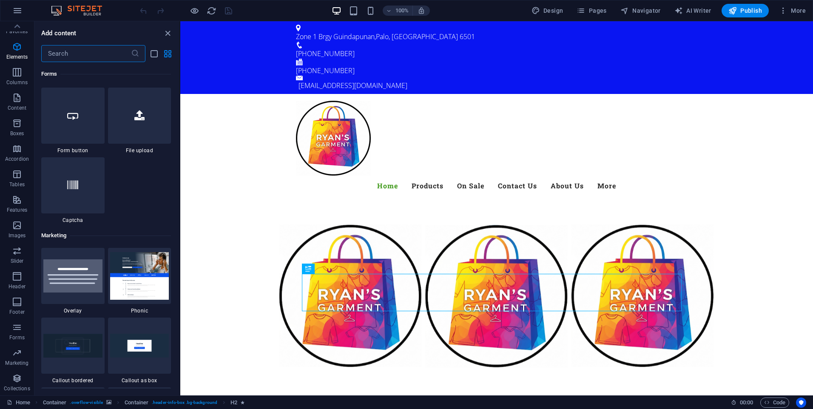
scroll to position [6925, 0]
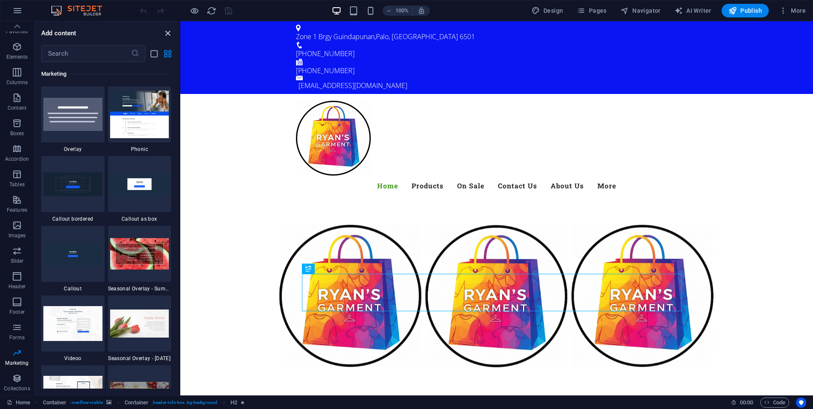
drag, startPoint x: 168, startPoint y: 33, endPoint x: 76, endPoint y: 138, distance: 139.8
click at [168, 33] on icon "close panel" at bounding box center [168, 33] width 10 height 10
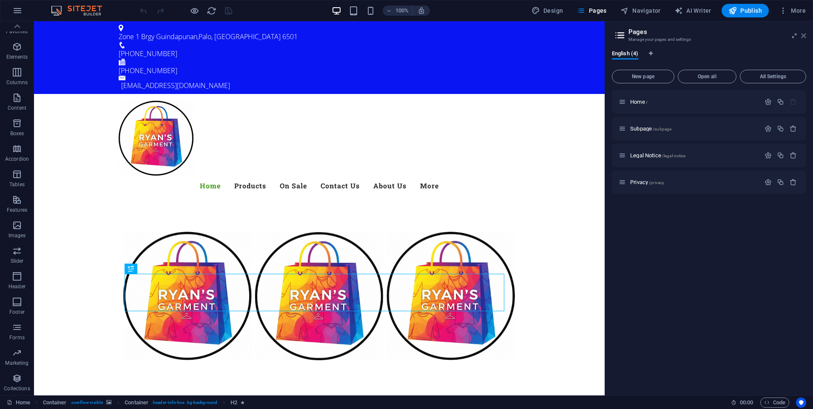
click at [802, 35] on icon at bounding box center [803, 35] width 5 height 7
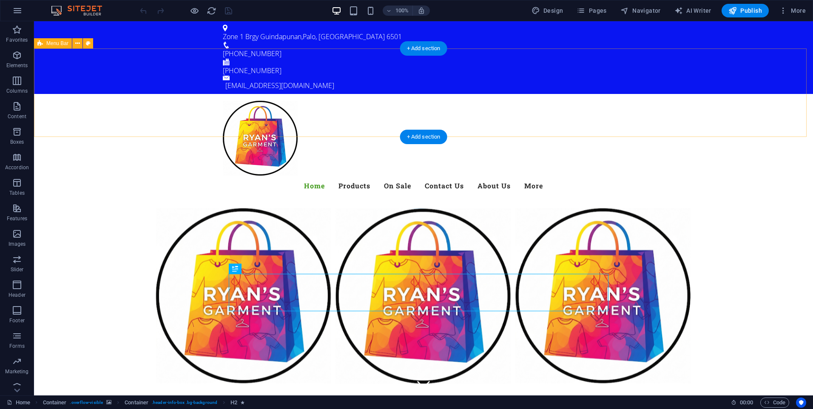
click at [721, 96] on div "Menu Home Products On Sale Contact Us About Us More" at bounding box center [423, 148] width 779 height 109
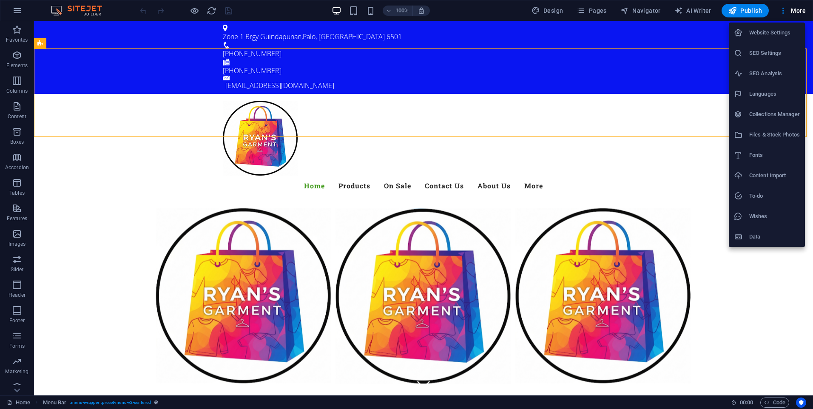
click at [779, 33] on h6 "Website Settings" at bounding box center [774, 33] width 51 height 10
